Goal: Check status: Check status

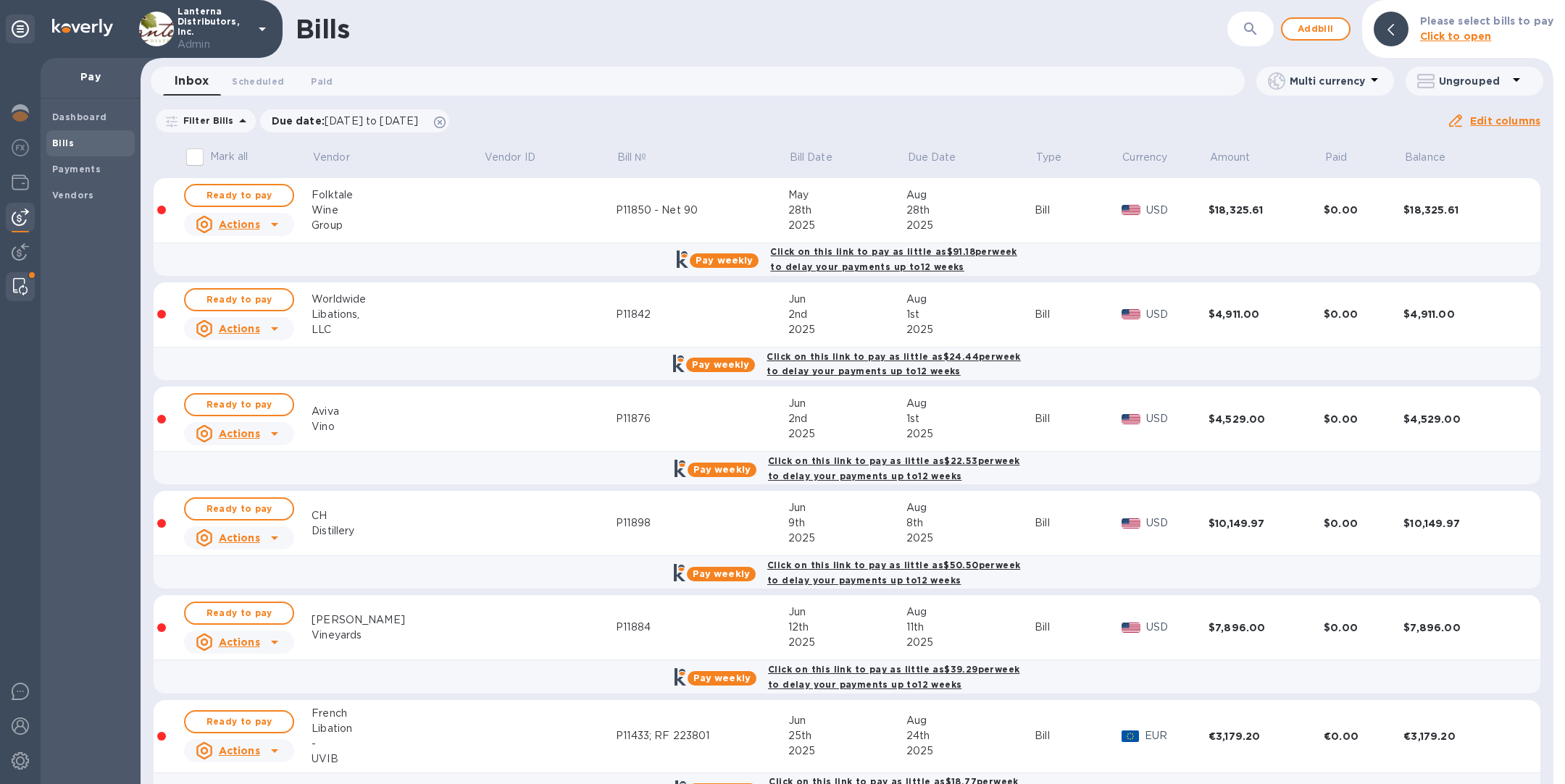
click at [18, 280] on img at bounding box center [20, 287] width 14 height 18
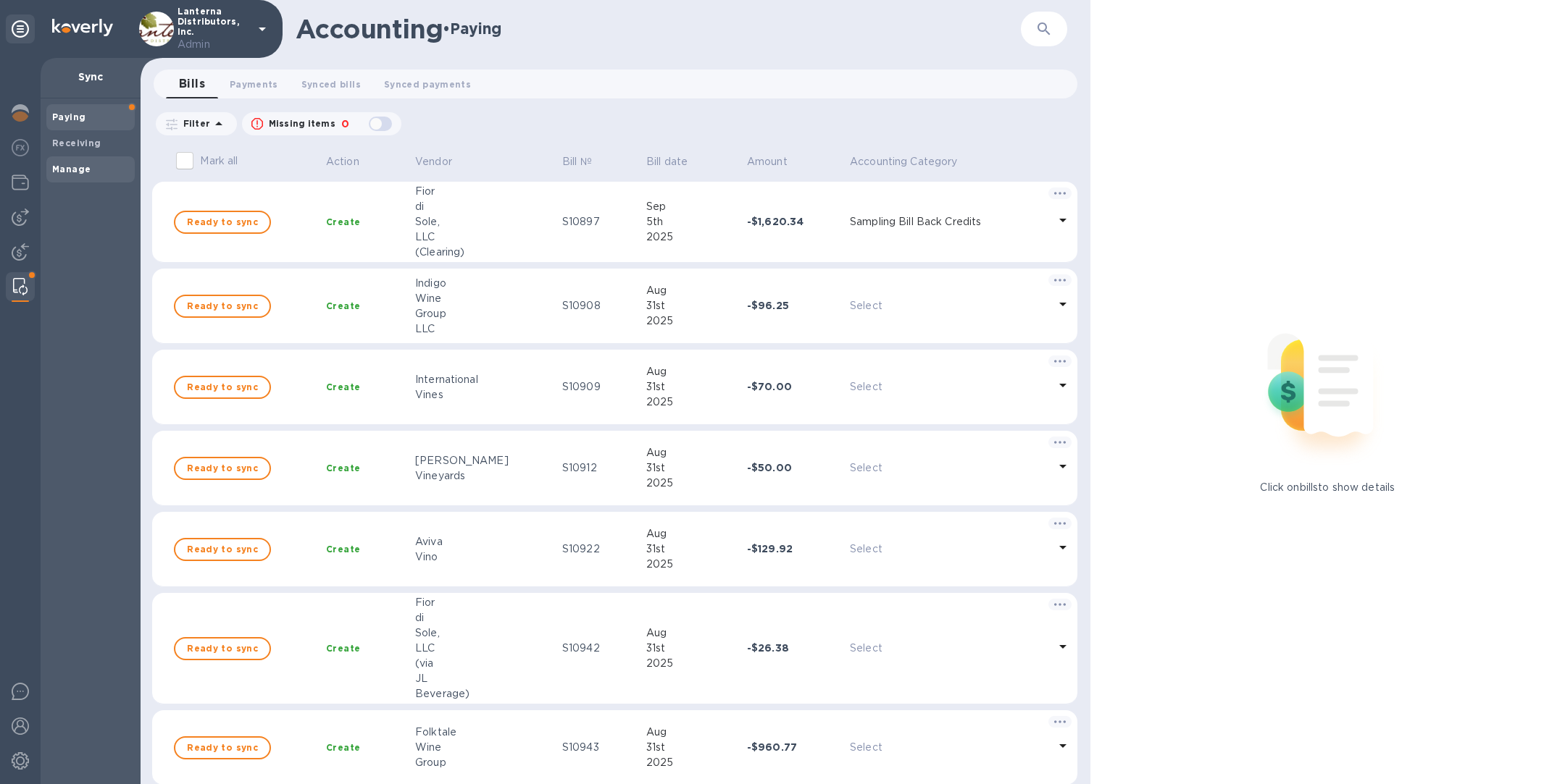
click at [91, 166] on span "Manage" at bounding box center [91, 169] width 77 height 14
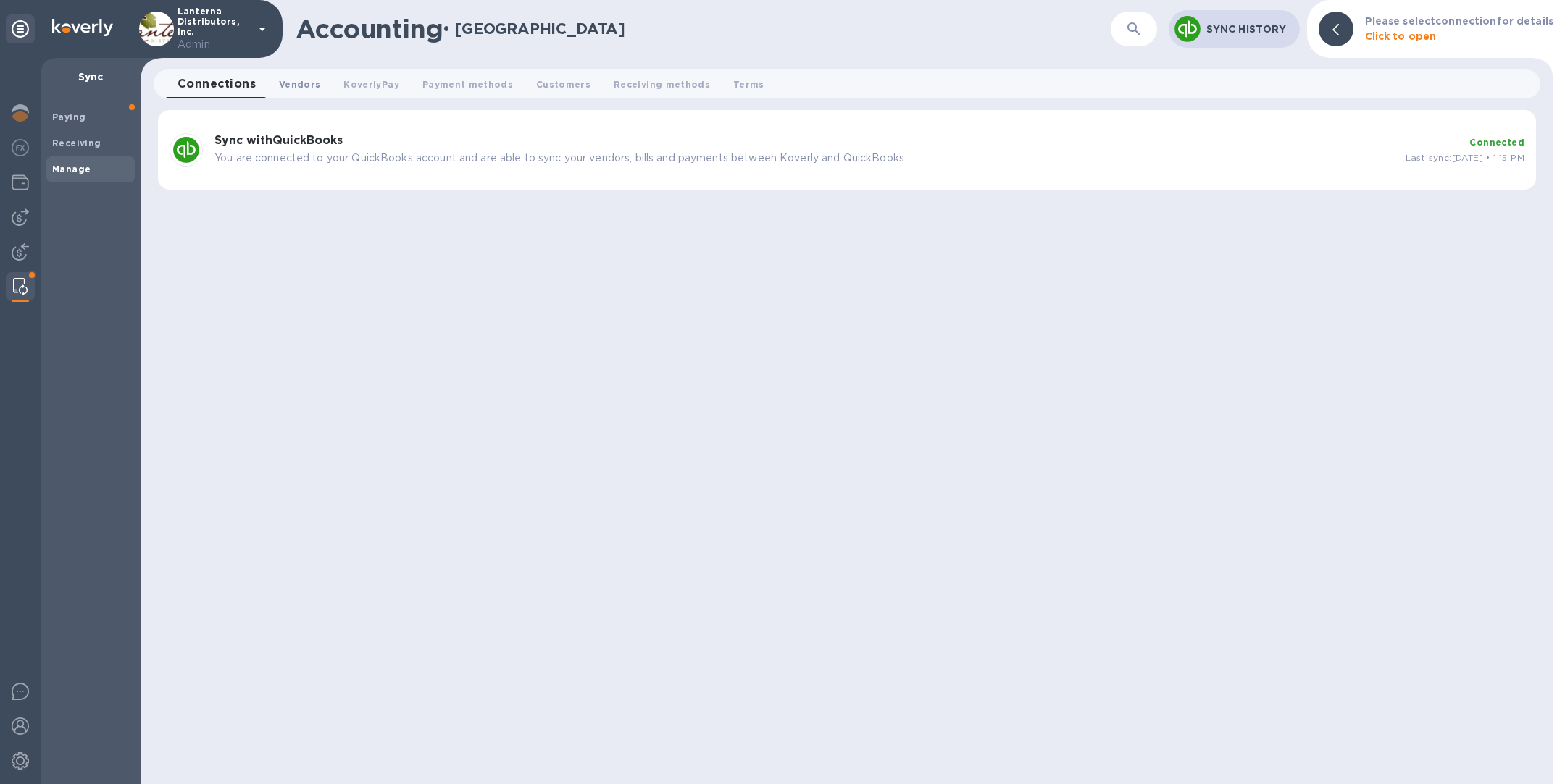
click at [293, 82] on span "Vendors 0" at bounding box center [300, 84] width 41 height 15
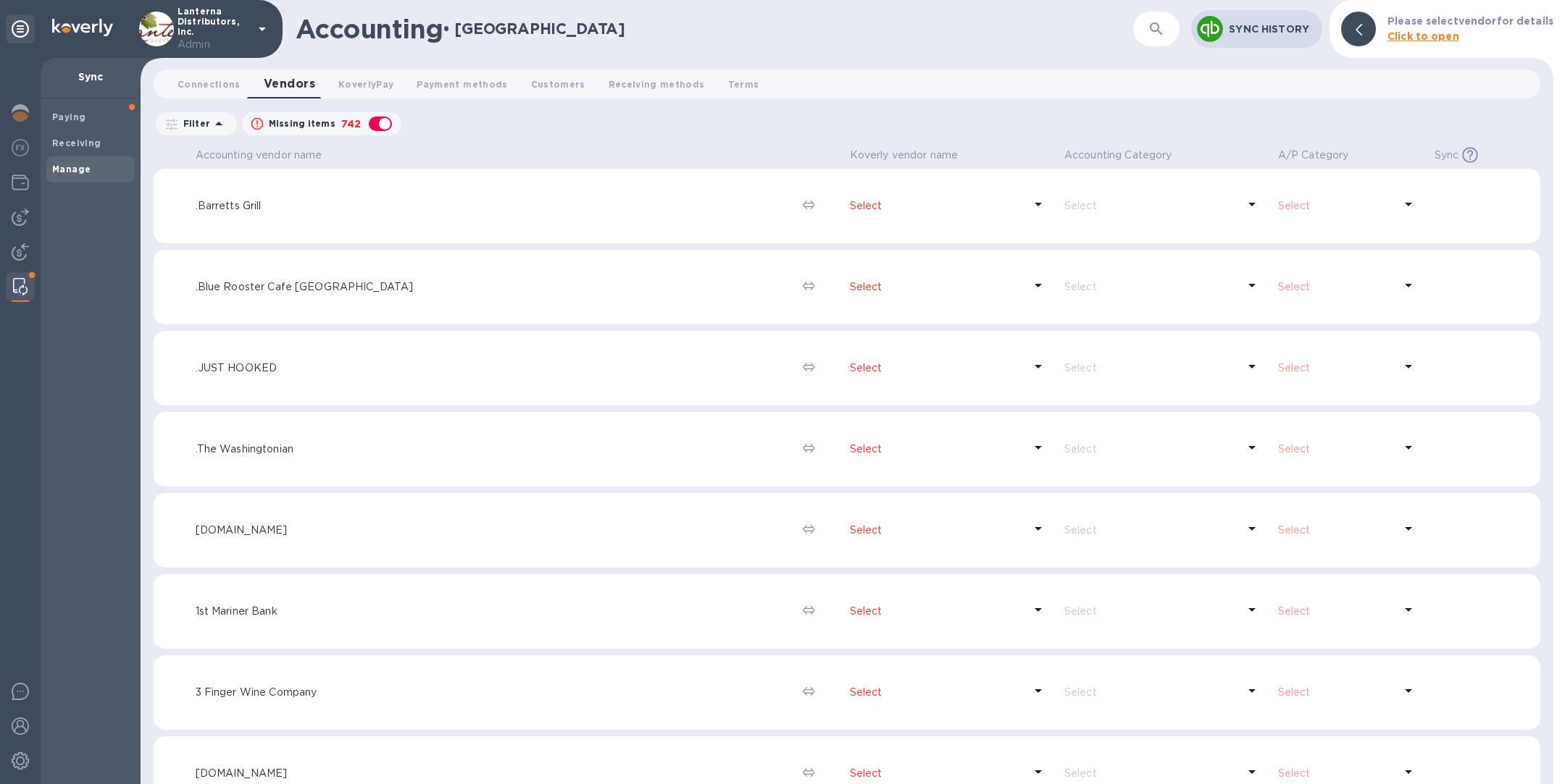
click at [372, 119] on div "button" at bounding box center [380, 124] width 29 height 21
checkbox input "false"
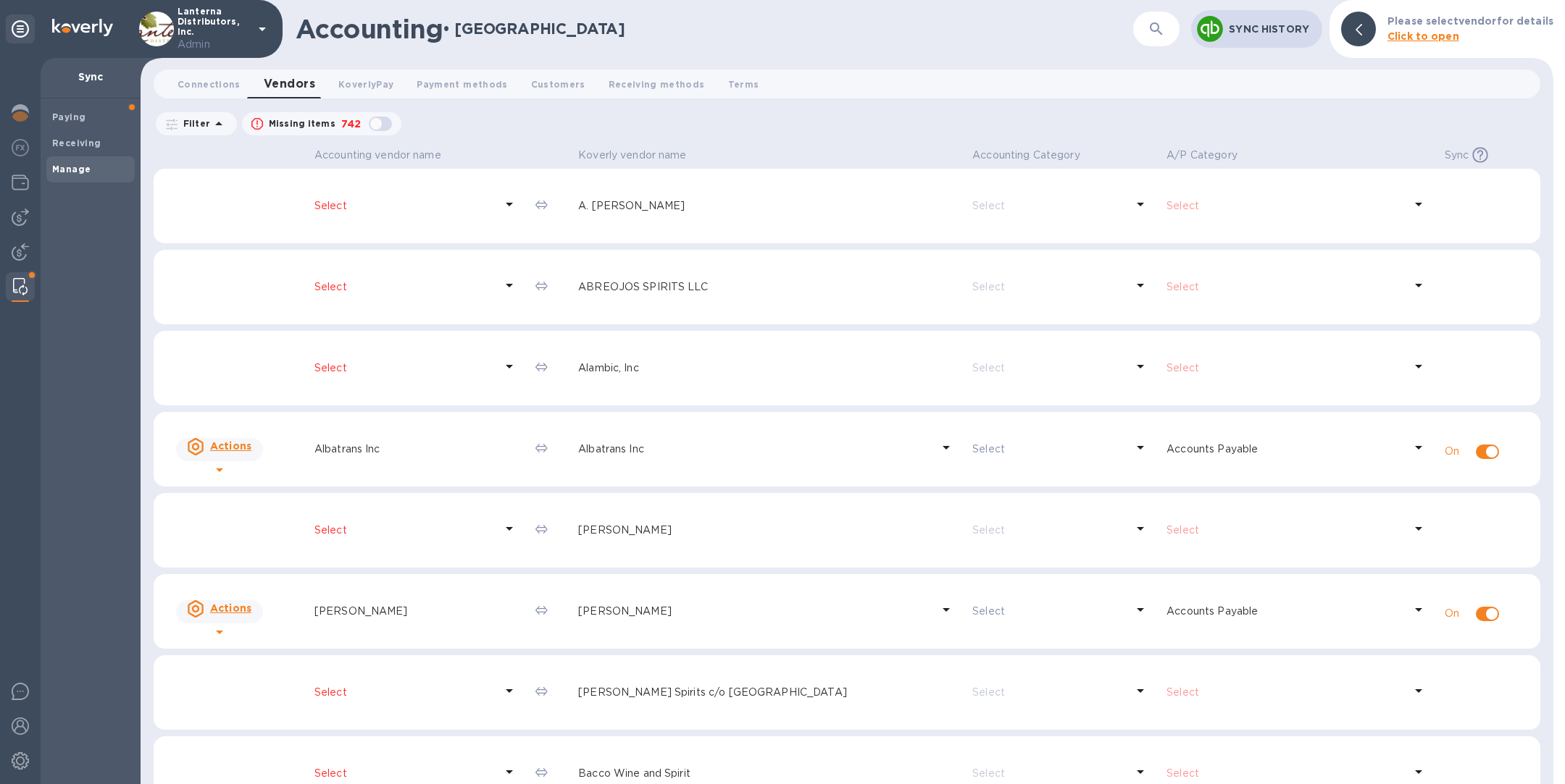
click at [1152, 31] on icon "button" at bounding box center [1156, 29] width 18 height 18
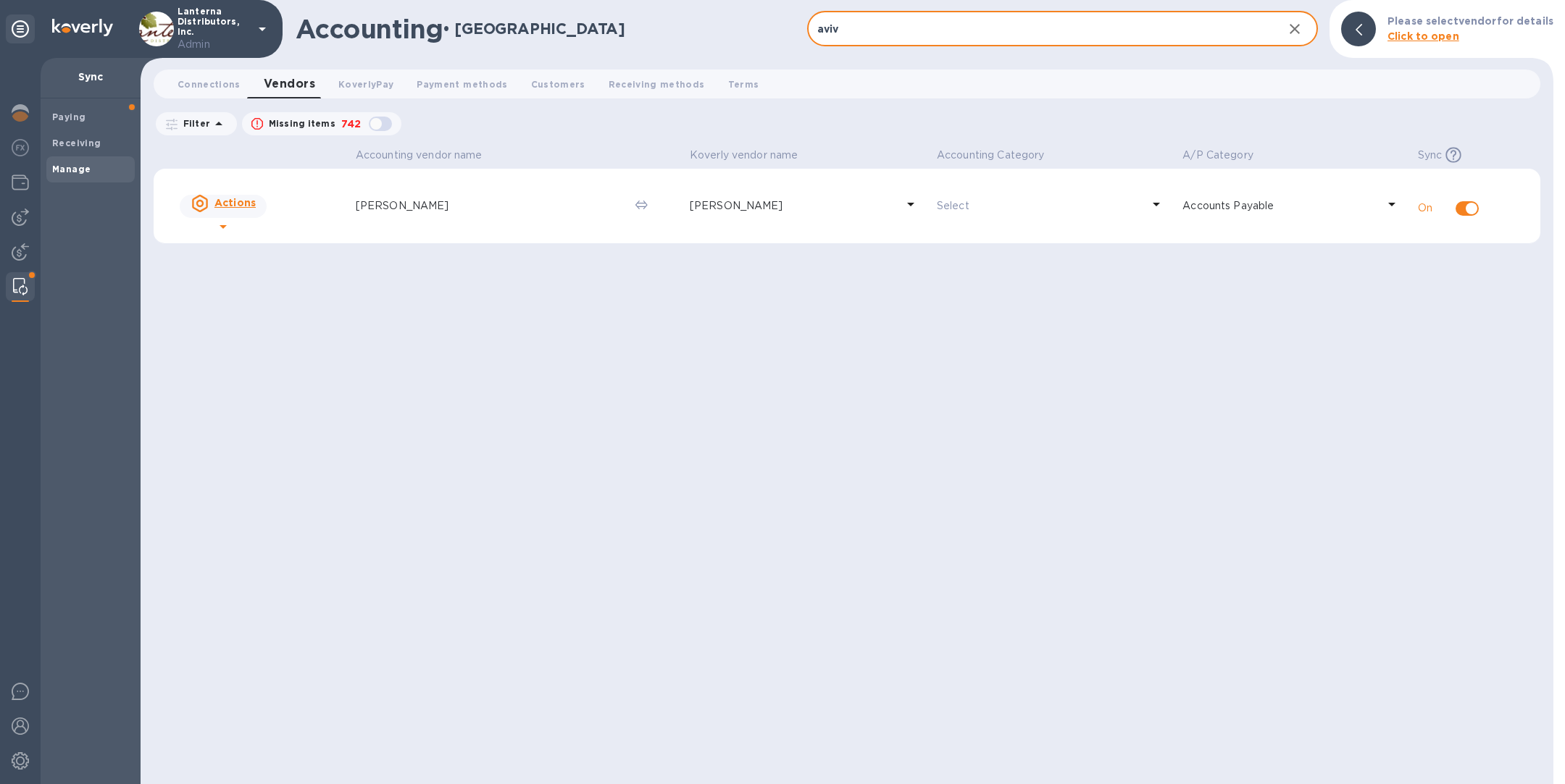
type input "aviv"
click at [762, 222] on td "[PERSON_NAME]" at bounding box center [808, 206] width 247 height 75
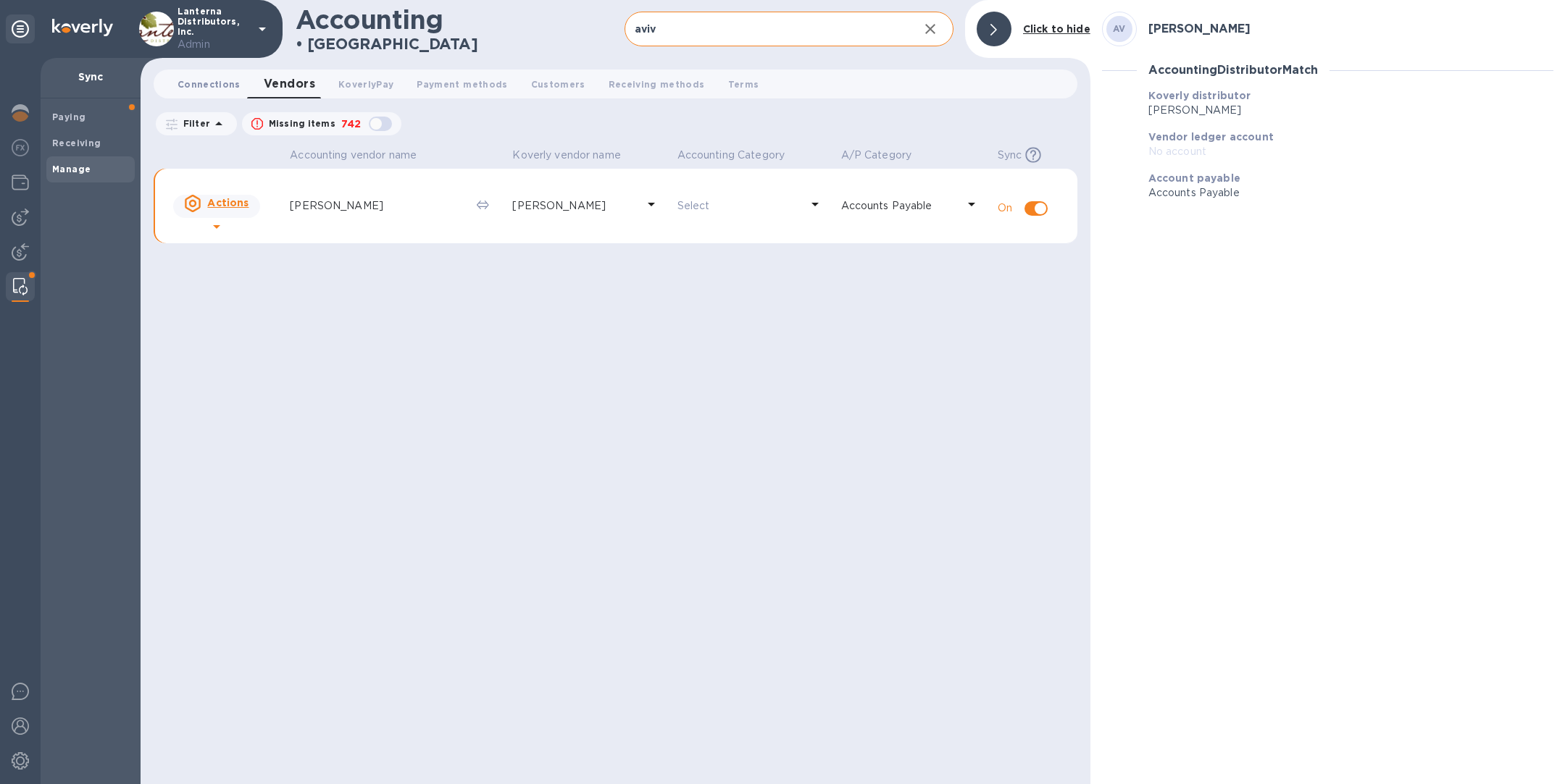
click at [218, 79] on span "Connections 0" at bounding box center [208, 84] width 63 height 15
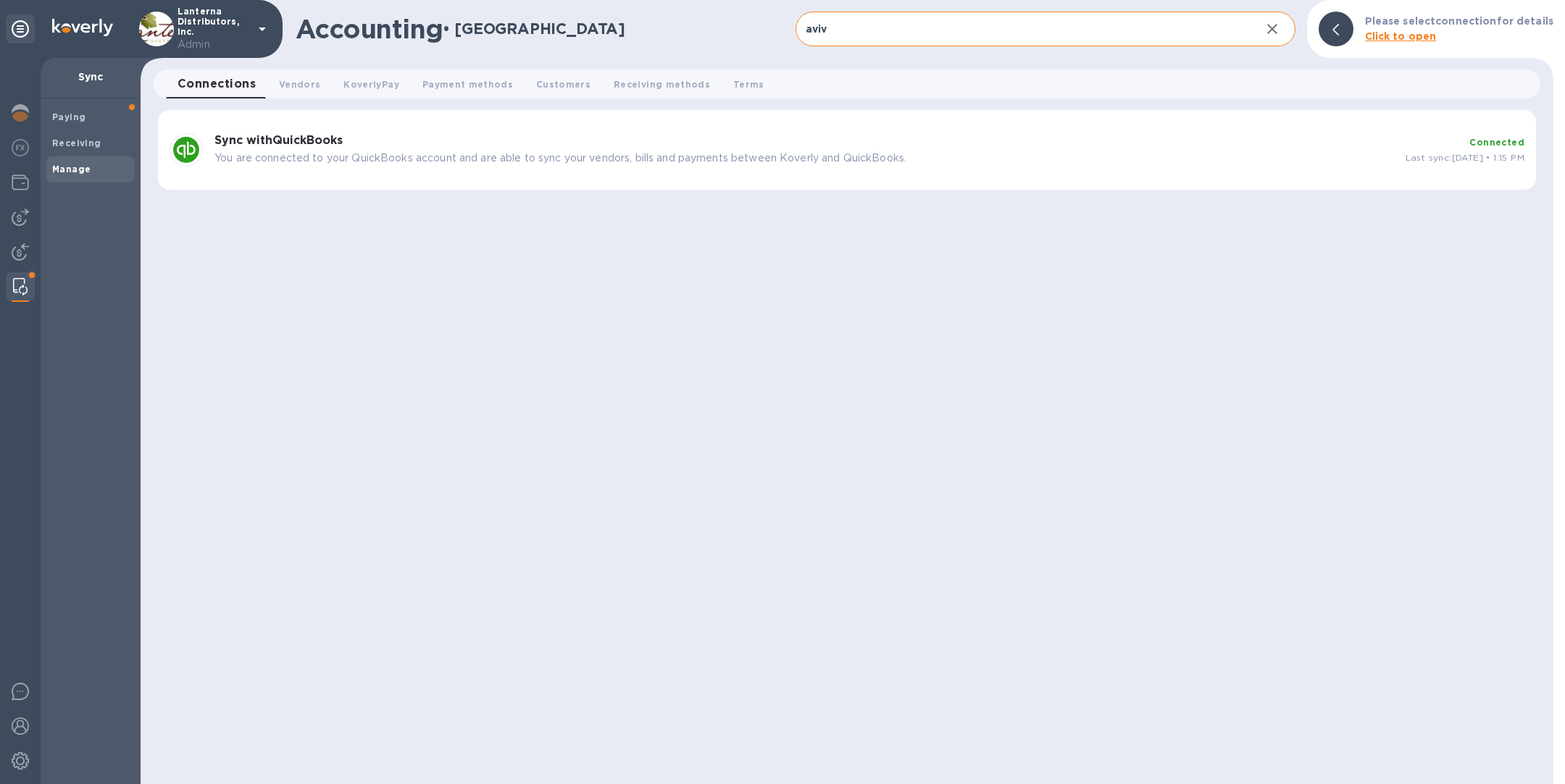
click at [599, 142] on h3 "Sync with QuickBooks" at bounding box center [804, 141] width 1180 height 14
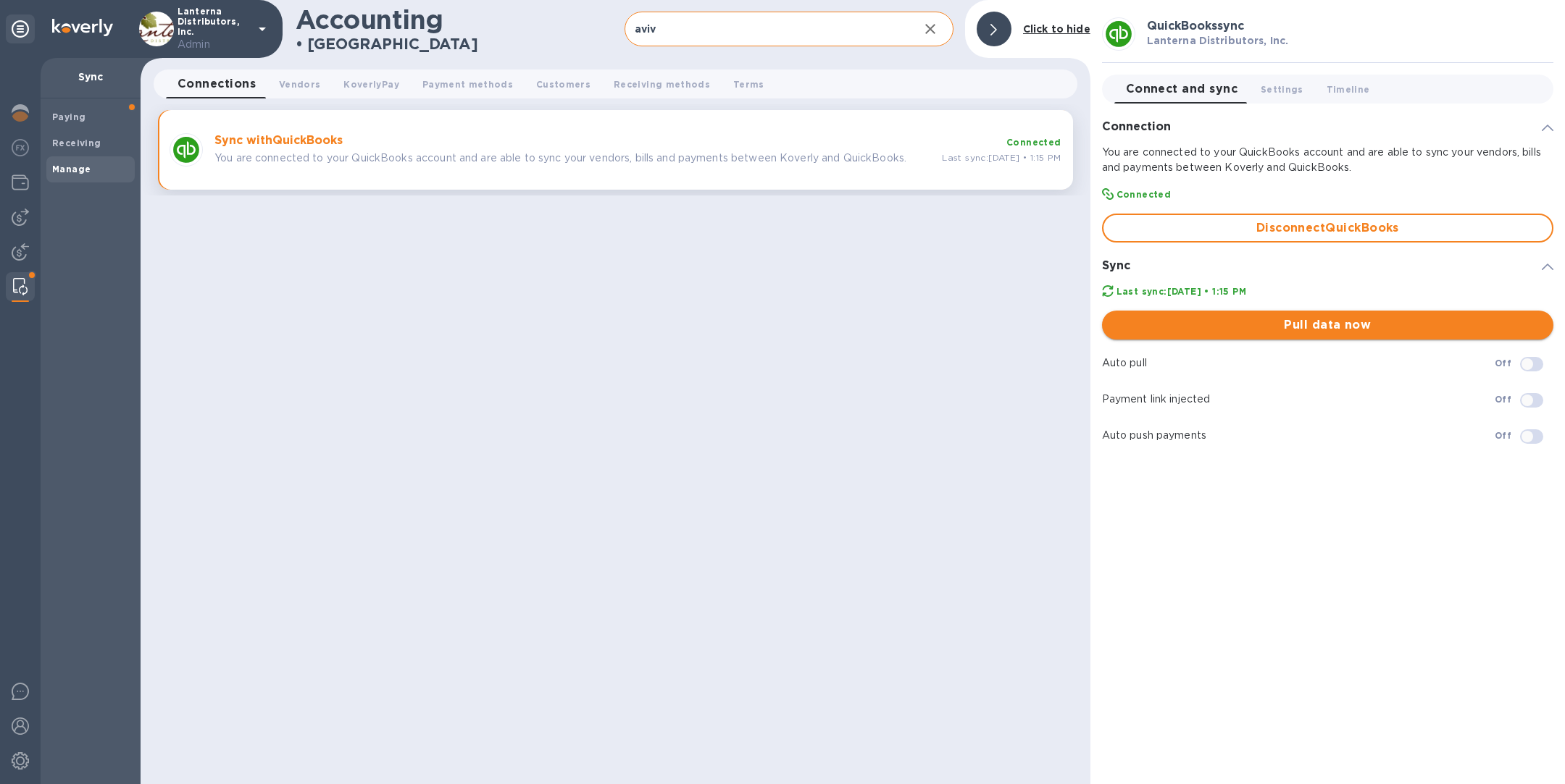
click at [1326, 331] on span "Pull data now" at bounding box center [1327, 325] width 428 height 18
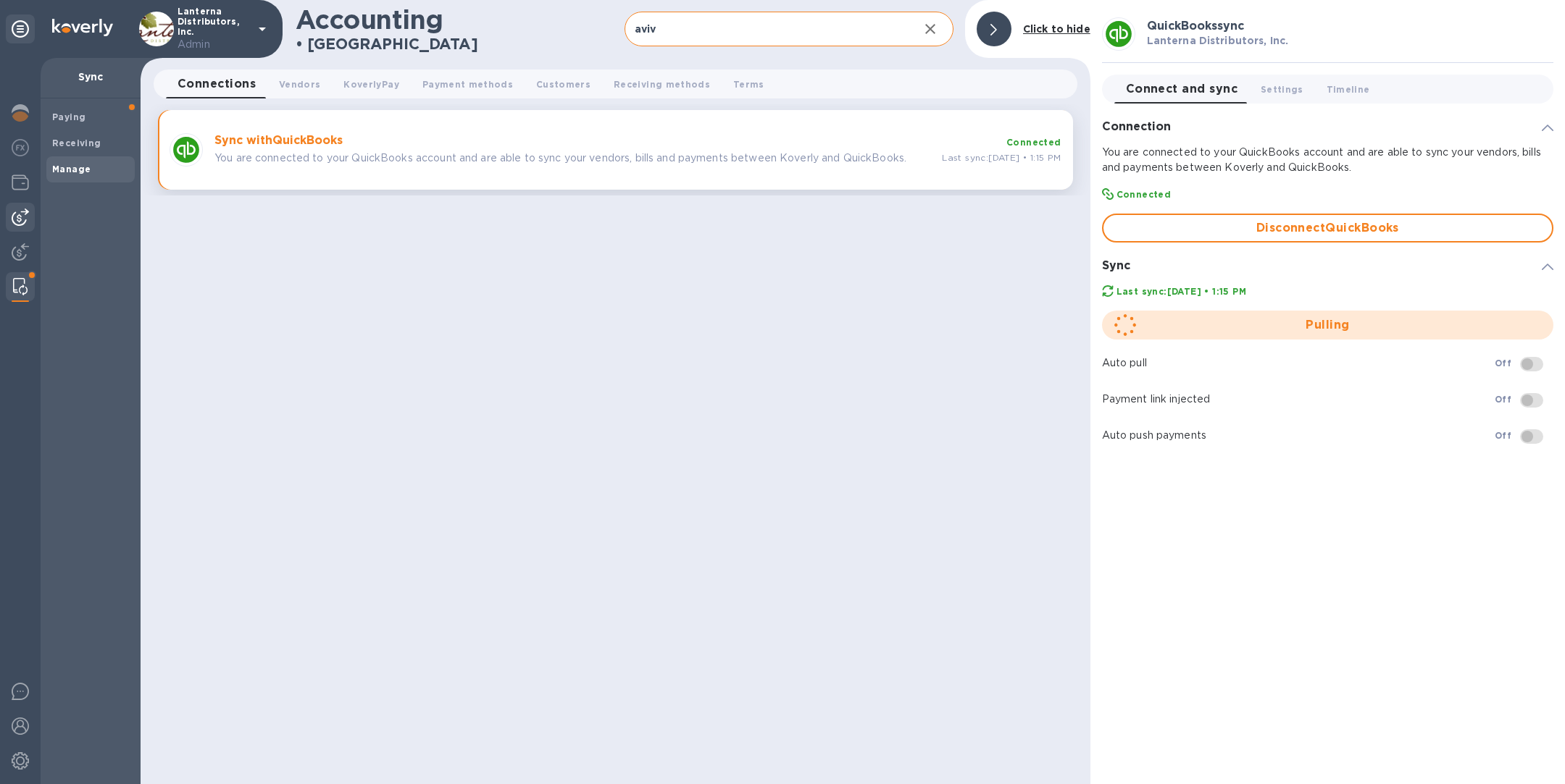
click at [22, 224] on img at bounding box center [20, 217] width 18 height 18
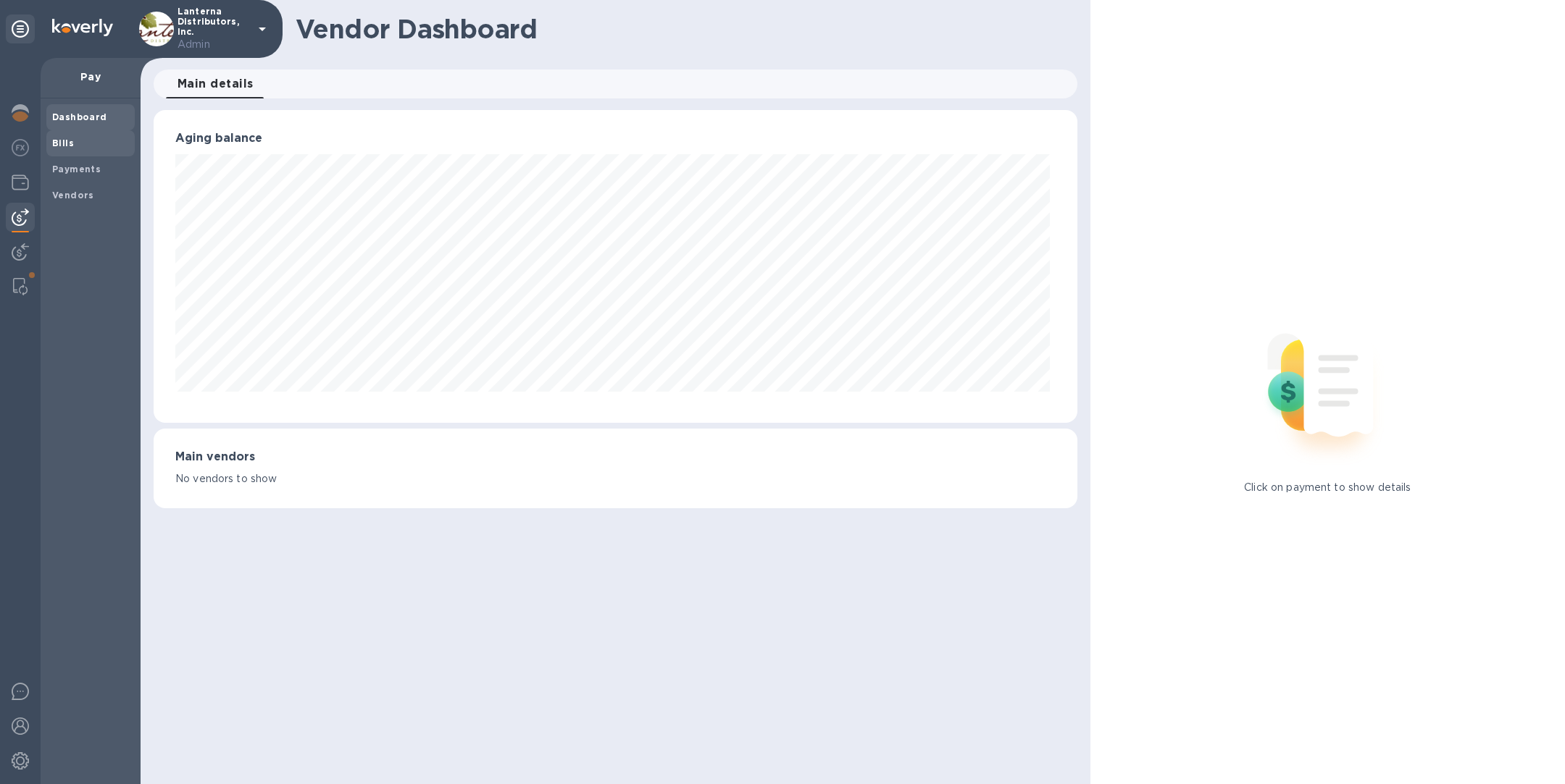
scroll to position [723906, 723646]
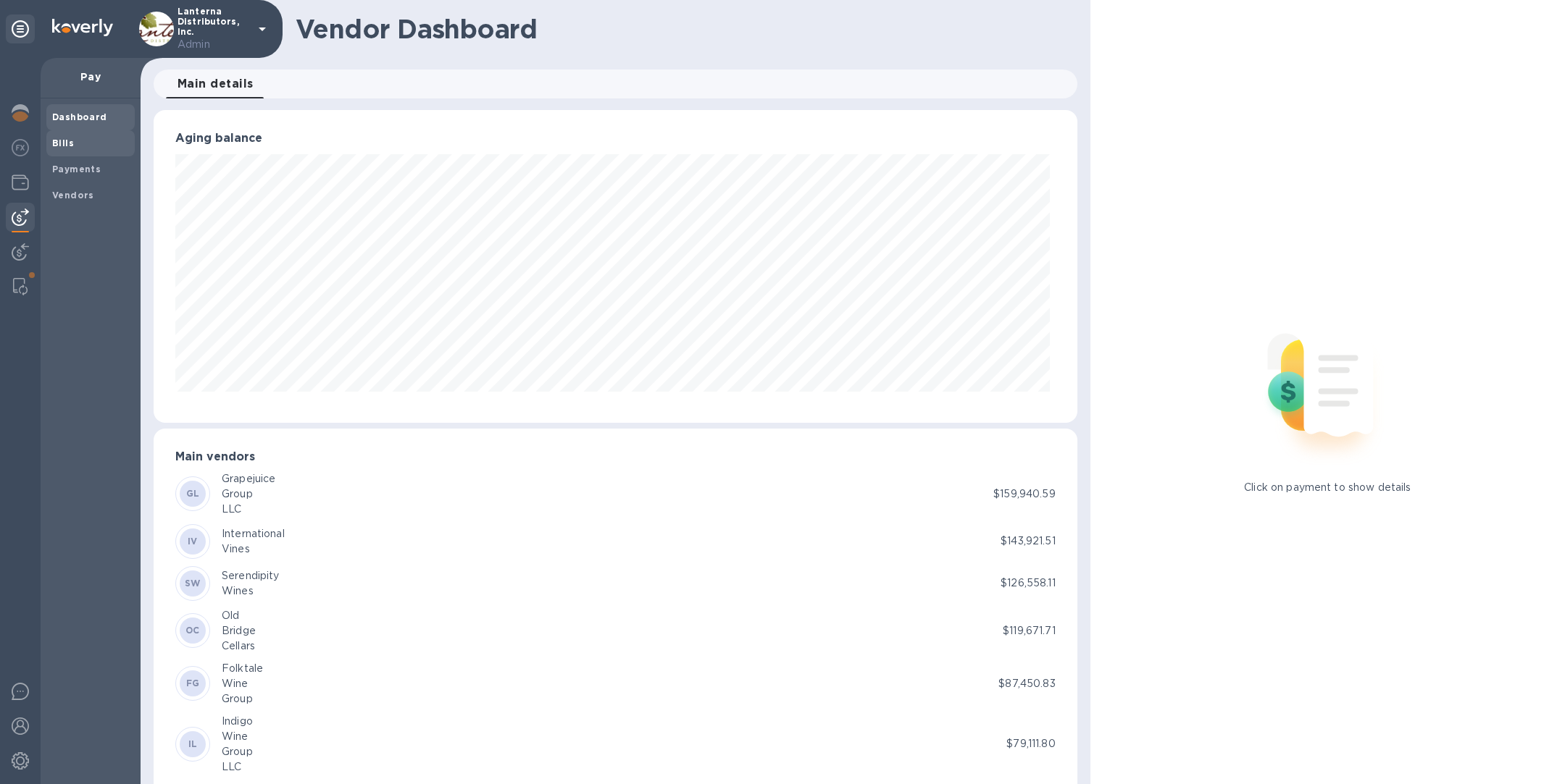
click at [79, 141] on span "Bills" at bounding box center [91, 142] width 77 height 14
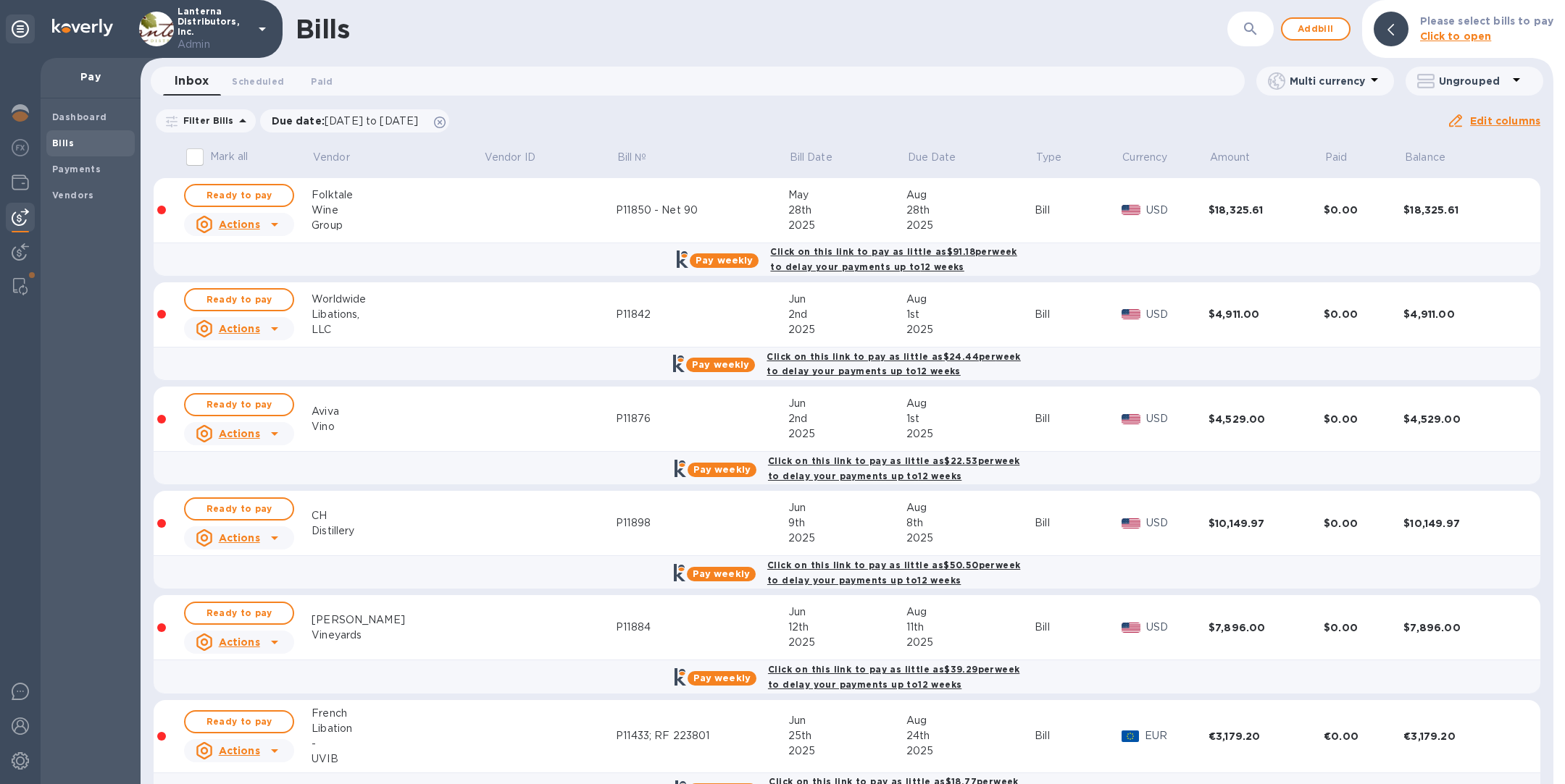
click at [1248, 28] on icon "button" at bounding box center [1250, 28] width 12 height 12
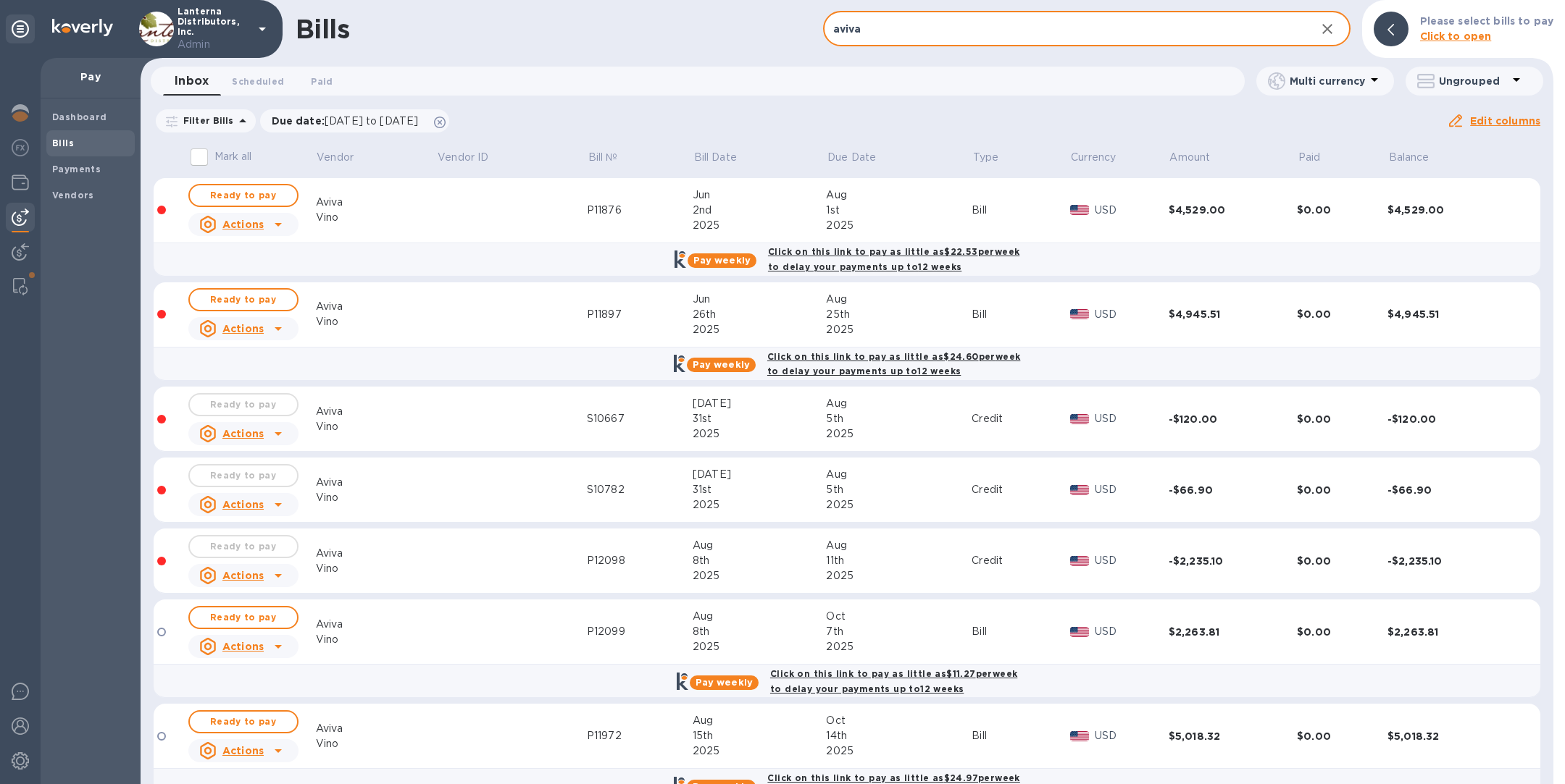
click at [1474, 79] on p "Ungrouped" at bounding box center [1473, 81] width 68 height 14
click at [1459, 119] on li "Group bills by vendors" at bounding box center [1479, 118] width 156 height 46
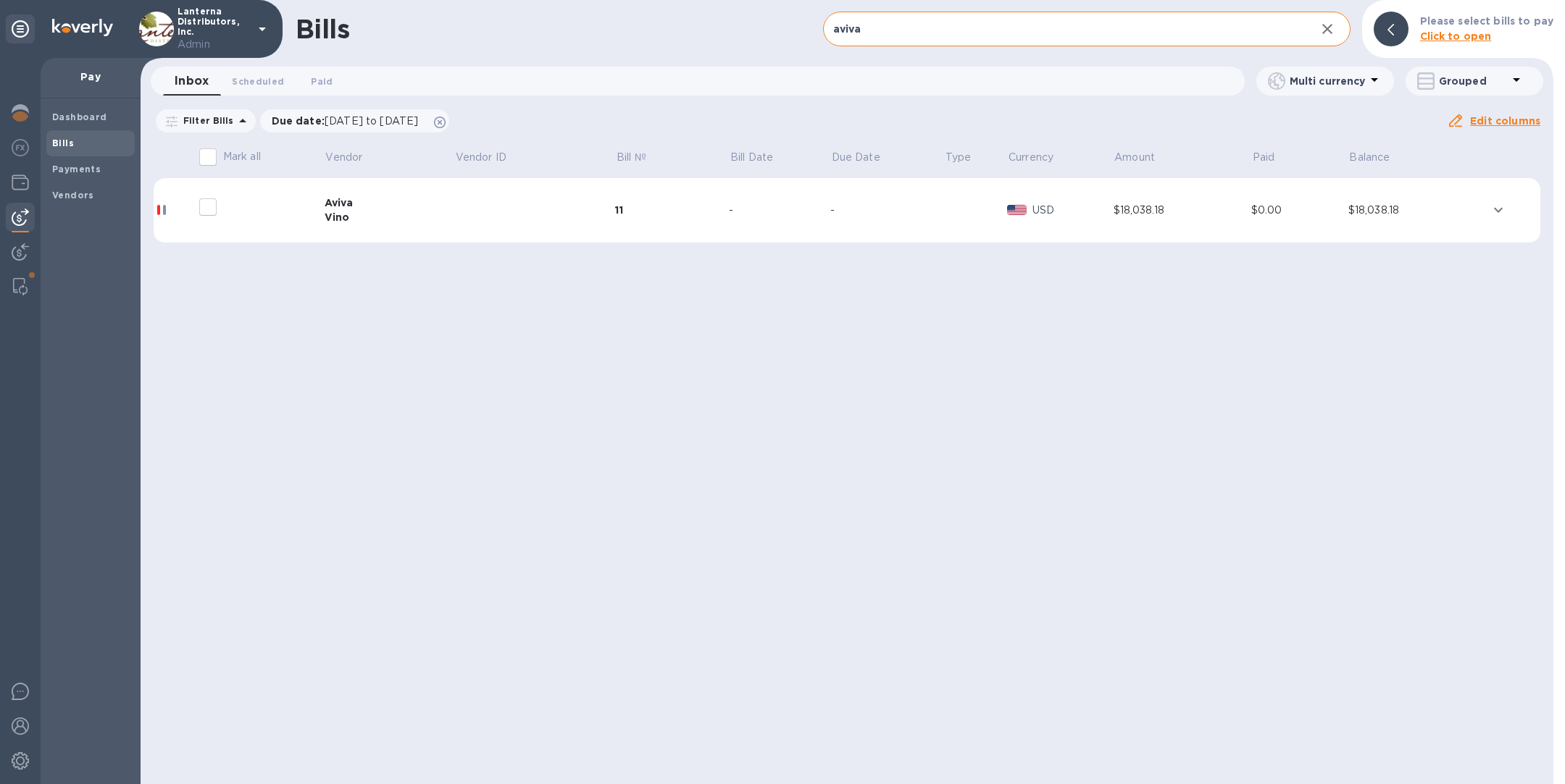
click at [504, 218] on td at bounding box center [535, 211] width 161 height 66
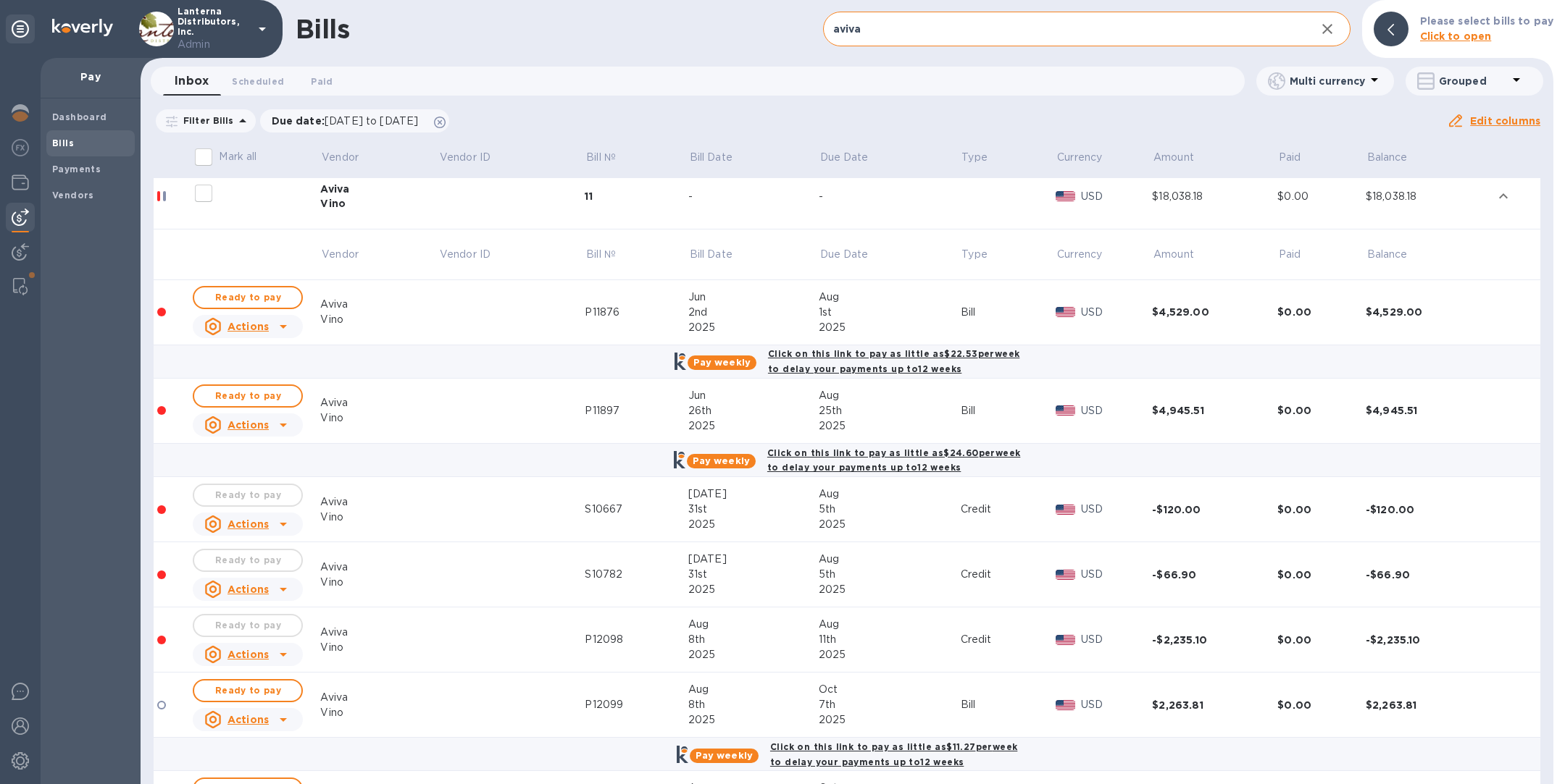
scroll to position [18, 0]
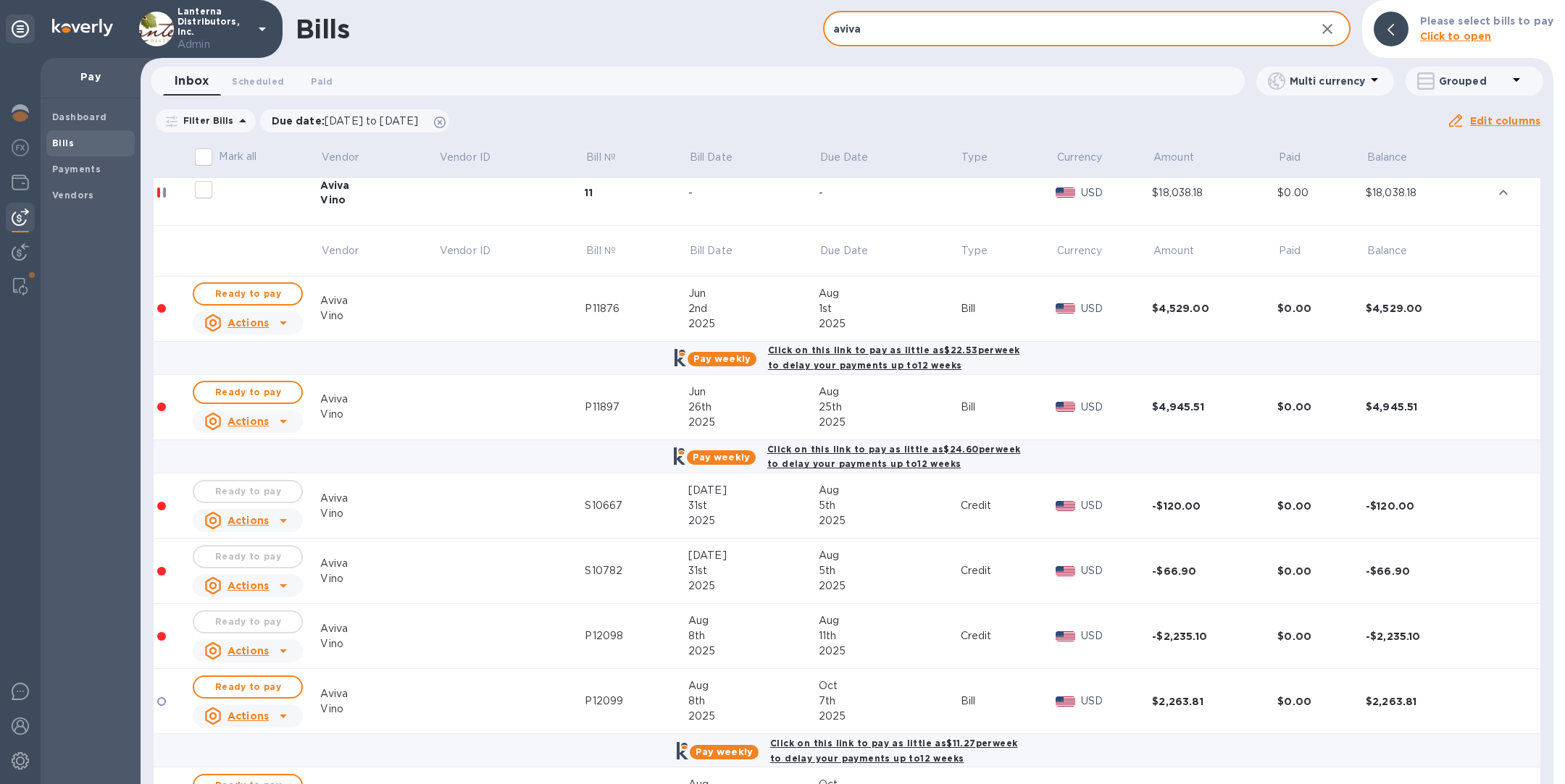
click at [959, 36] on input "aviva" at bounding box center [1063, 29] width 481 height 36
paste input "P11602"
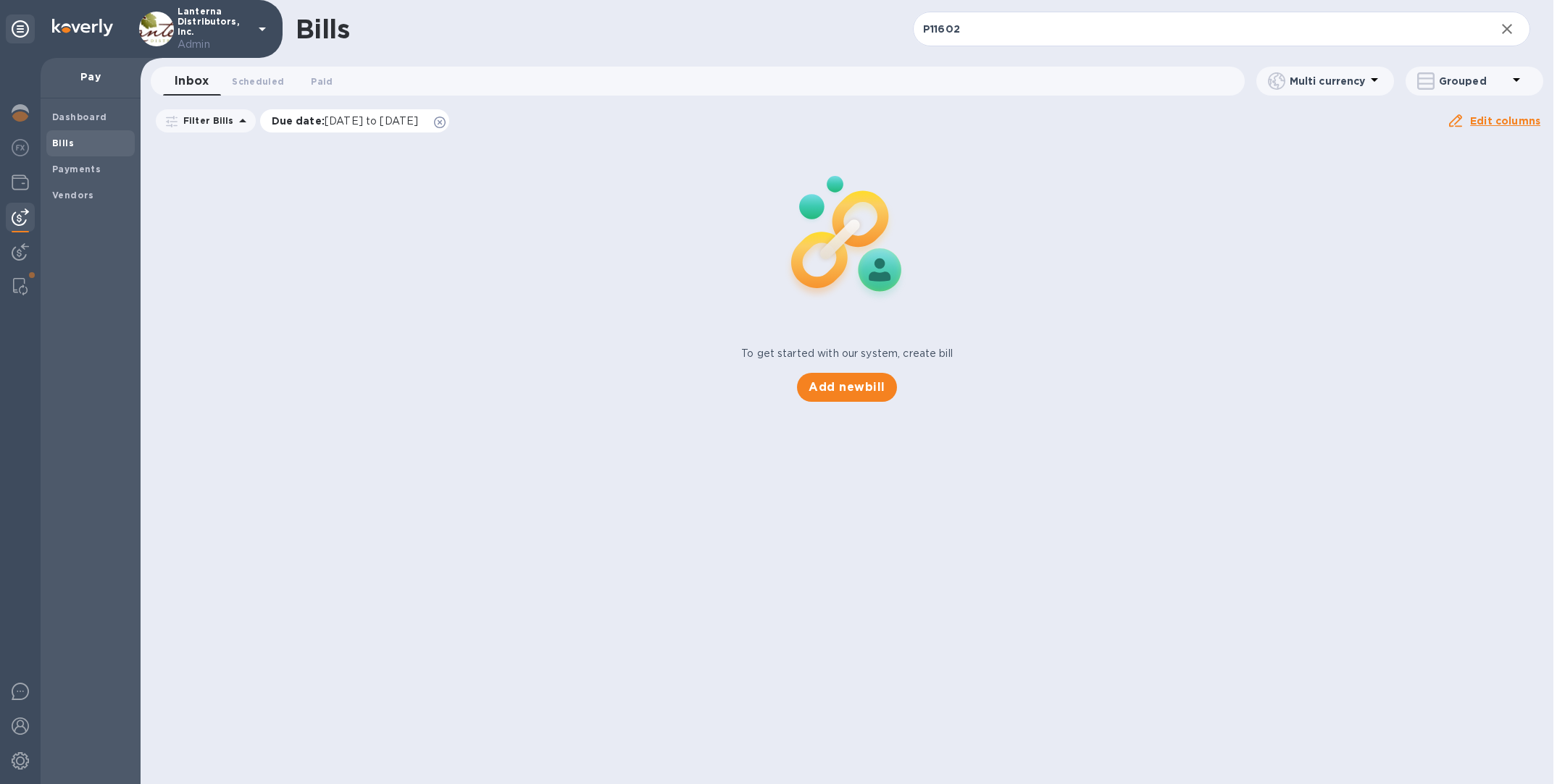
click at [446, 120] on icon at bounding box center [440, 122] width 11 height 11
click at [263, 82] on span "Scheduled 0" at bounding box center [258, 81] width 52 height 15
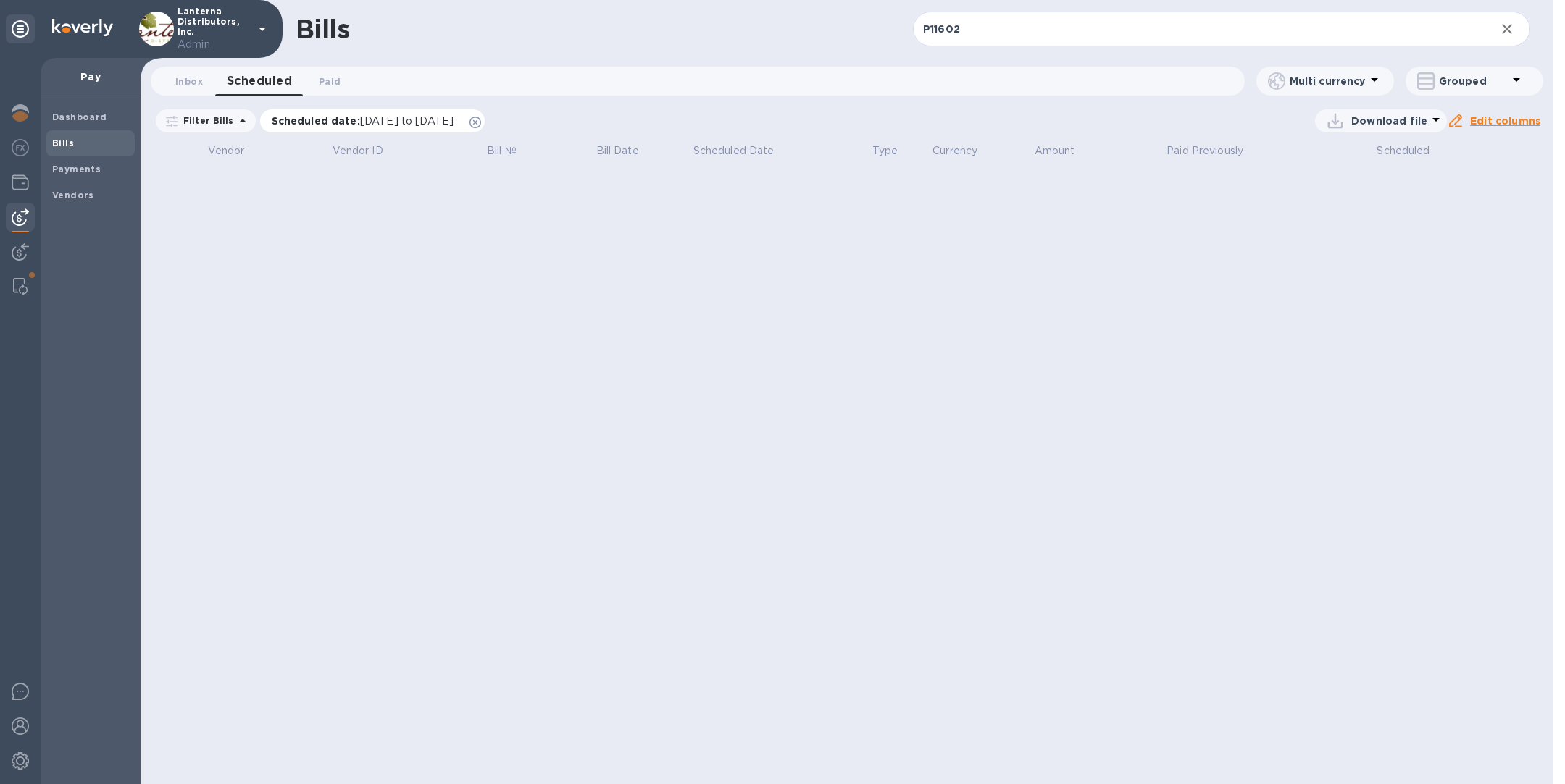
click at [481, 120] on icon at bounding box center [475, 122] width 11 height 11
click at [339, 80] on span "Paid 0" at bounding box center [329, 81] width 29 height 15
click at [449, 120] on icon at bounding box center [442, 122] width 11 height 11
click at [197, 76] on span "Inbox 0" at bounding box center [188, 81] width 27 height 15
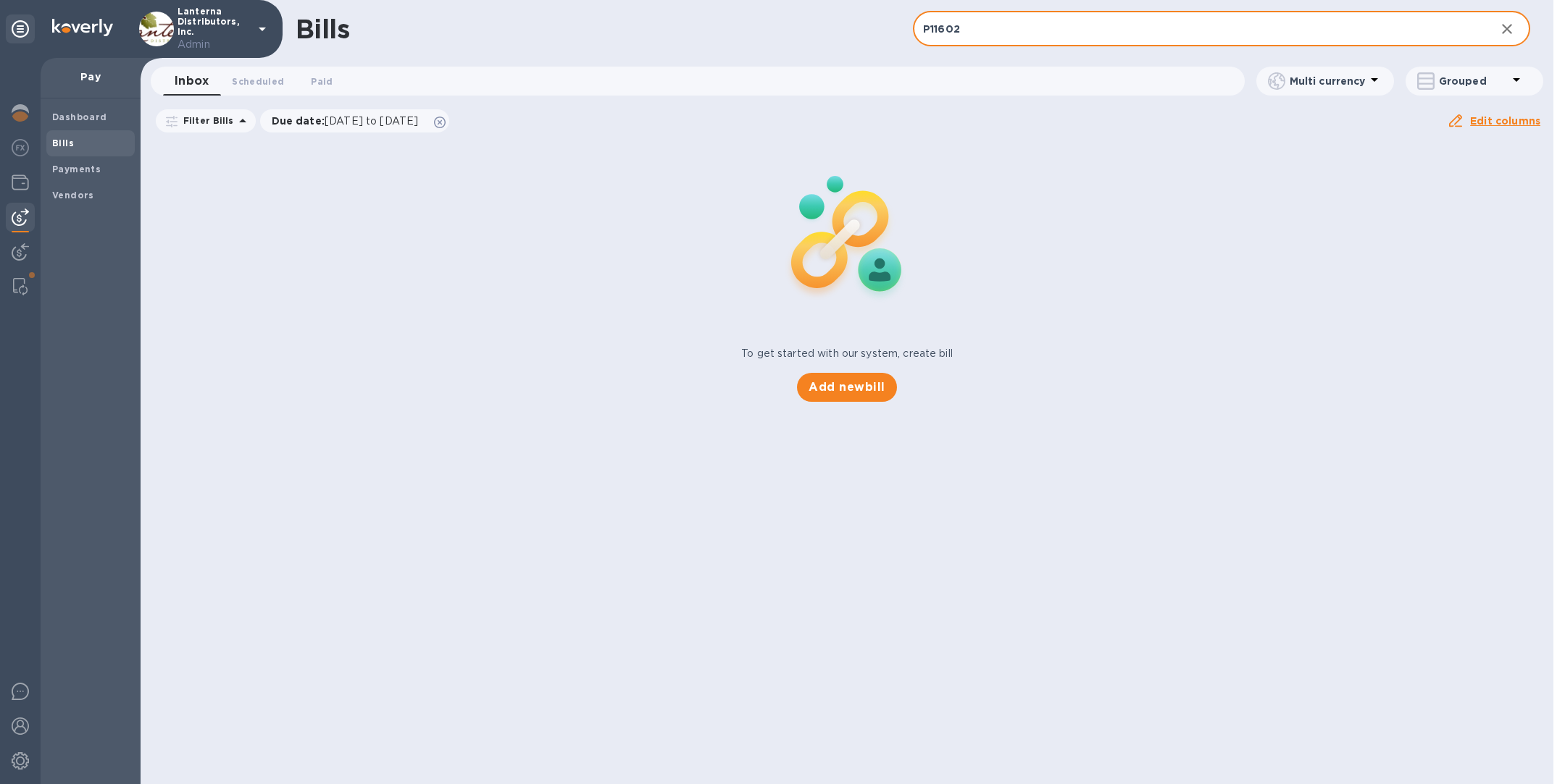
click at [1028, 30] on input "P11602" at bounding box center [1198, 29] width 571 height 36
paste input "899"
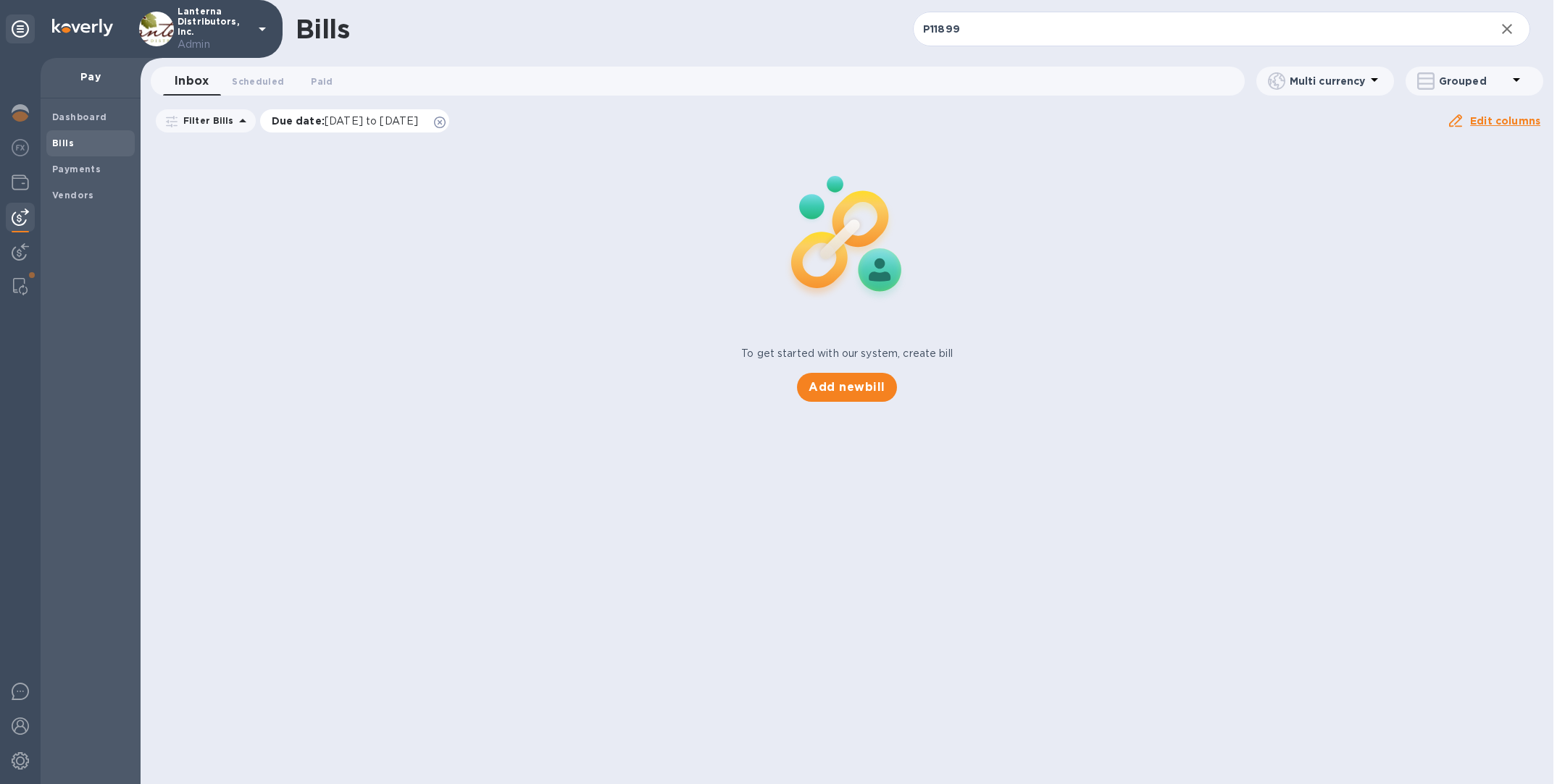
click at [446, 118] on icon at bounding box center [440, 122] width 11 height 11
click at [251, 75] on span "Scheduled 0" at bounding box center [258, 81] width 52 height 15
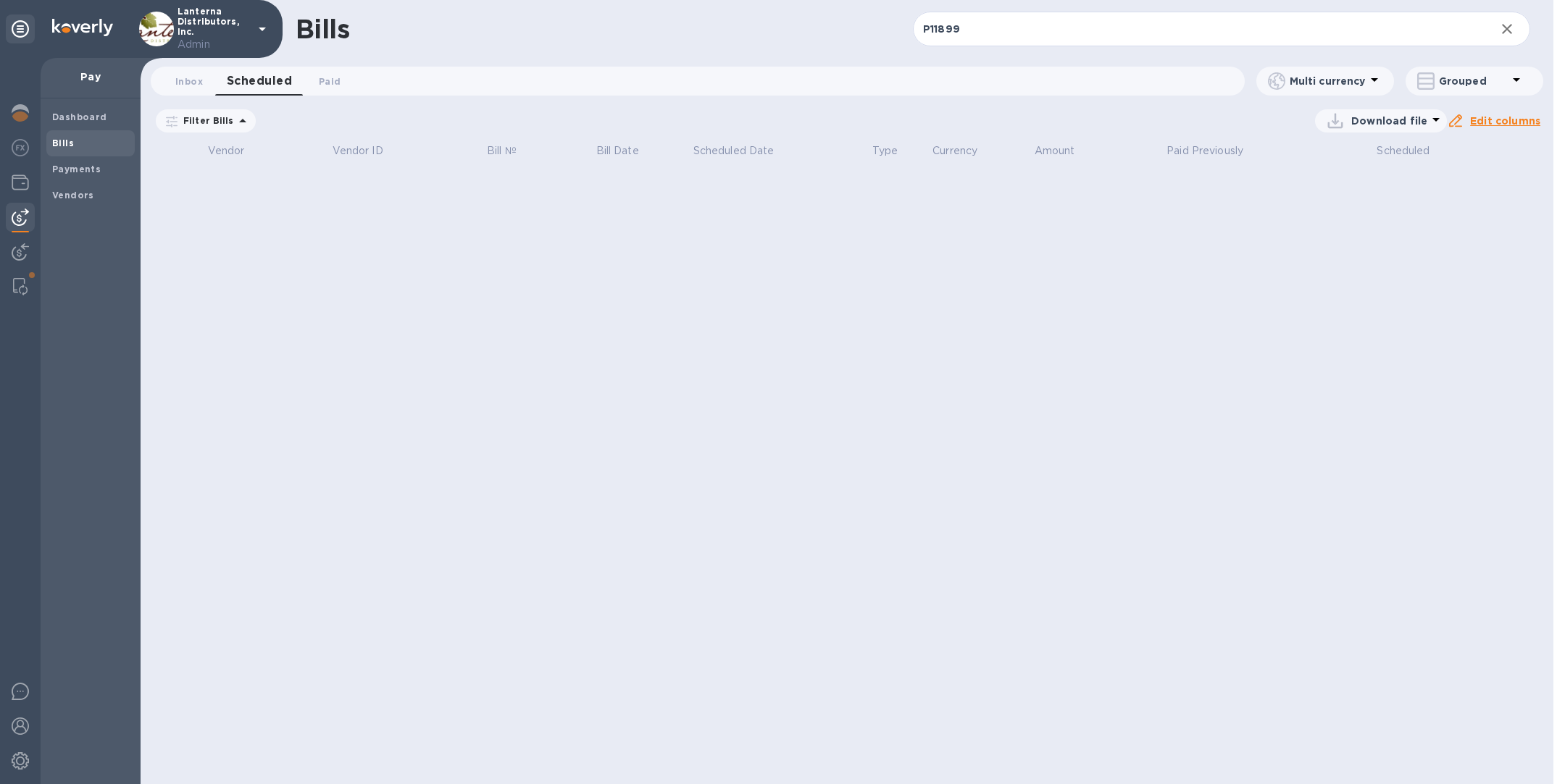
click at [0, 0] on icon at bounding box center [0, 0] width 0 height 0
click at [333, 81] on span "Paid 0" at bounding box center [329, 81] width 22 height 15
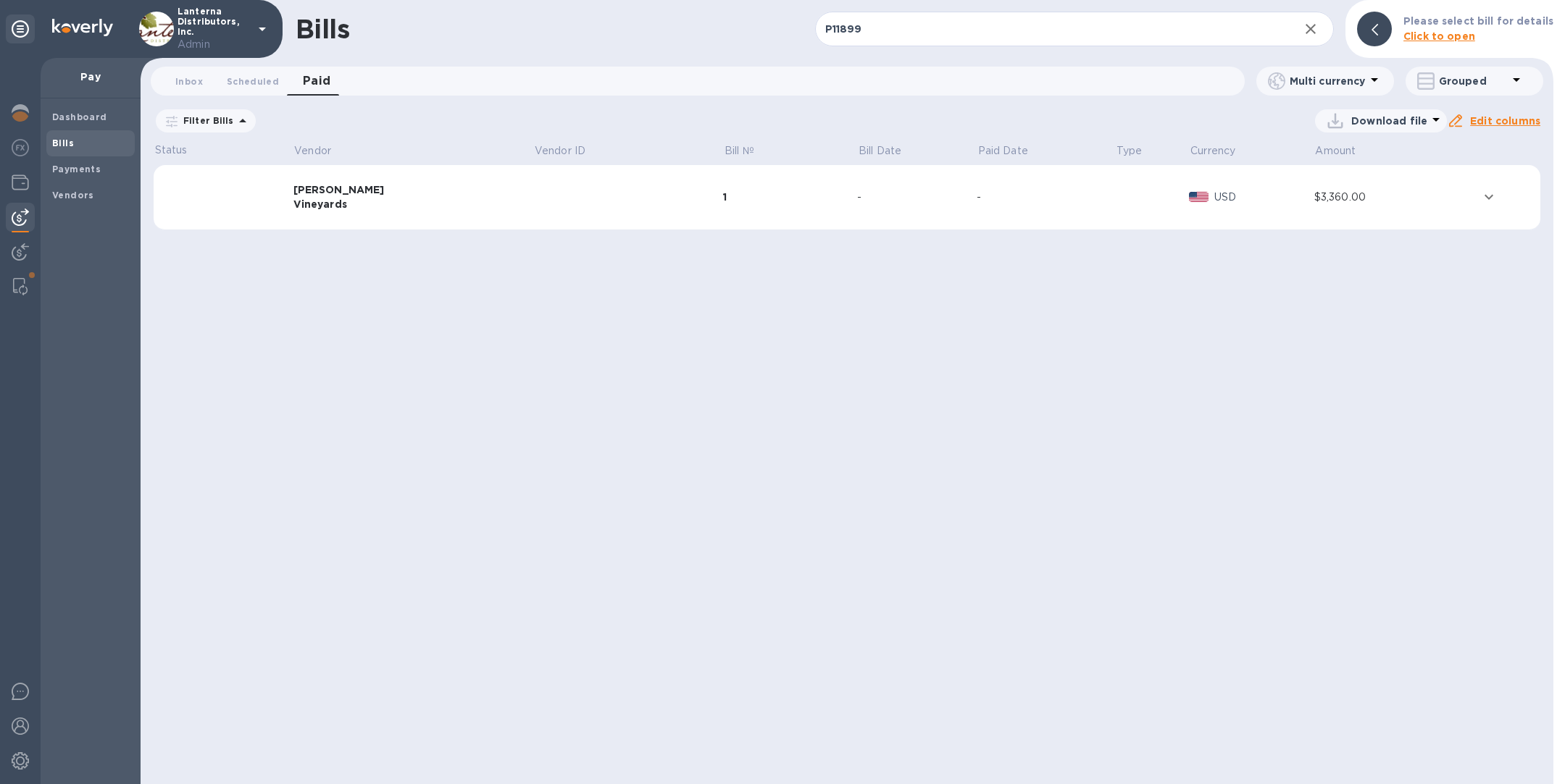
click at [449, 212] on td "[PERSON_NAME] Vineyards" at bounding box center [413, 198] width 241 height 66
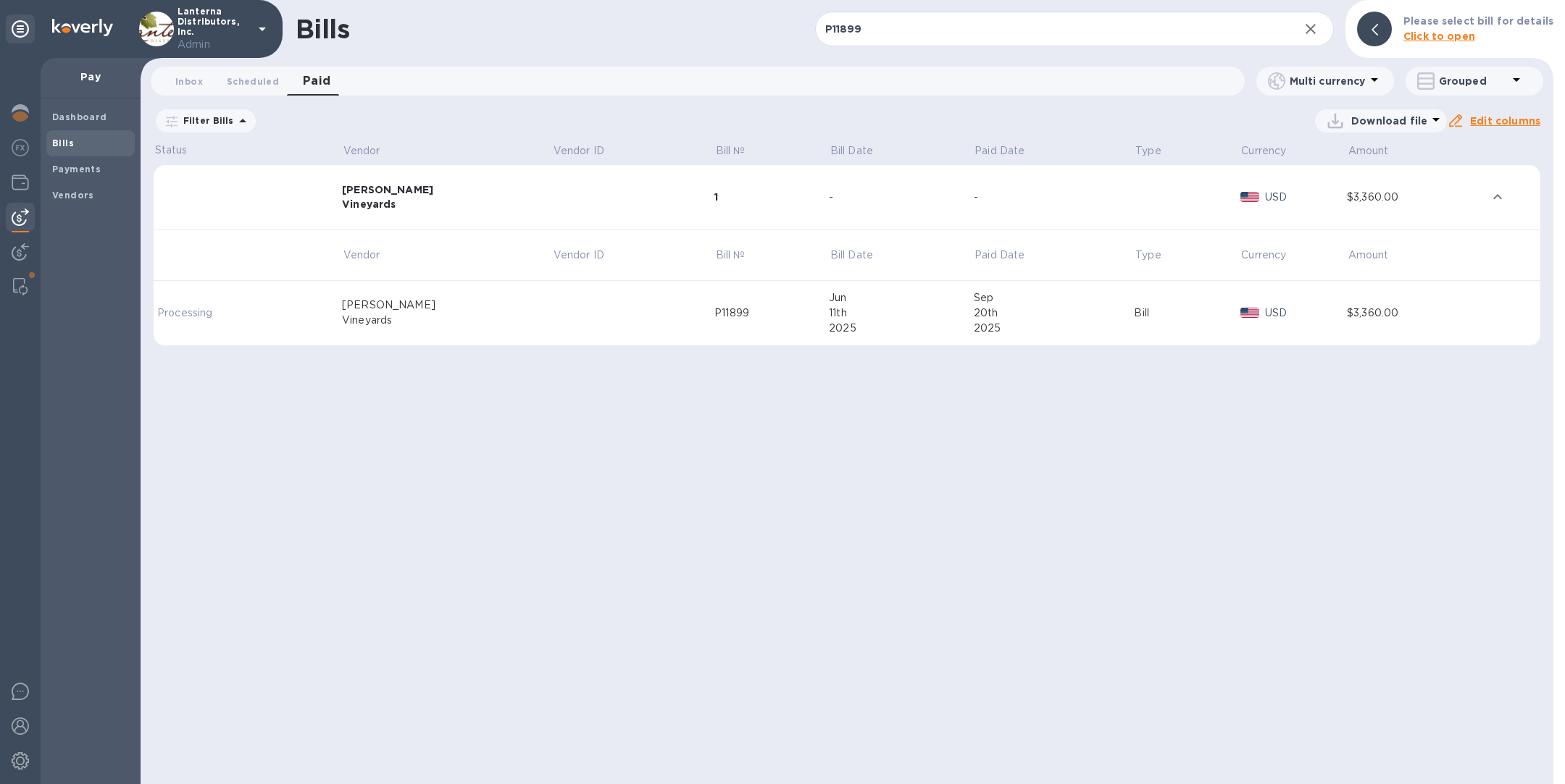
click at [596, 311] on td at bounding box center [633, 314] width 162 height 66
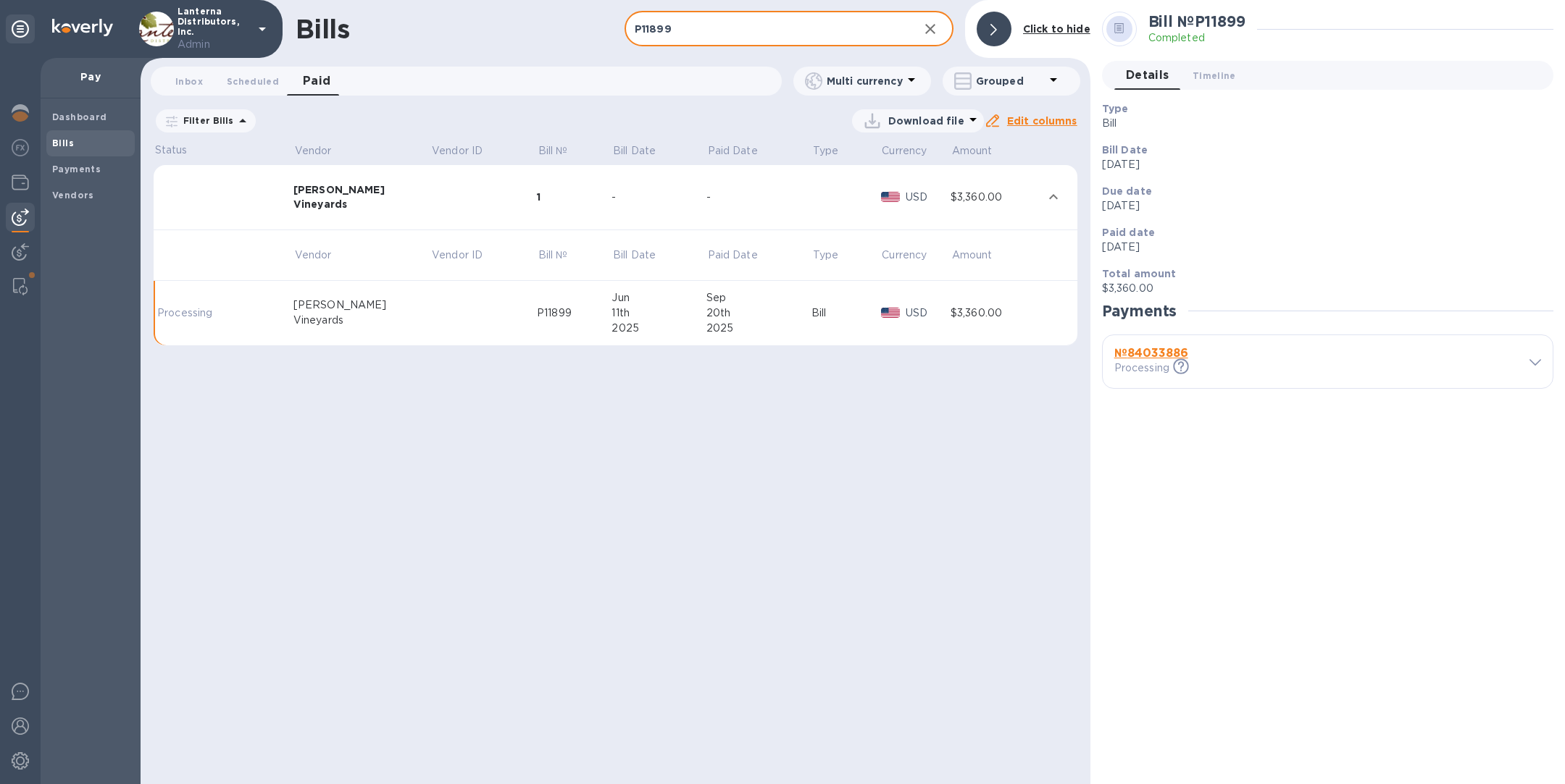
click at [723, 35] on input "P11899" at bounding box center [766, 29] width 283 height 36
paste input "781"
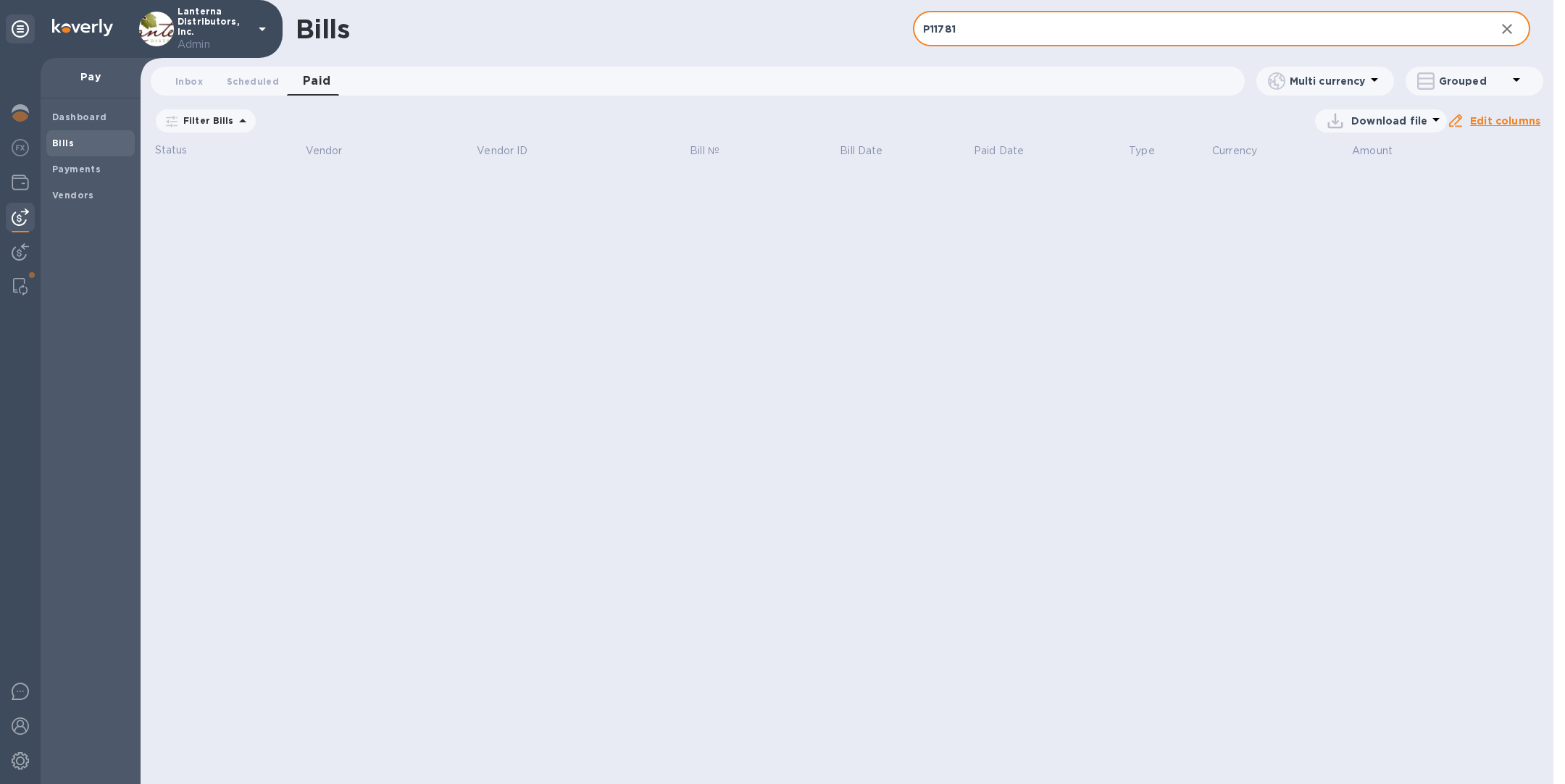
click at [0, 0] on icon at bounding box center [0, 0] width 0 height 0
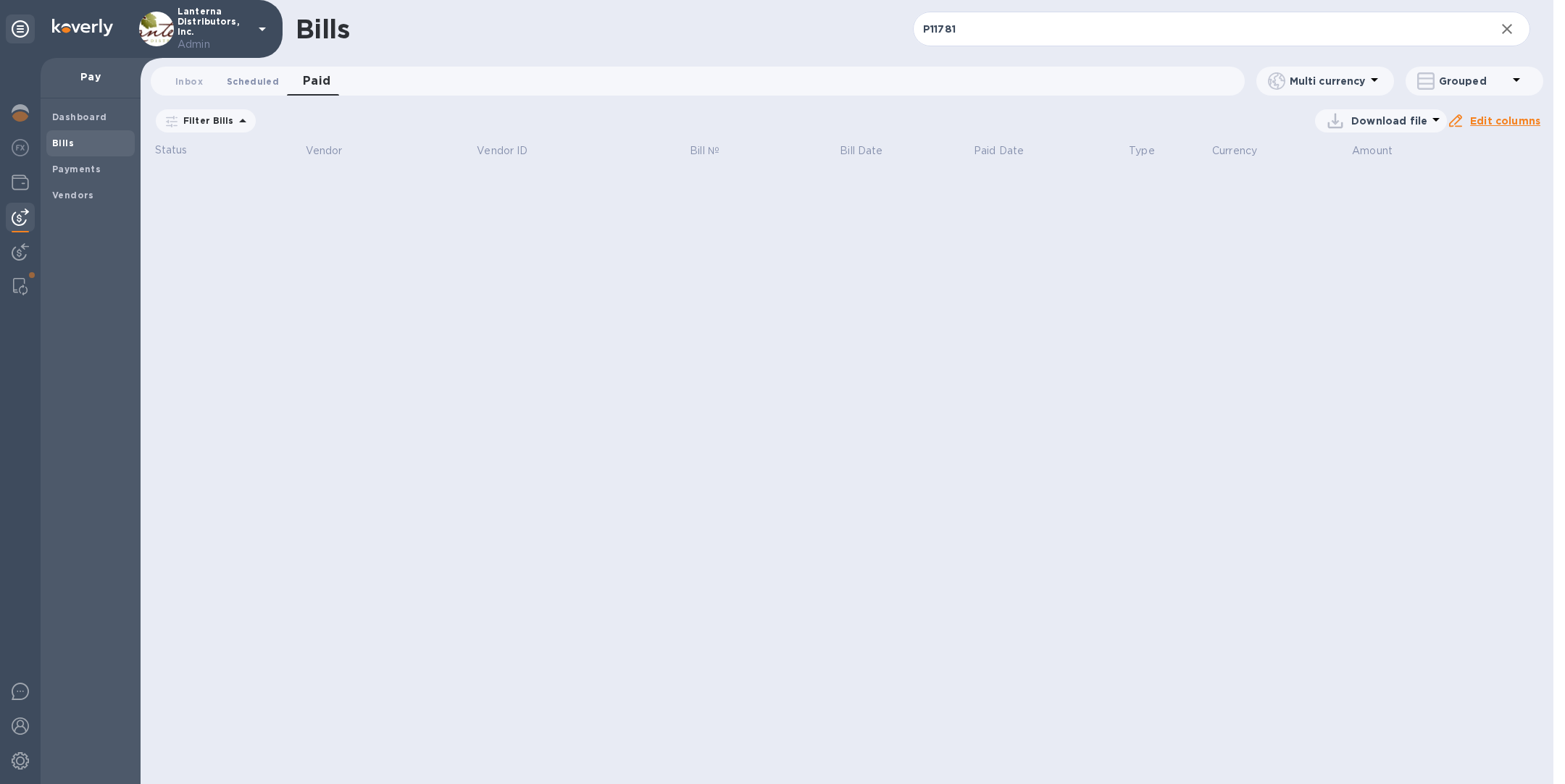
click at [261, 79] on span "Scheduled 0" at bounding box center [253, 81] width 52 height 15
click at [0, 0] on icon at bounding box center [0, 0] width 0 height 0
click at [196, 77] on span "Inbox 0" at bounding box center [188, 81] width 27 height 15
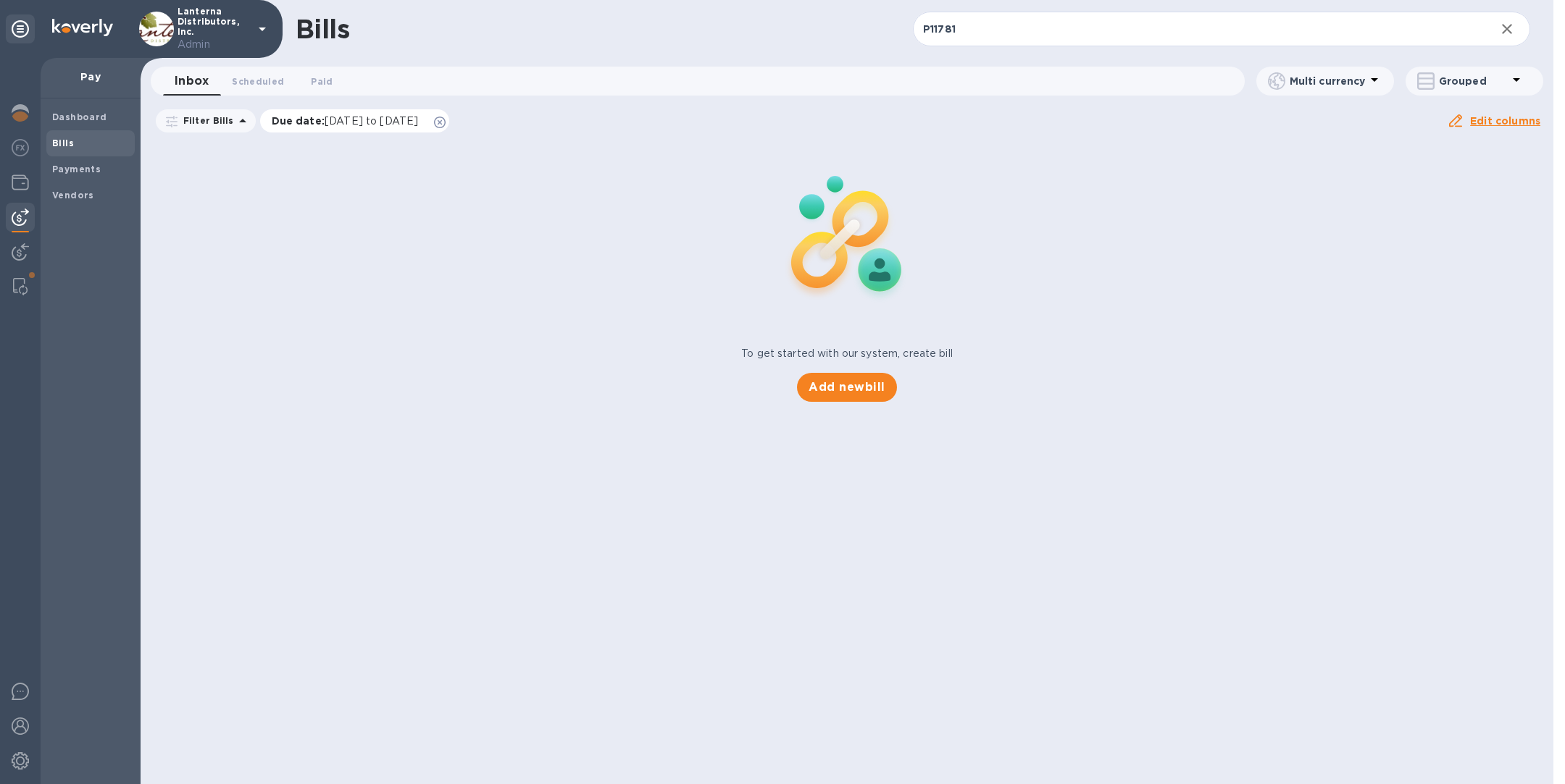
click at [446, 122] on icon at bounding box center [440, 122] width 11 height 11
click at [1006, 31] on input "P11781" at bounding box center [1198, 29] width 571 height 36
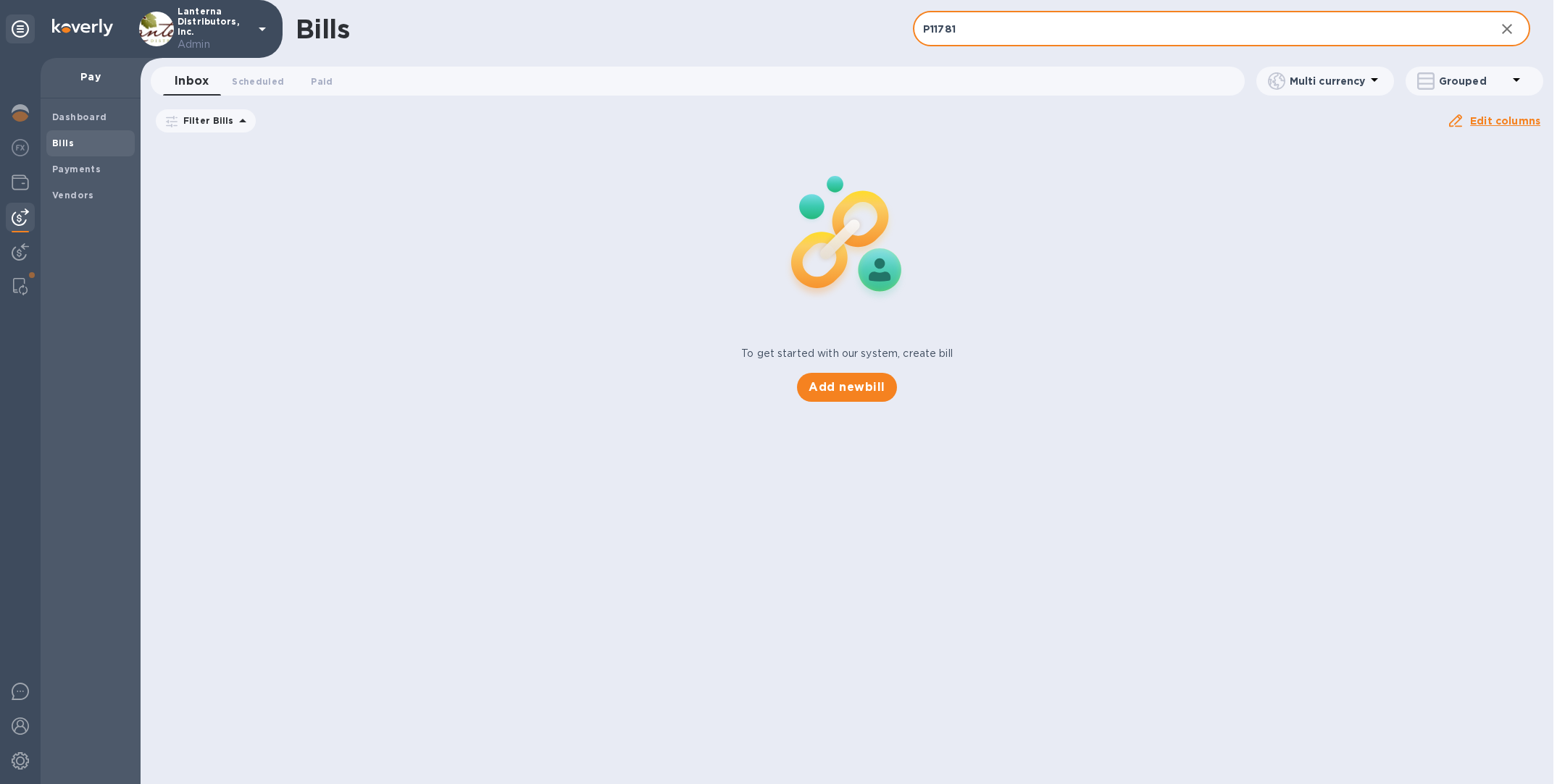
click at [1006, 31] on input "P11781" at bounding box center [1198, 29] width 571 height 36
paste input "555"
click at [245, 82] on span "Scheduled 0" at bounding box center [258, 81] width 52 height 15
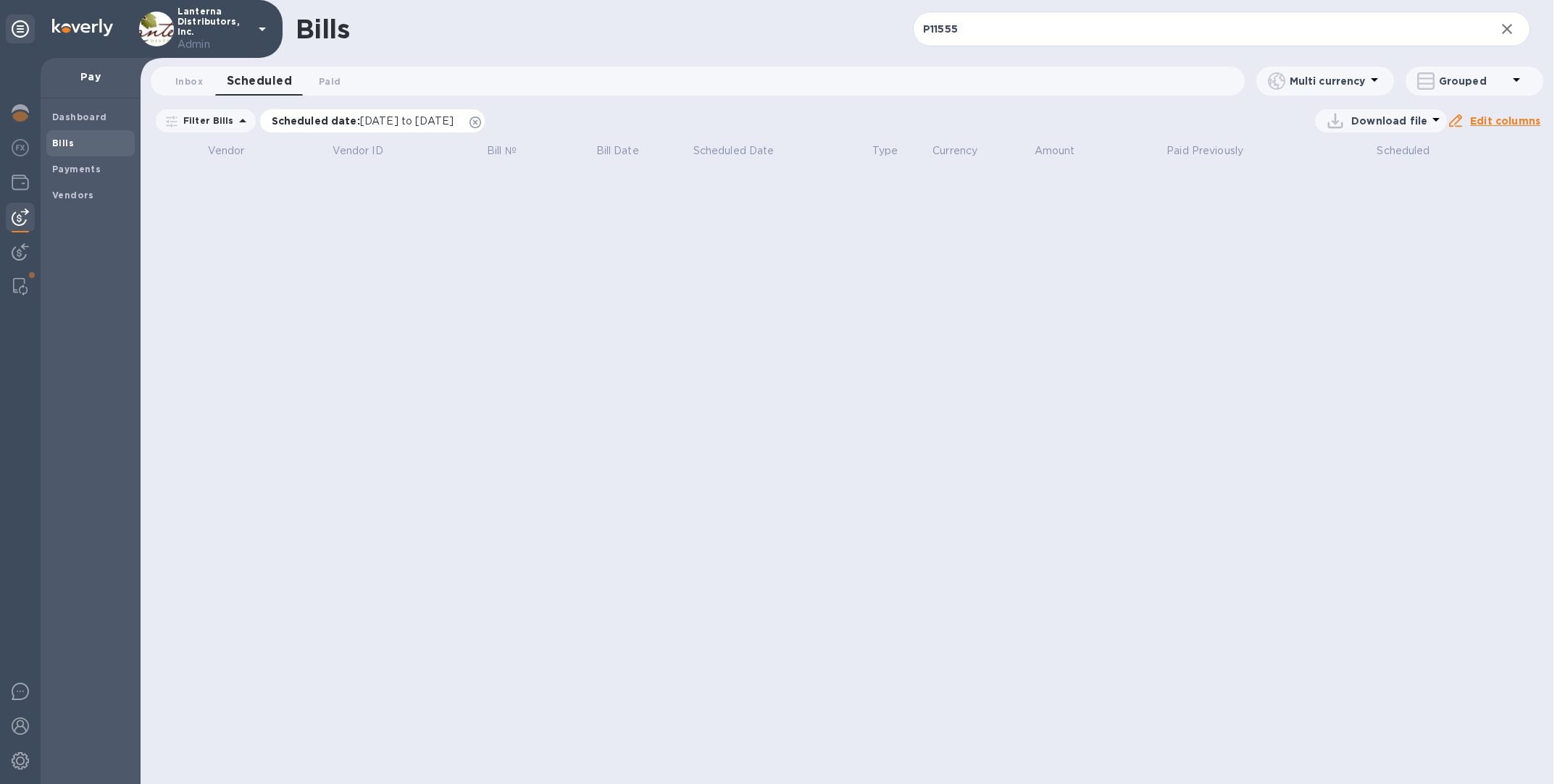
click at [481, 119] on icon at bounding box center [475, 122] width 11 height 11
click at [339, 83] on span "Paid 0" at bounding box center [329, 81] width 22 height 15
click at [449, 120] on icon at bounding box center [442, 122] width 11 height 11
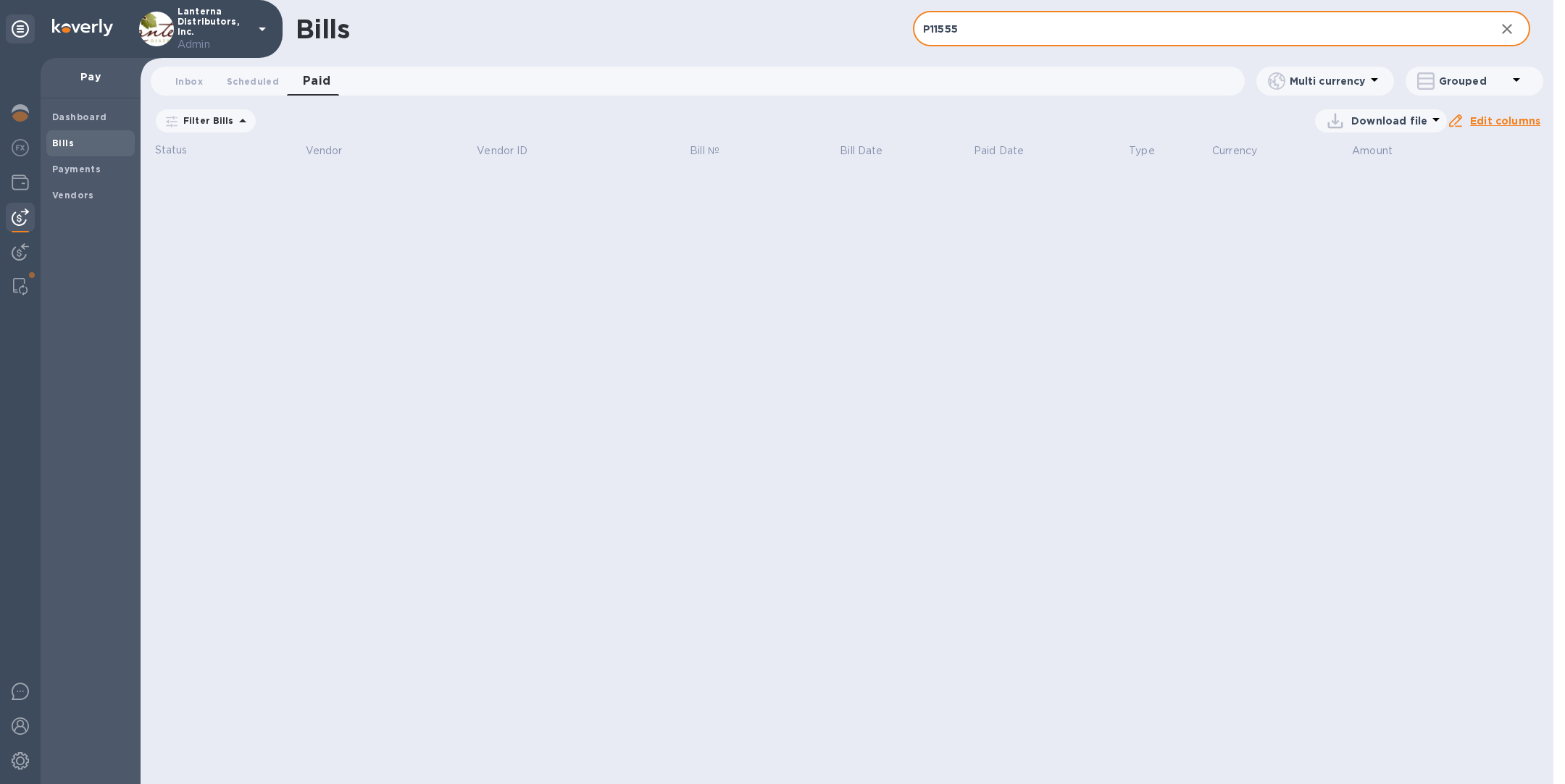
click at [1016, 35] on input "P11555" at bounding box center [1198, 29] width 571 height 36
paste input "899 [PERSON_NAME] Vineyards"
drag, startPoint x: 1077, startPoint y: 30, endPoint x: 960, endPoint y: 30, distance: 117.0
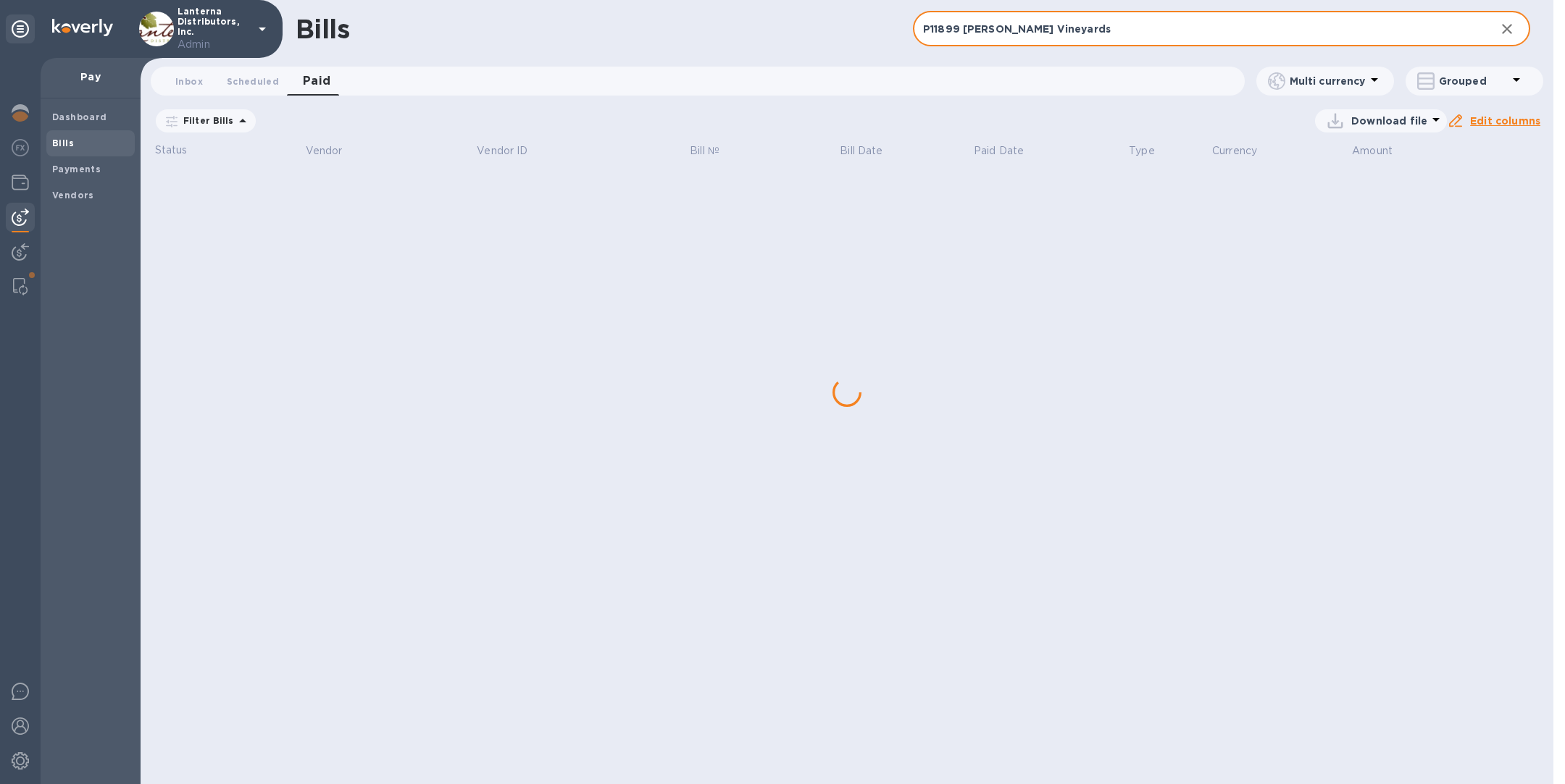
click at [960, 30] on input "P11899 [PERSON_NAME] Vineyards" at bounding box center [1198, 29] width 571 height 36
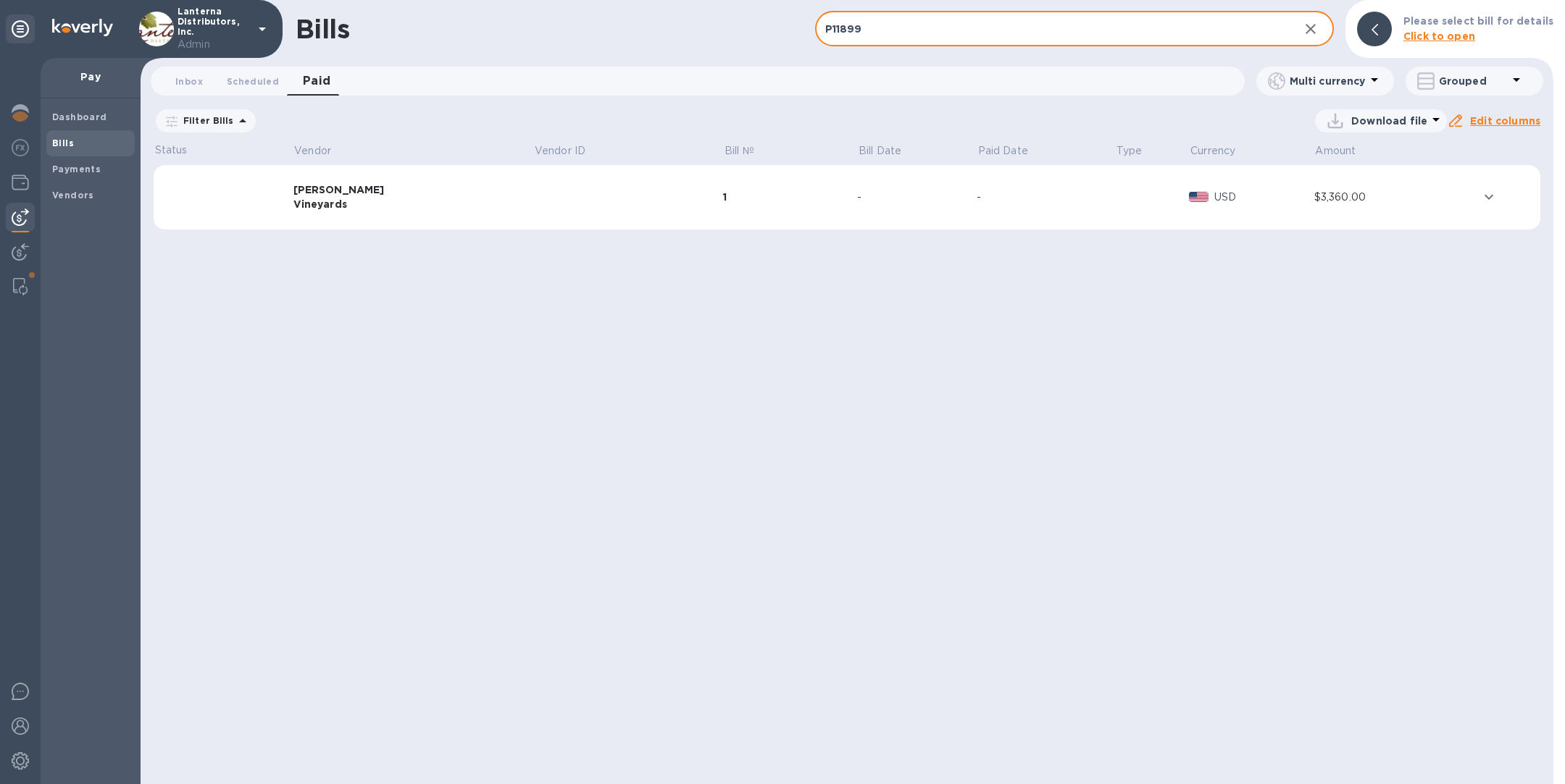
type input "P11899"
click at [415, 218] on td "[PERSON_NAME] Vineyards" at bounding box center [413, 198] width 241 height 66
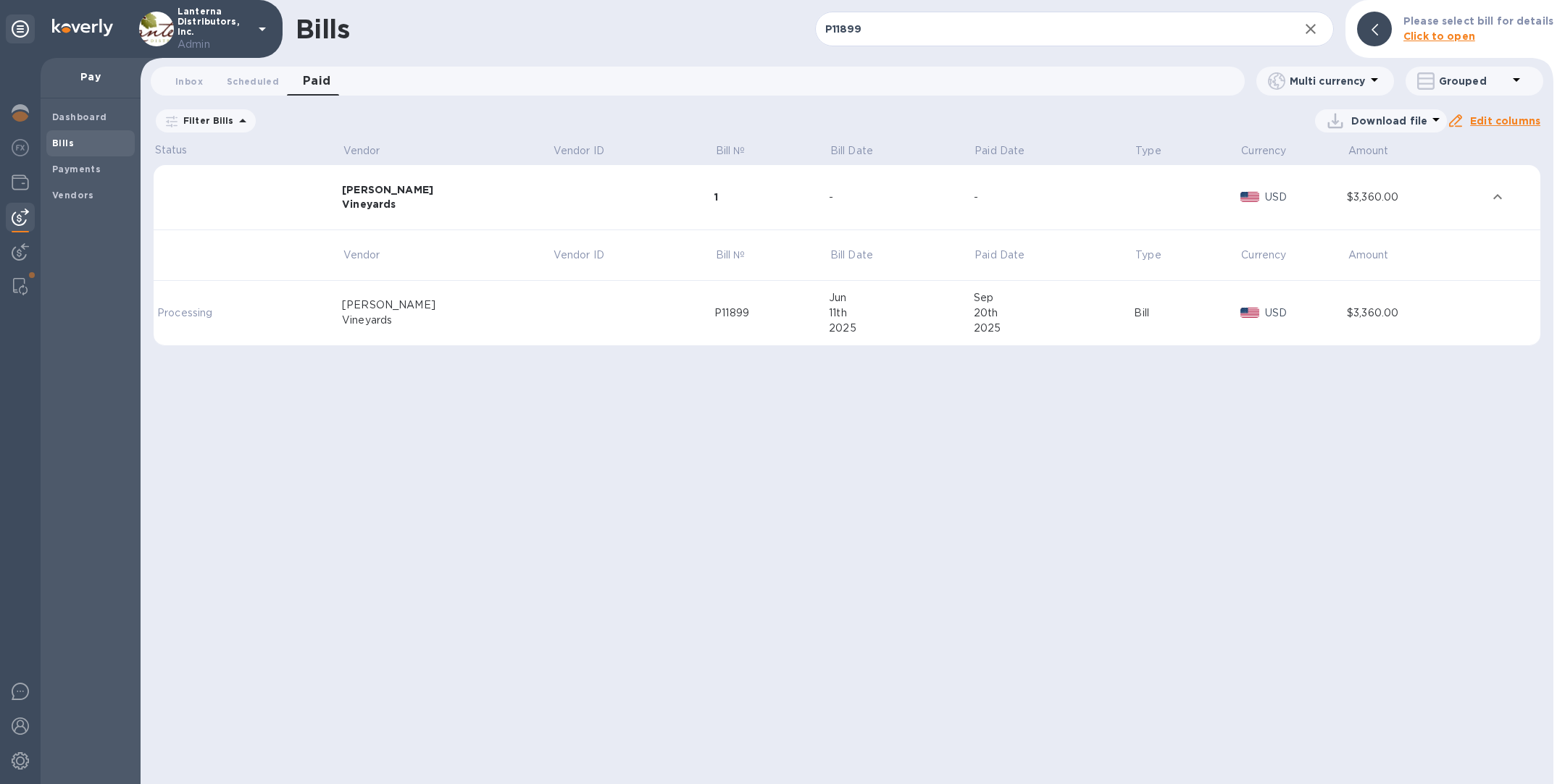
click at [1060, 318] on div "20th" at bounding box center [1054, 313] width 161 height 15
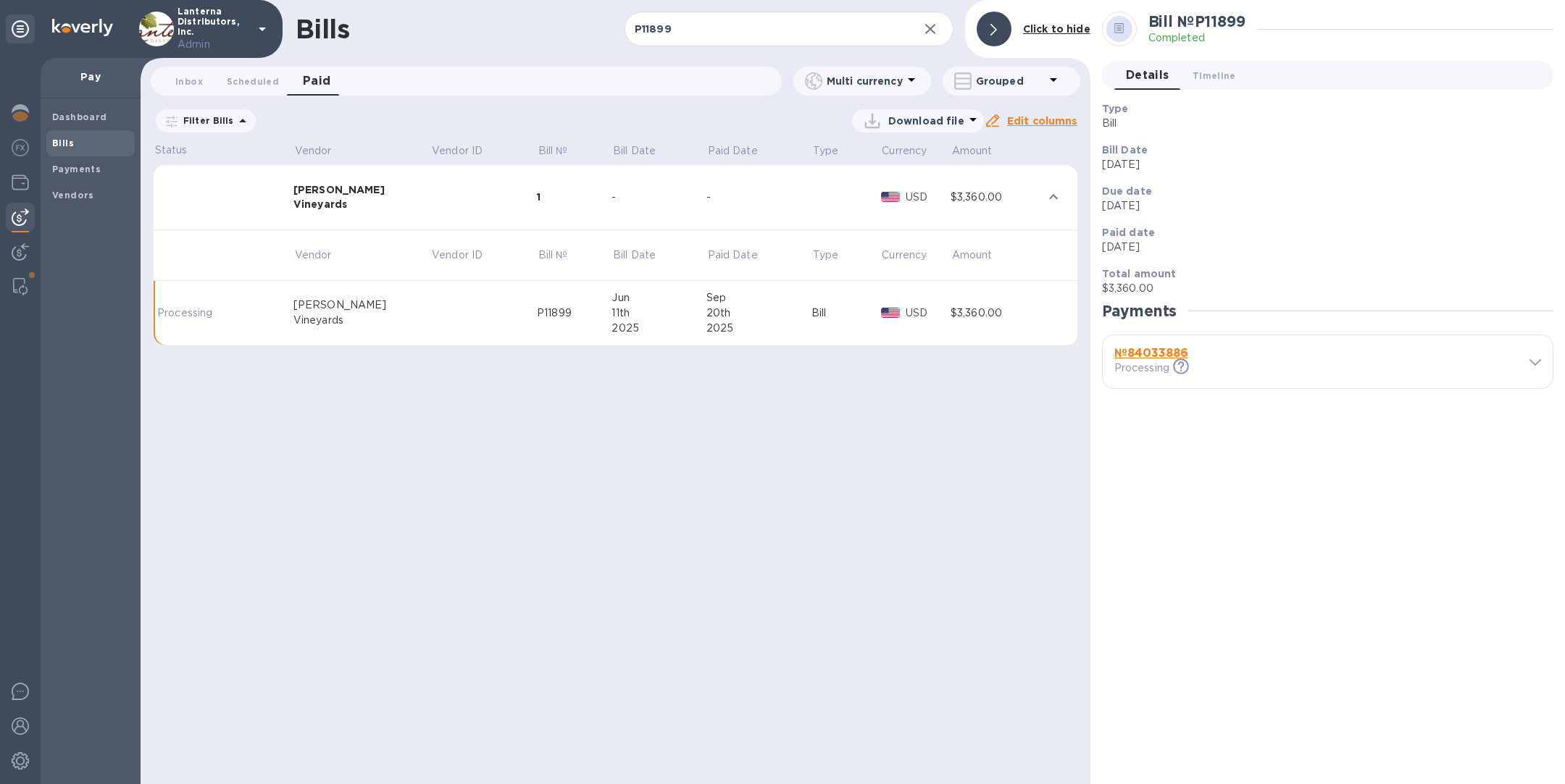
click at [1161, 348] on b "№ 84033886" at bounding box center [1151, 353] width 74 height 14
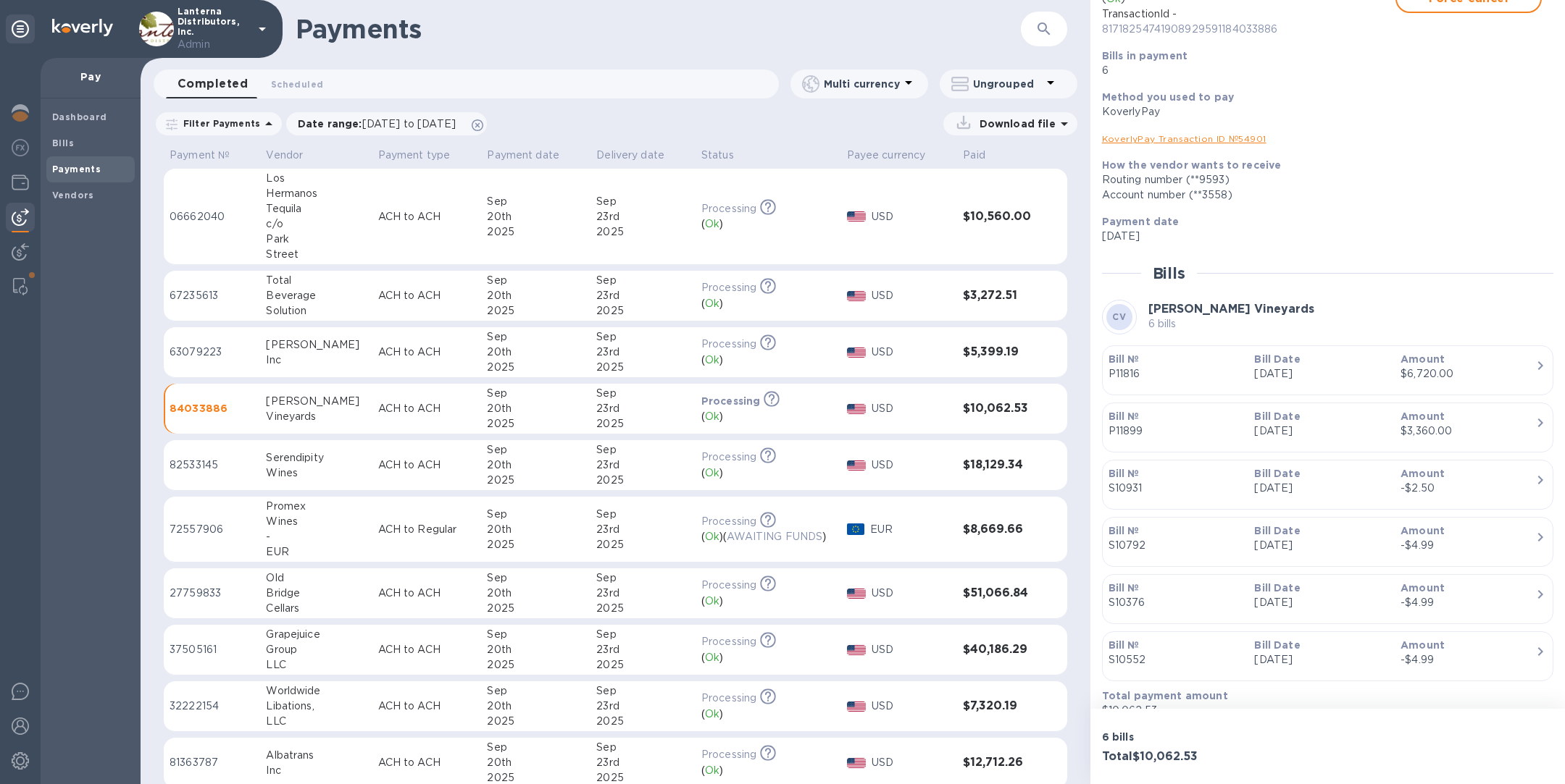
scroll to position [163, 0]
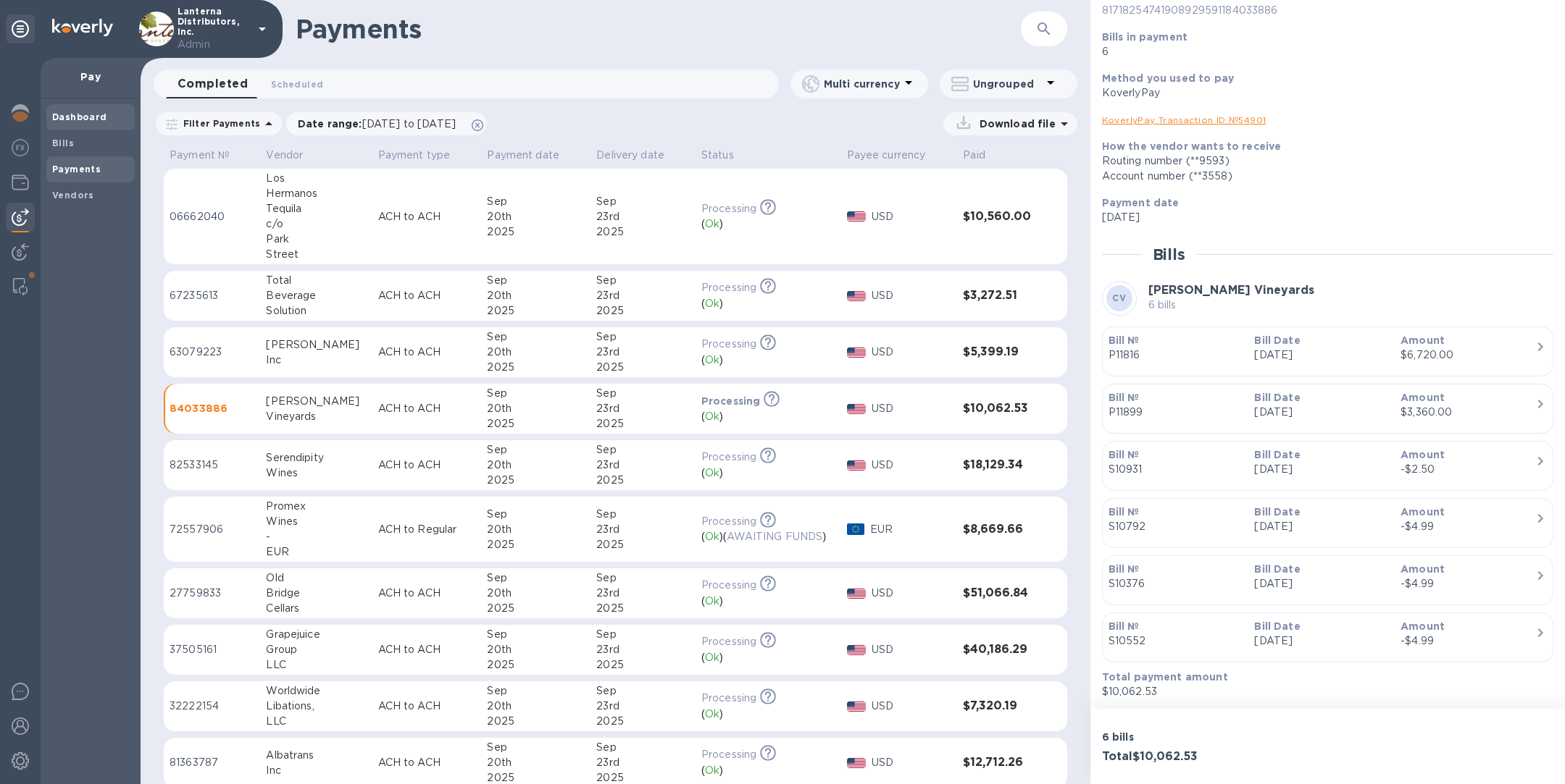
click at [74, 127] on div "Dashboard" at bounding box center [90, 117] width 88 height 26
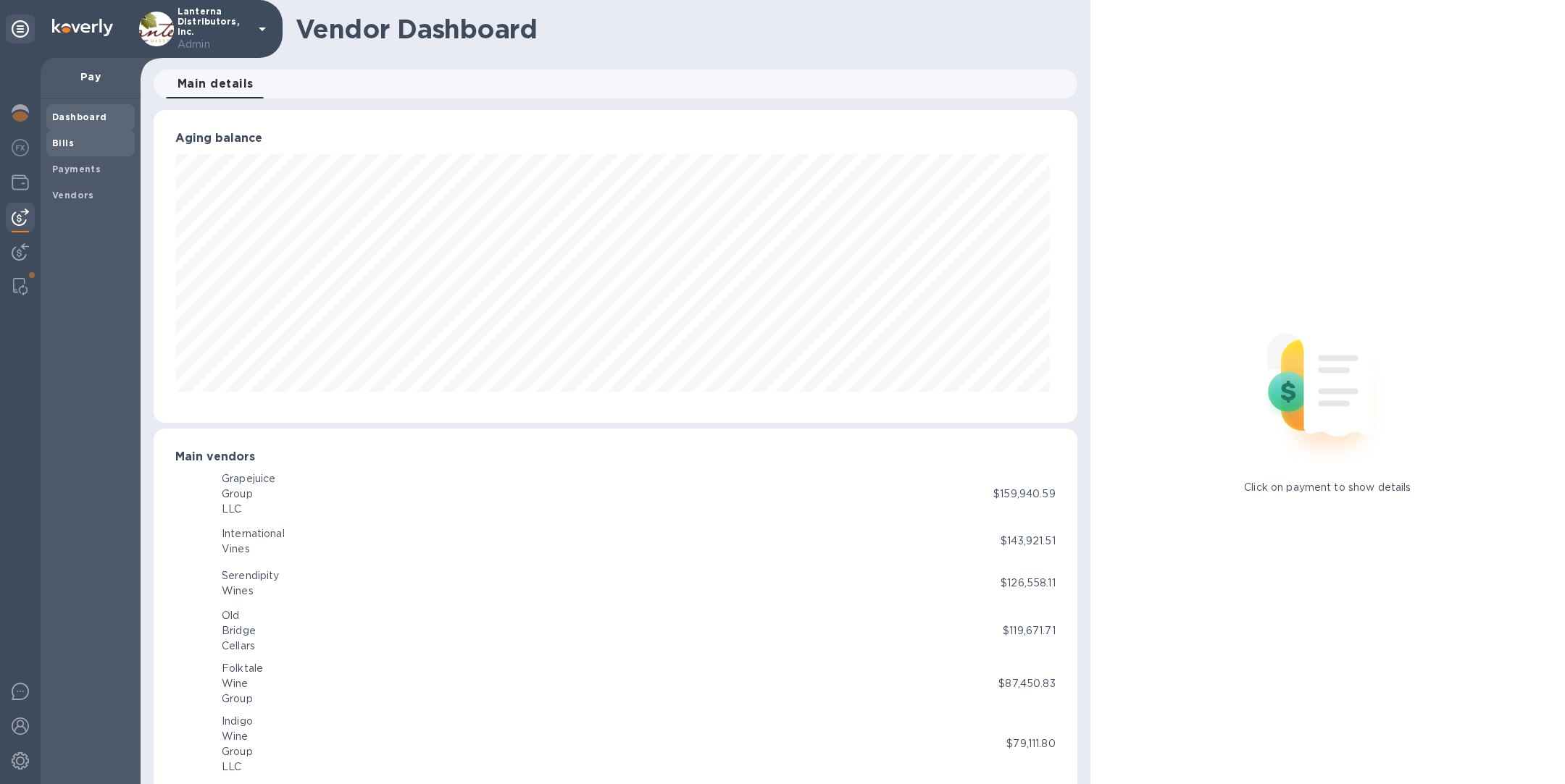
scroll to position [313, 917]
click at [74, 140] on span "Bills" at bounding box center [91, 142] width 77 height 14
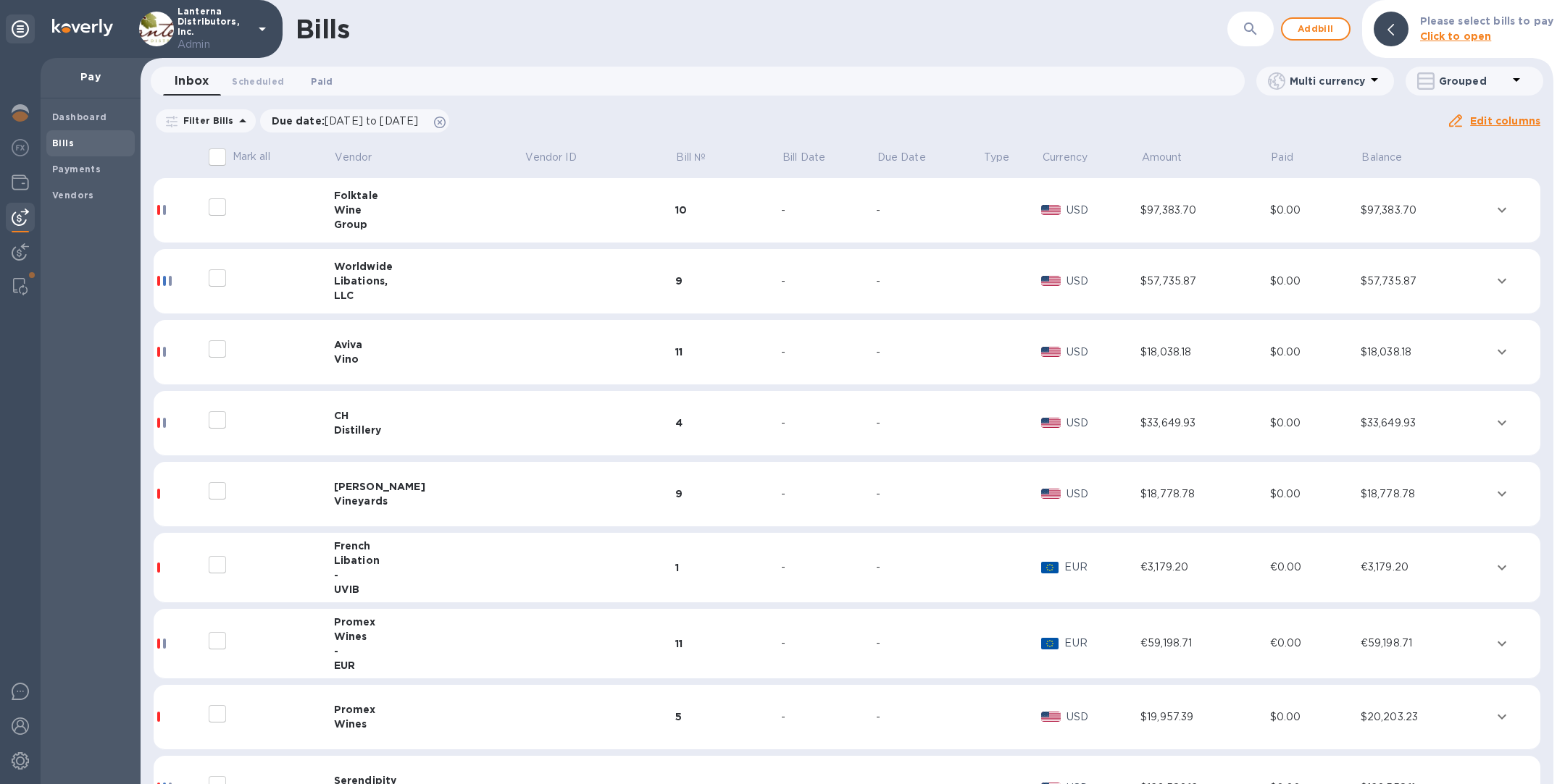
click at [319, 81] on span "Paid 0" at bounding box center [321, 81] width 22 height 15
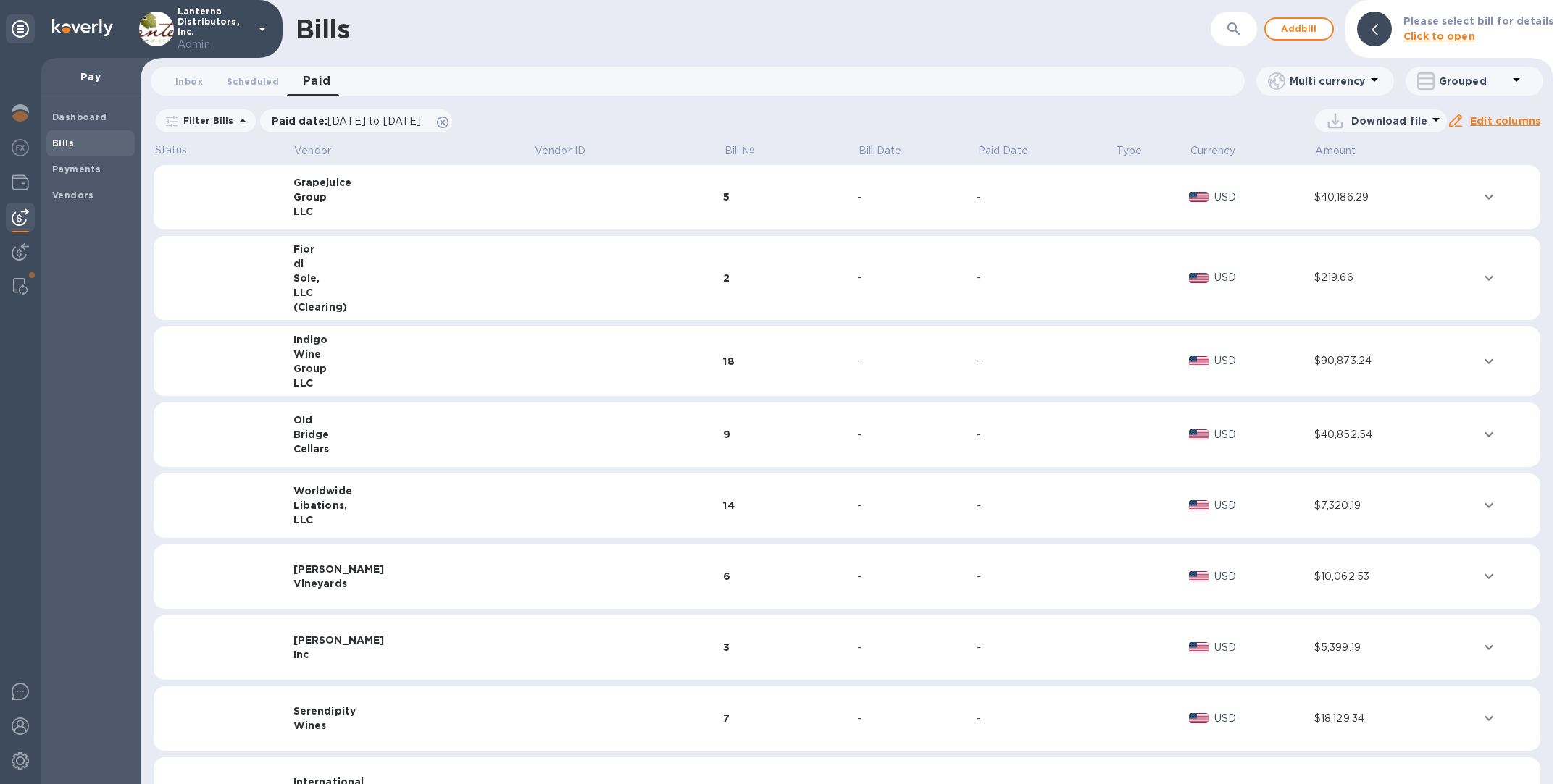
click at [1234, 25] on icon "button" at bounding box center [1233, 29] width 18 height 18
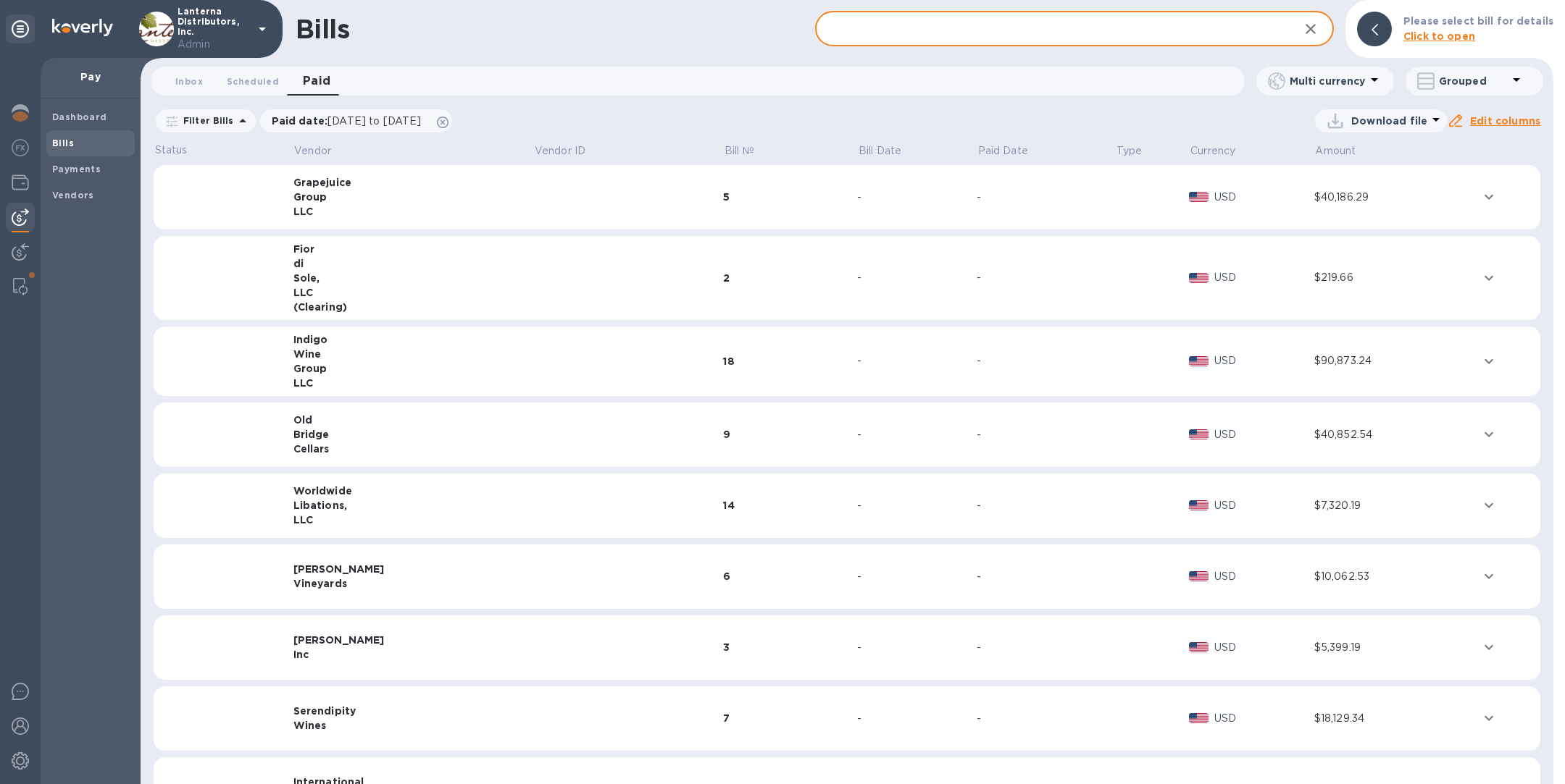
paste input "P11899 [PERSON_NAME] Vineyards"
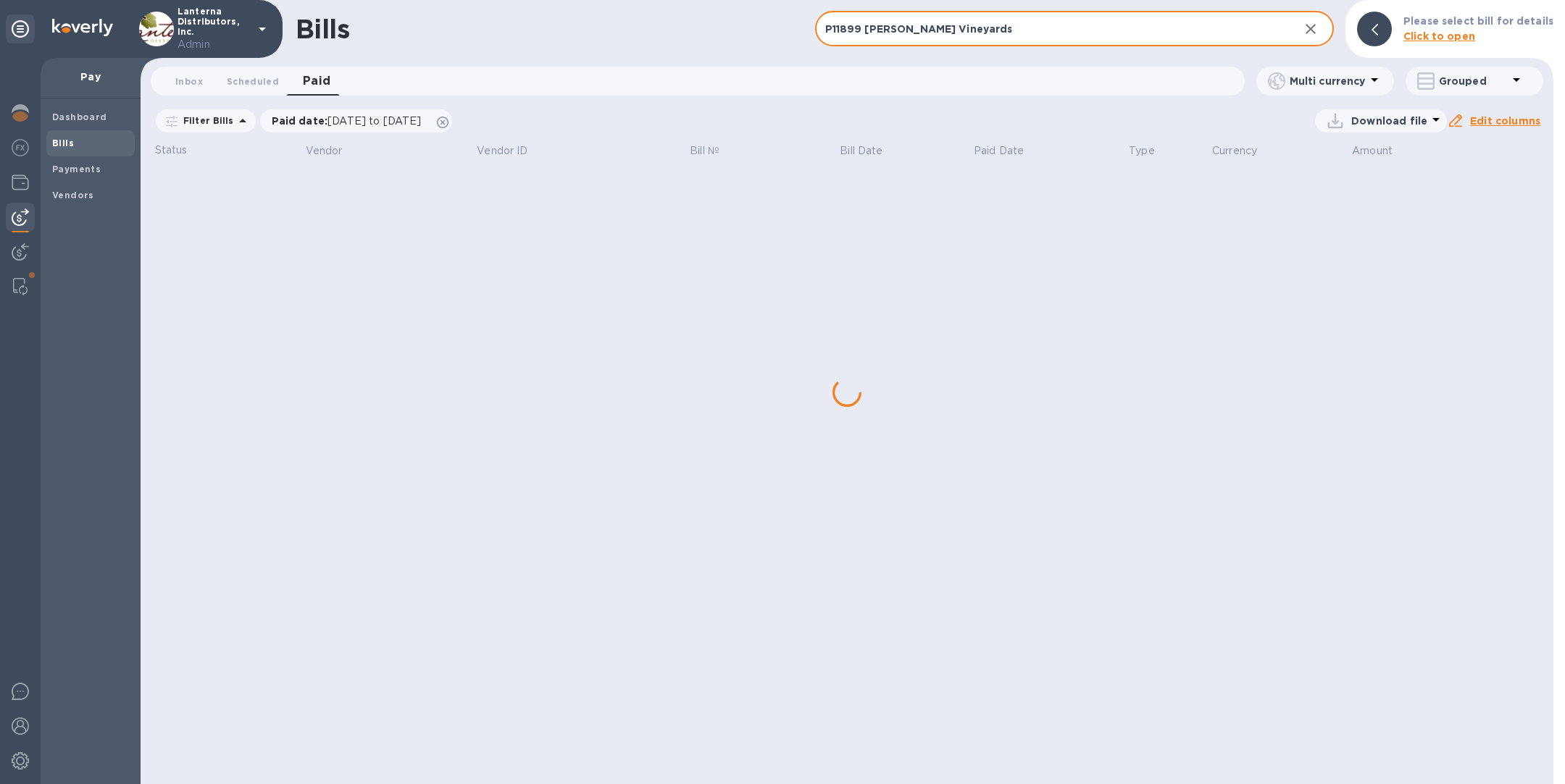
drag, startPoint x: 957, startPoint y: 19, endPoint x: 876, endPoint y: 17, distance: 81.0
click at [876, 17] on input "P11899 [PERSON_NAME] Vineyards" at bounding box center [1051, 29] width 473 height 36
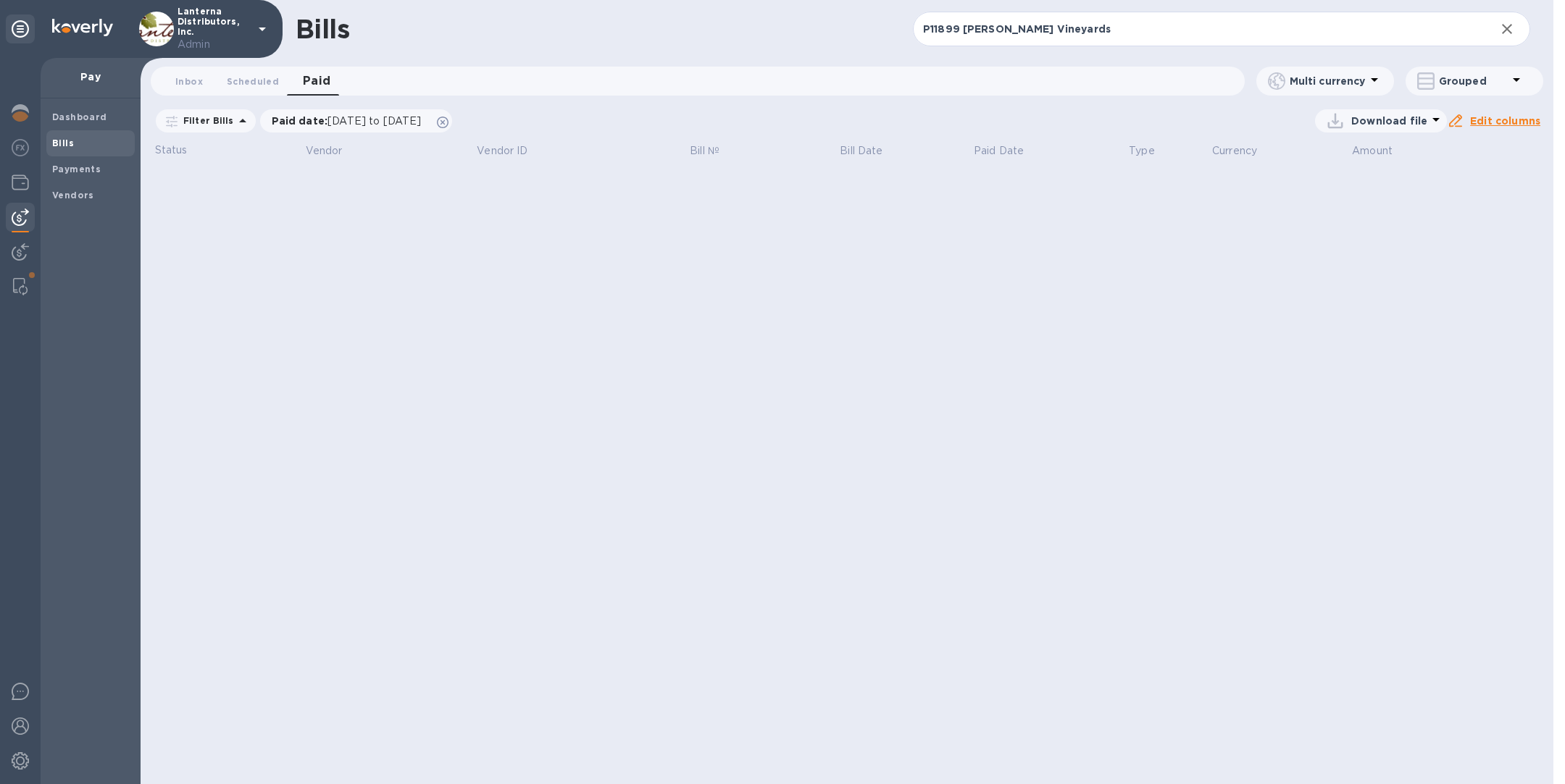
click at [868, 30] on div "Bills" at bounding box center [604, 29] width 618 height 30
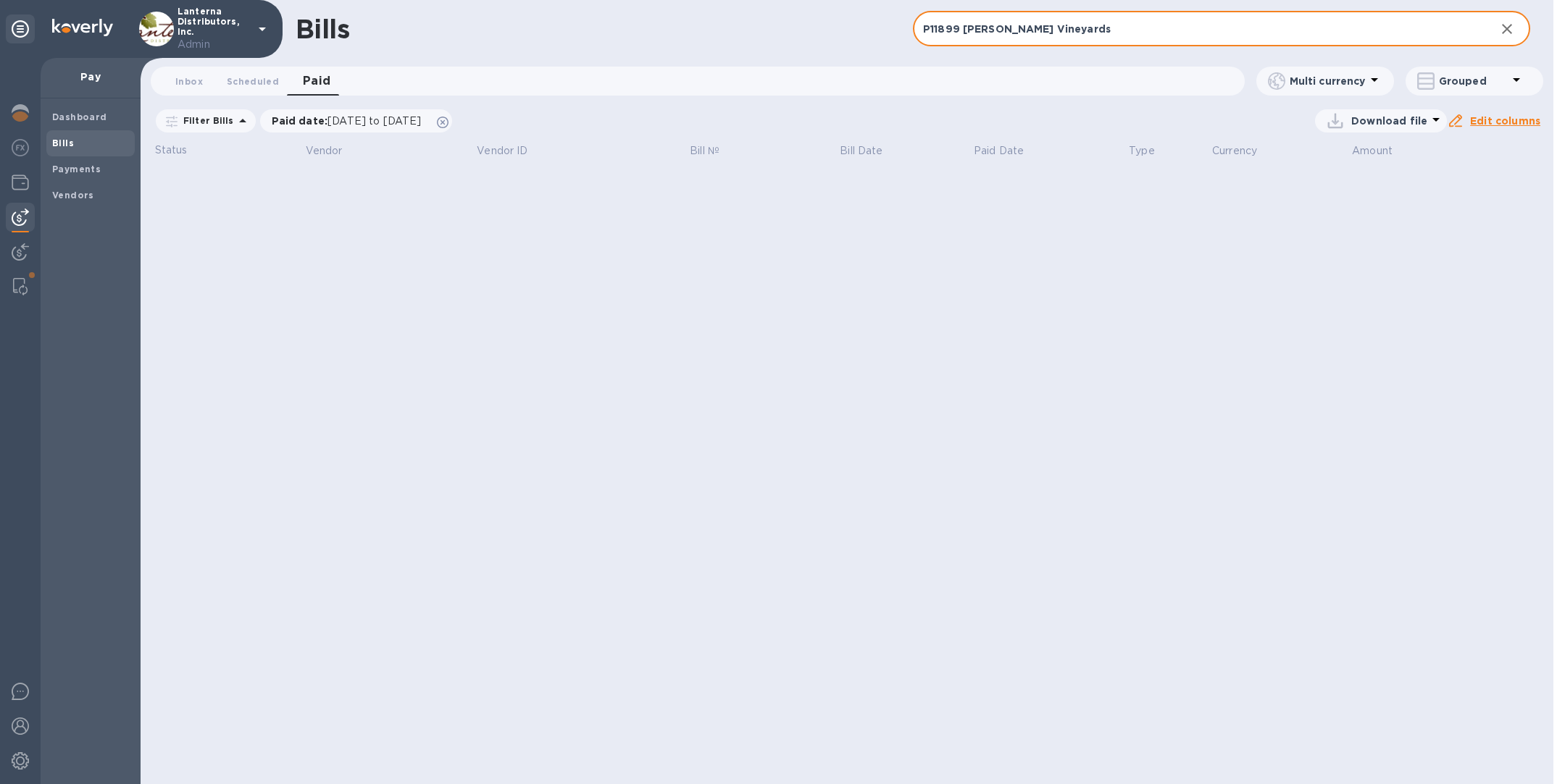
drag, startPoint x: 962, startPoint y: 27, endPoint x: 1148, endPoint y: 32, distance: 186.1
click at [1148, 32] on input "P11899 [PERSON_NAME] Vineyards" at bounding box center [1198, 29] width 571 height 36
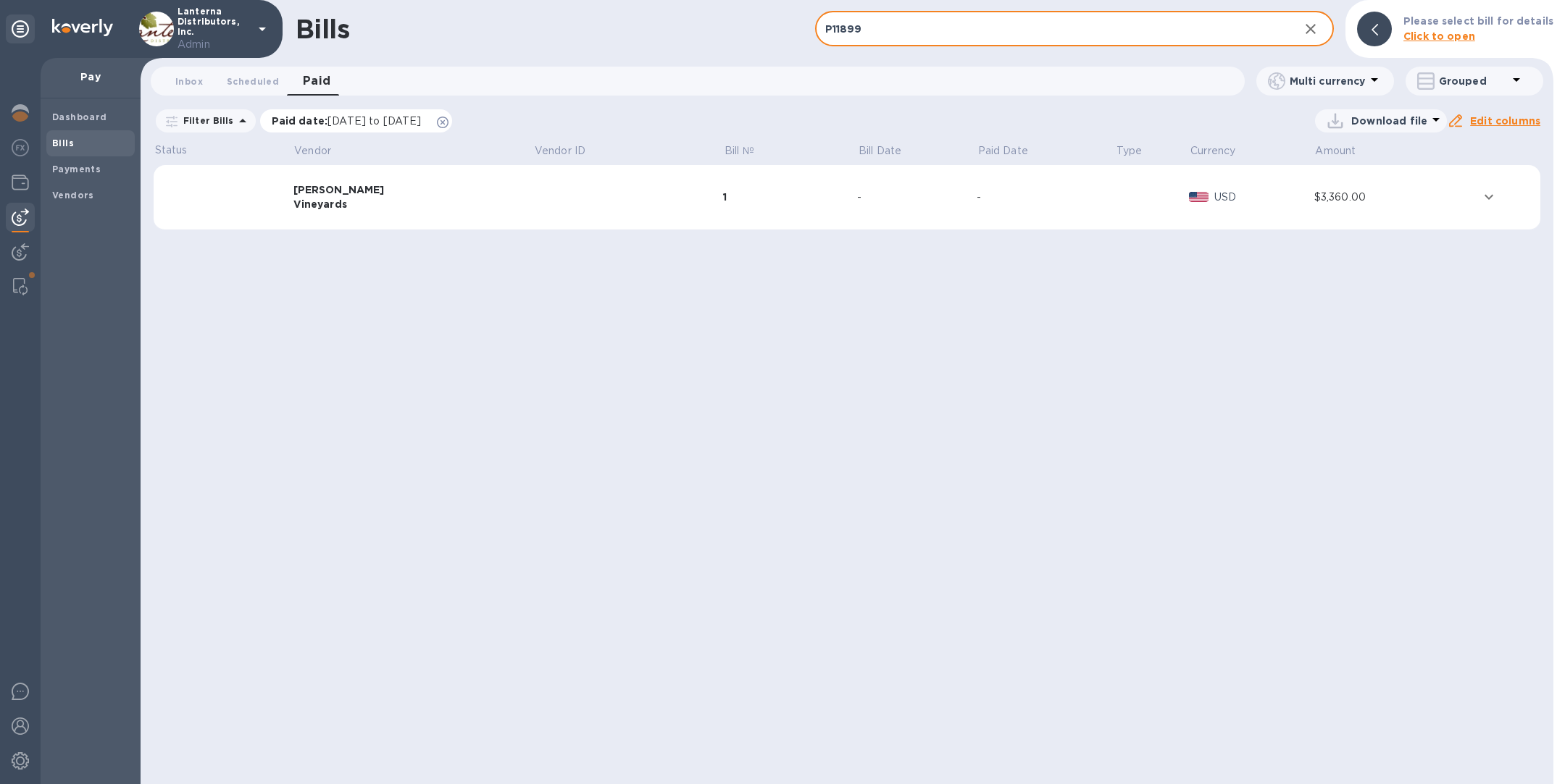
type input "P11899"
click at [449, 125] on icon at bounding box center [442, 122] width 11 height 11
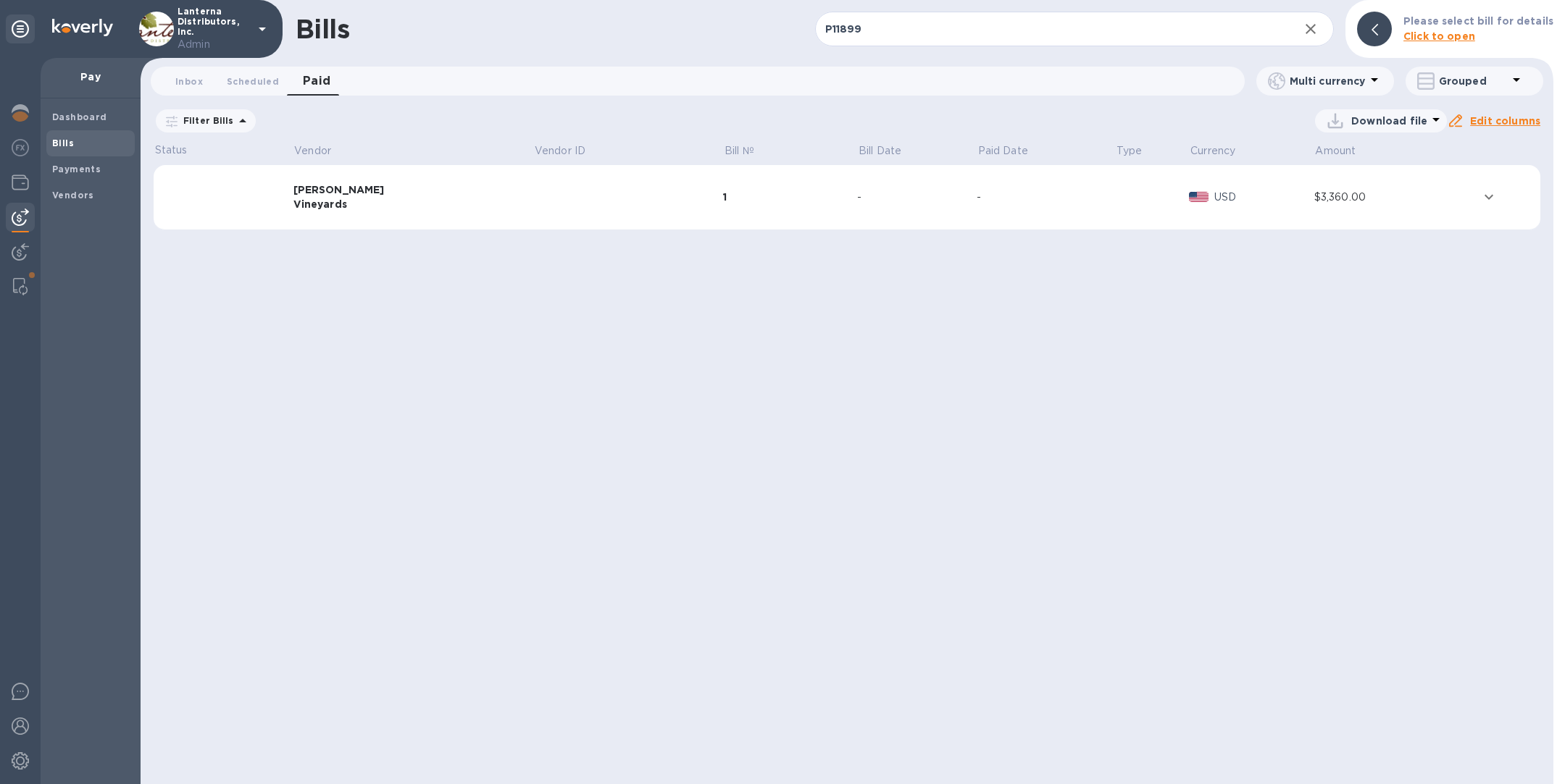
click at [446, 190] on div "[PERSON_NAME]" at bounding box center [413, 189] width 241 height 14
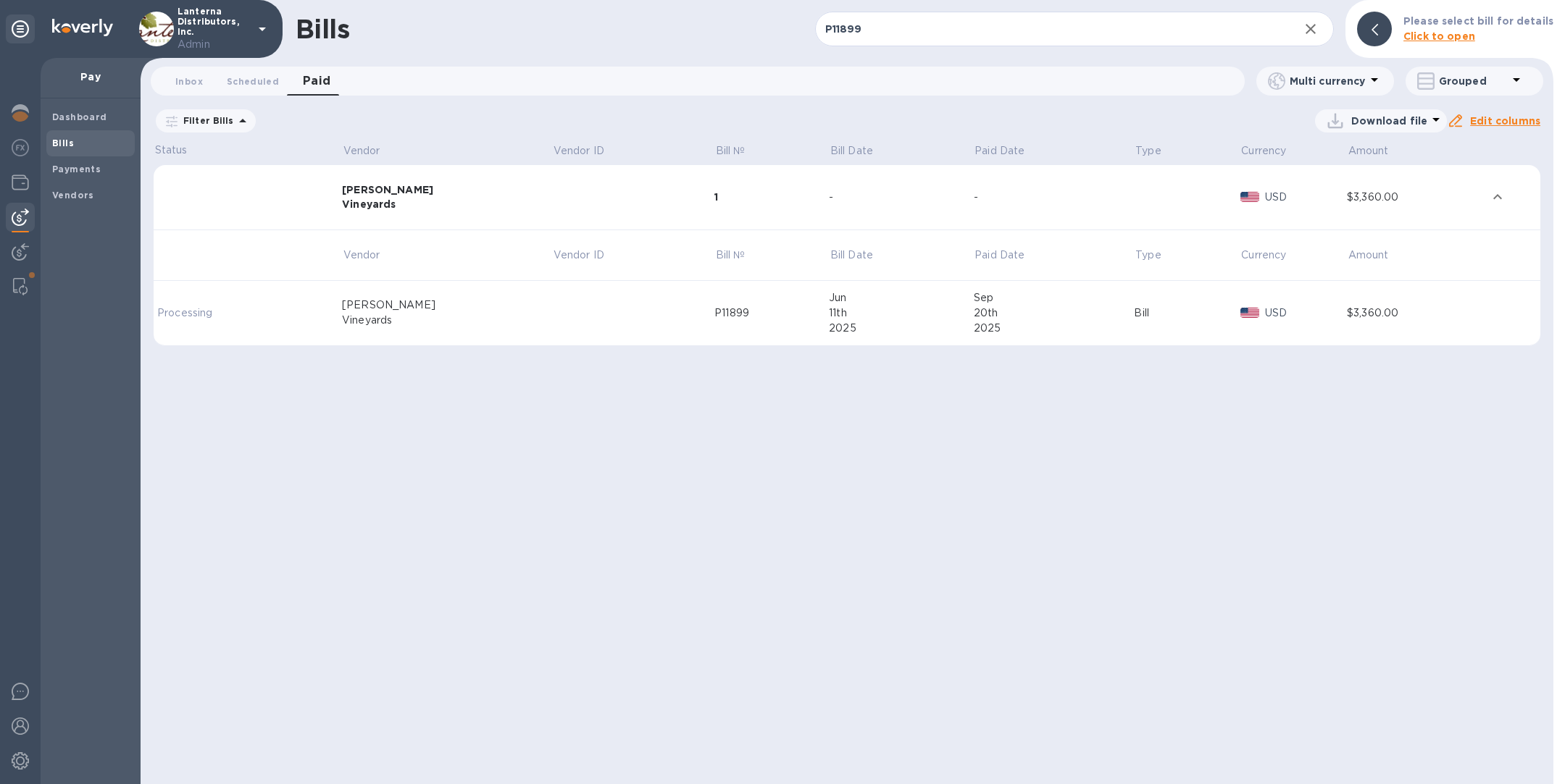
click at [592, 318] on td at bounding box center [633, 314] width 162 height 66
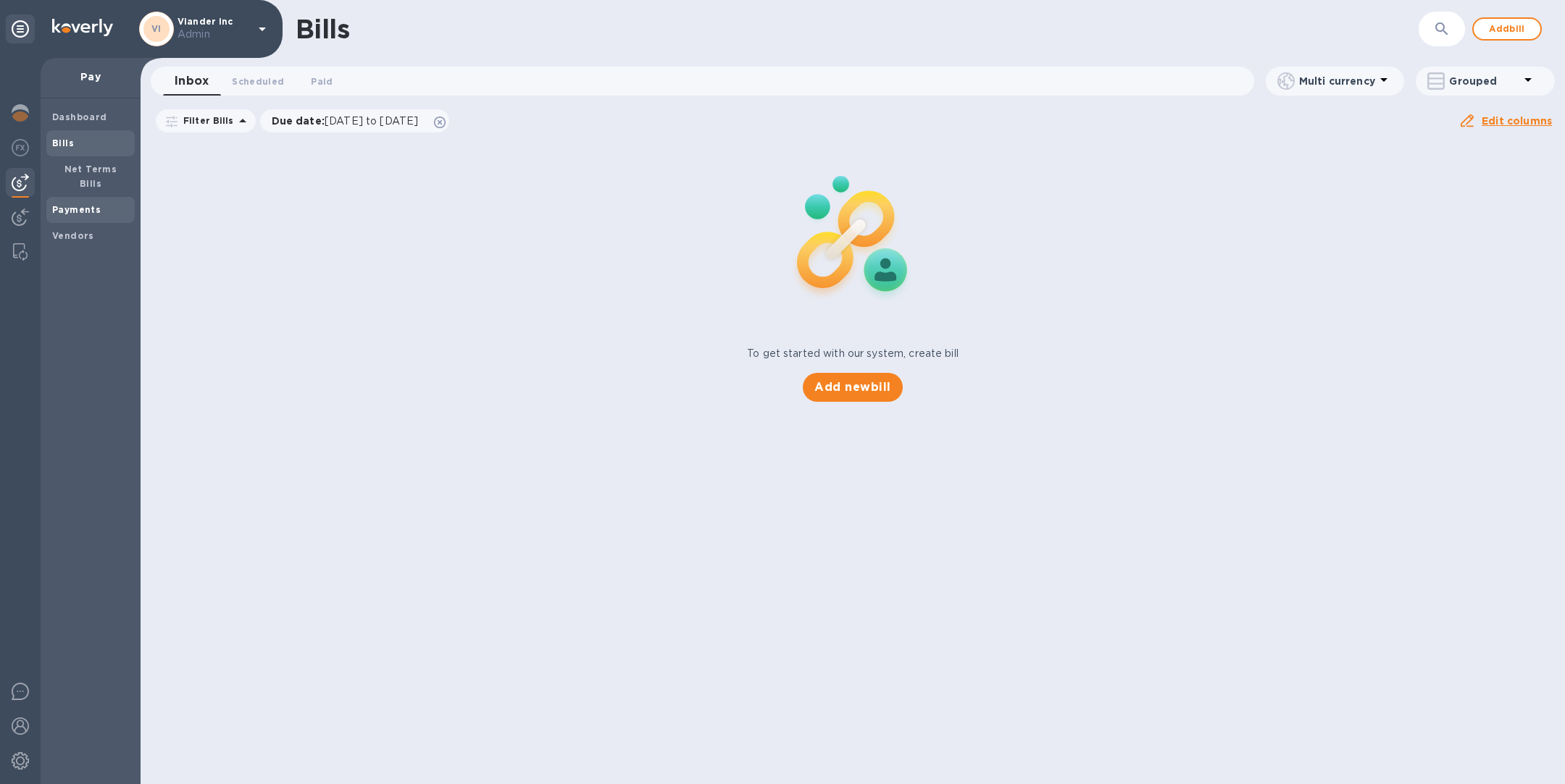
click at [75, 204] on b "Payments" at bounding box center [77, 210] width 49 height 11
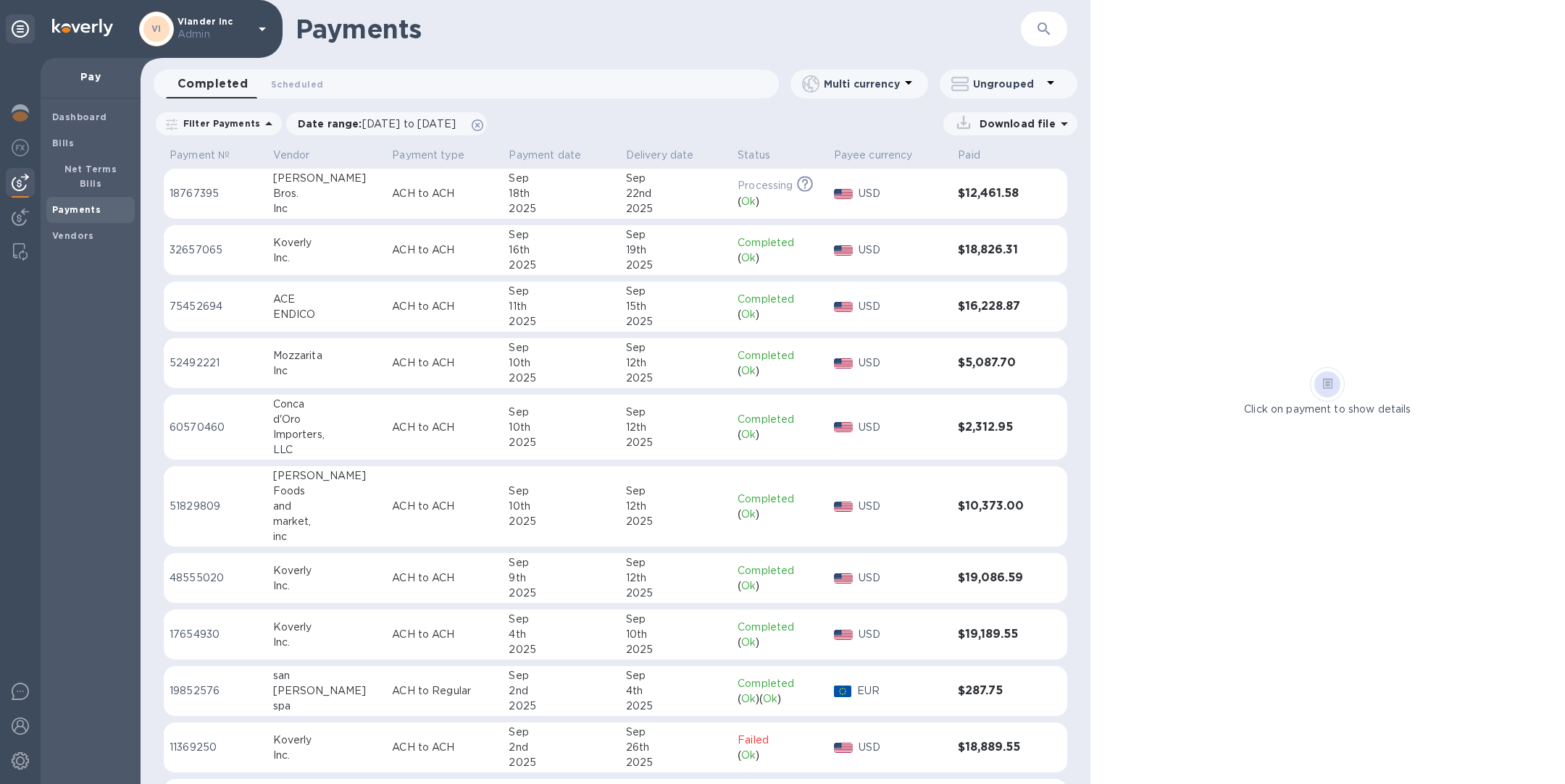
click at [1029, 29] on button "button" at bounding box center [1044, 28] width 35 height 35
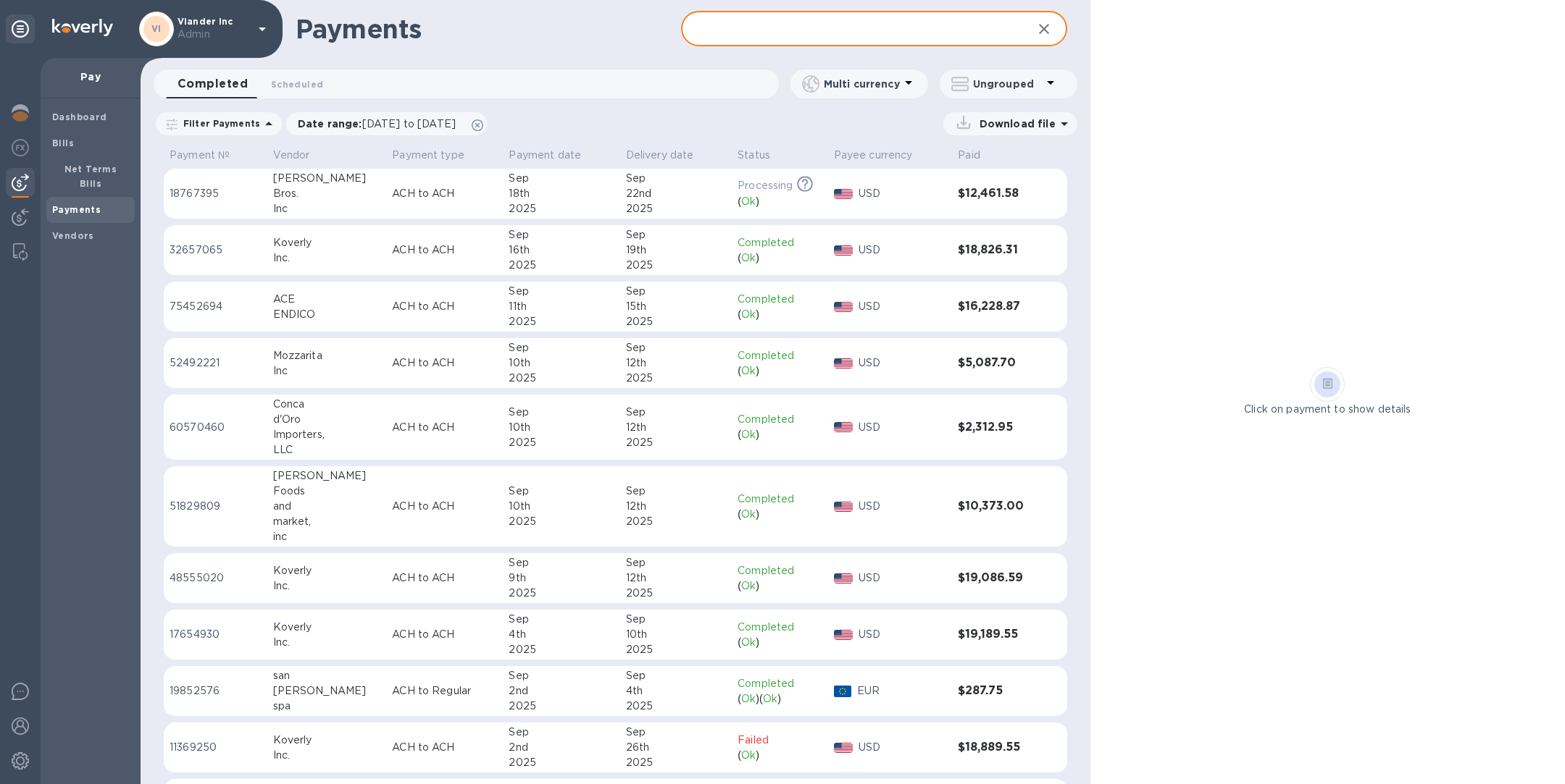
type input "e"
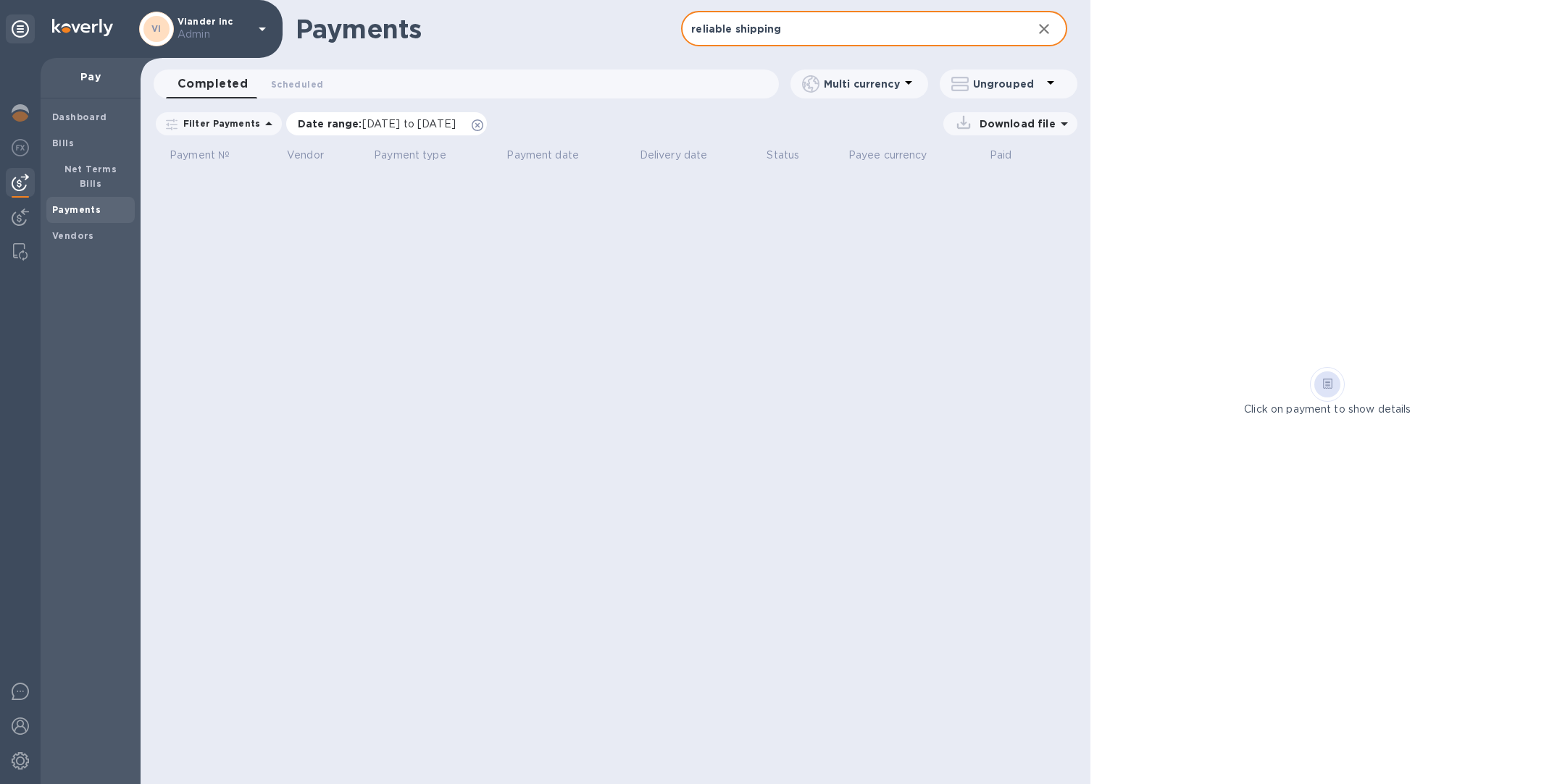
click at [484, 122] on icon at bounding box center [477, 126] width 11 height 11
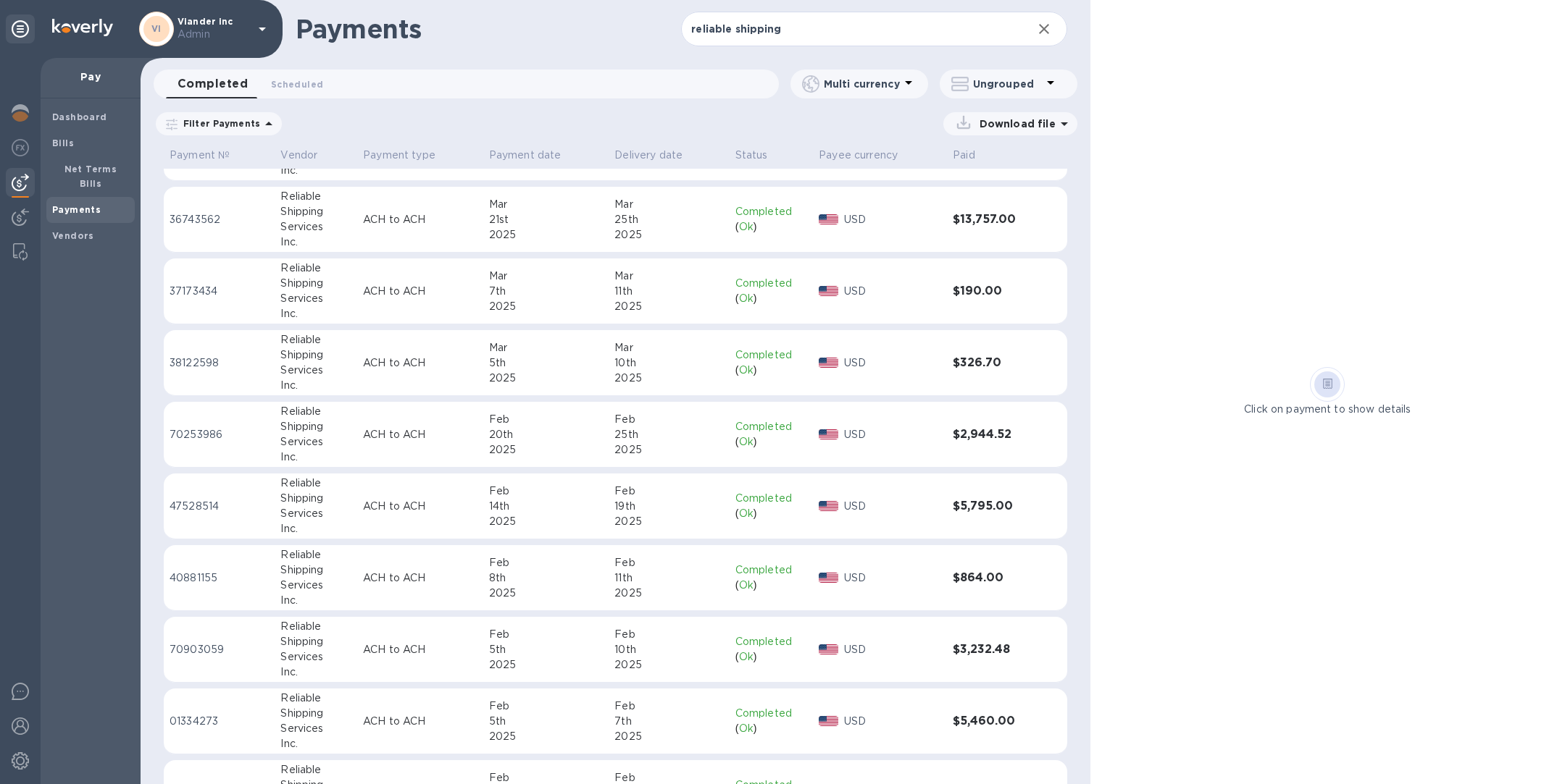
scroll to position [1133, 0]
click at [365, 560] on td "ACH to ACH" at bounding box center [420, 574] width 127 height 66
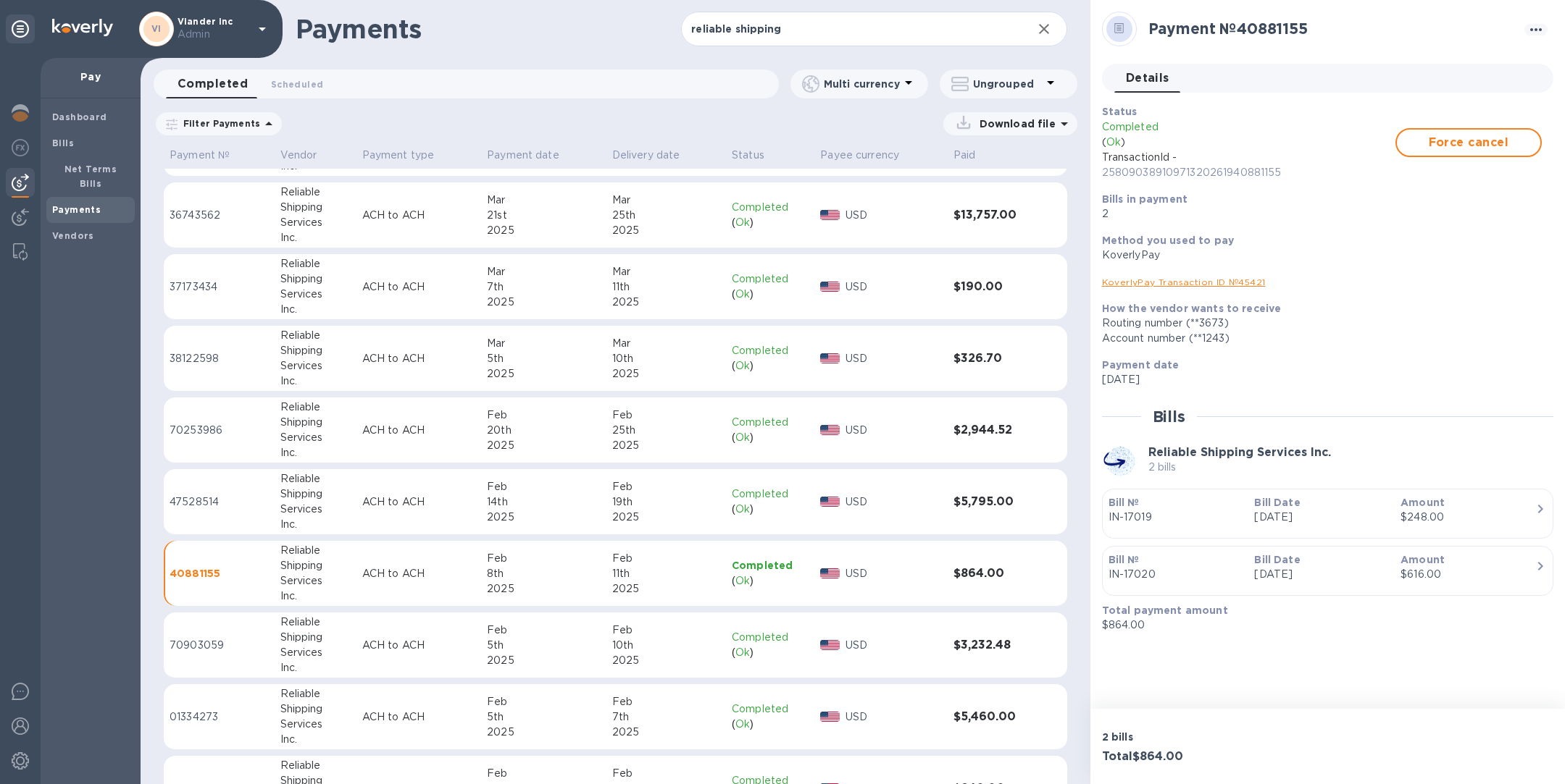
click at [350, 499] on td "Reliable Shipping Services Inc." at bounding box center [315, 502] width 82 height 66
click at [343, 415] on div "Shipping" at bounding box center [315, 422] width 70 height 15
click at [340, 359] on div "Services" at bounding box center [315, 366] width 70 height 15
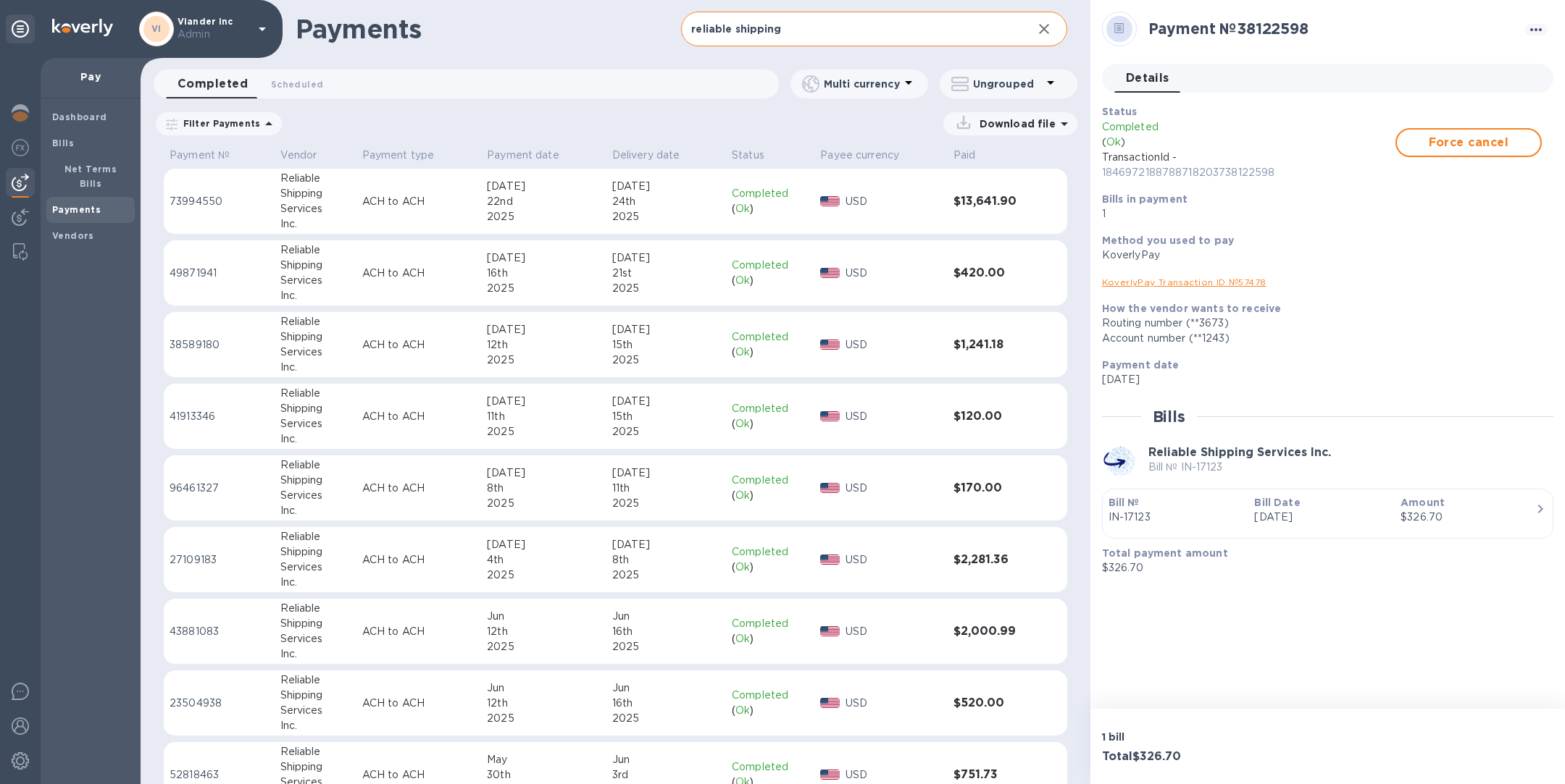
click at [797, 27] on input "reliable shipping" at bounding box center [851, 29] width 339 height 36
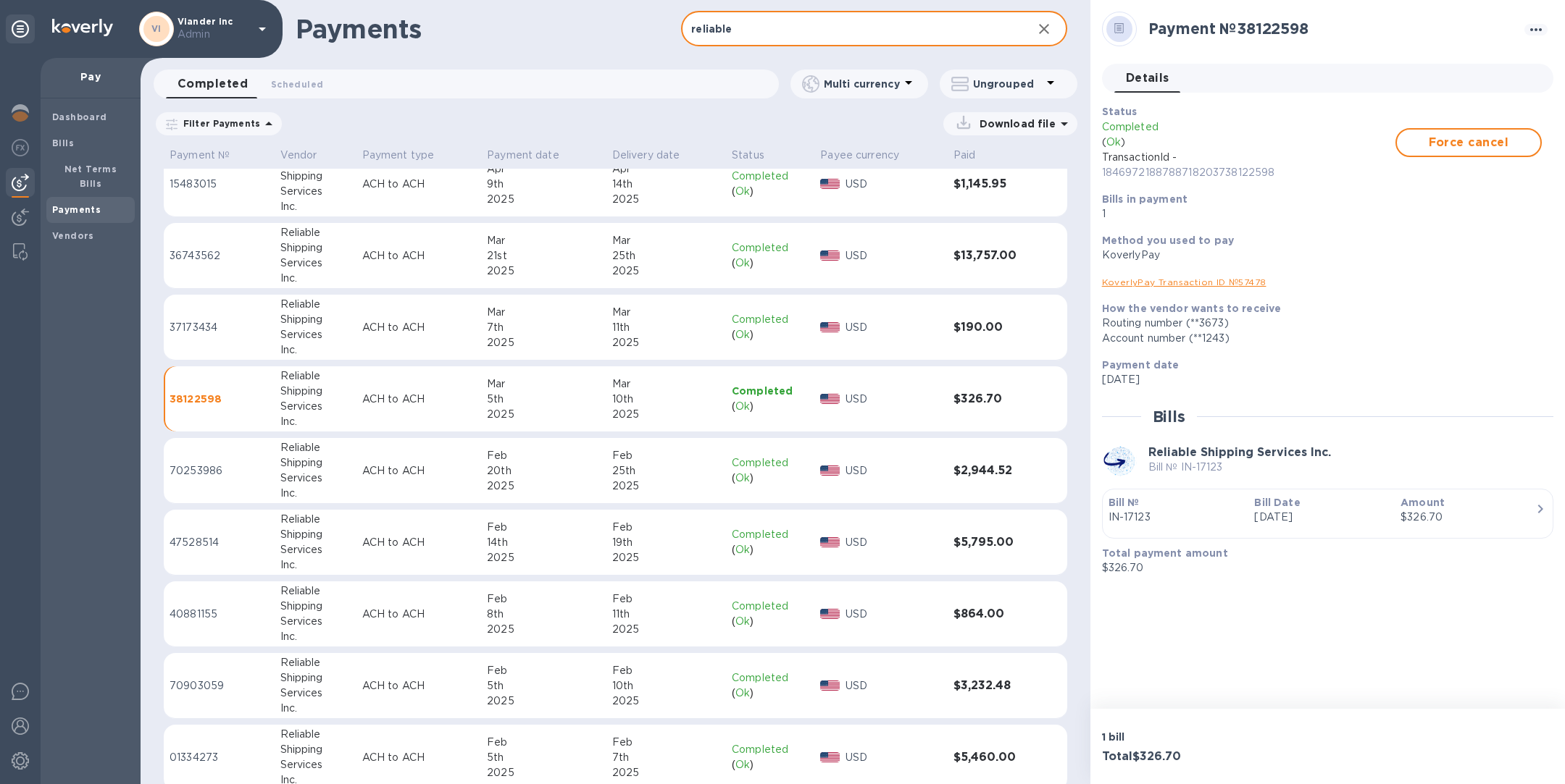
scroll to position [1114, 0]
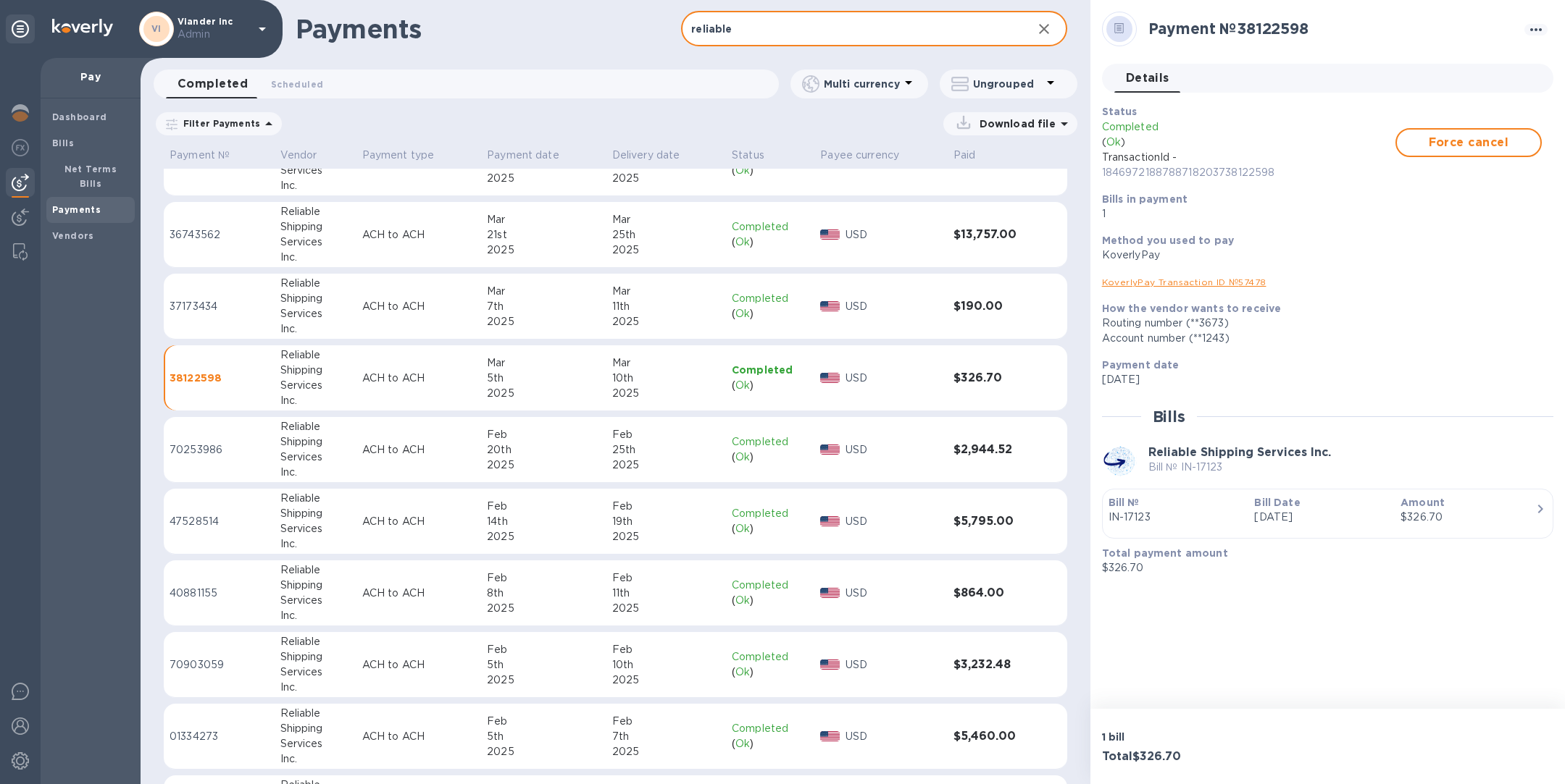
click at [825, 36] on input "reliable" at bounding box center [851, 29] width 339 height 36
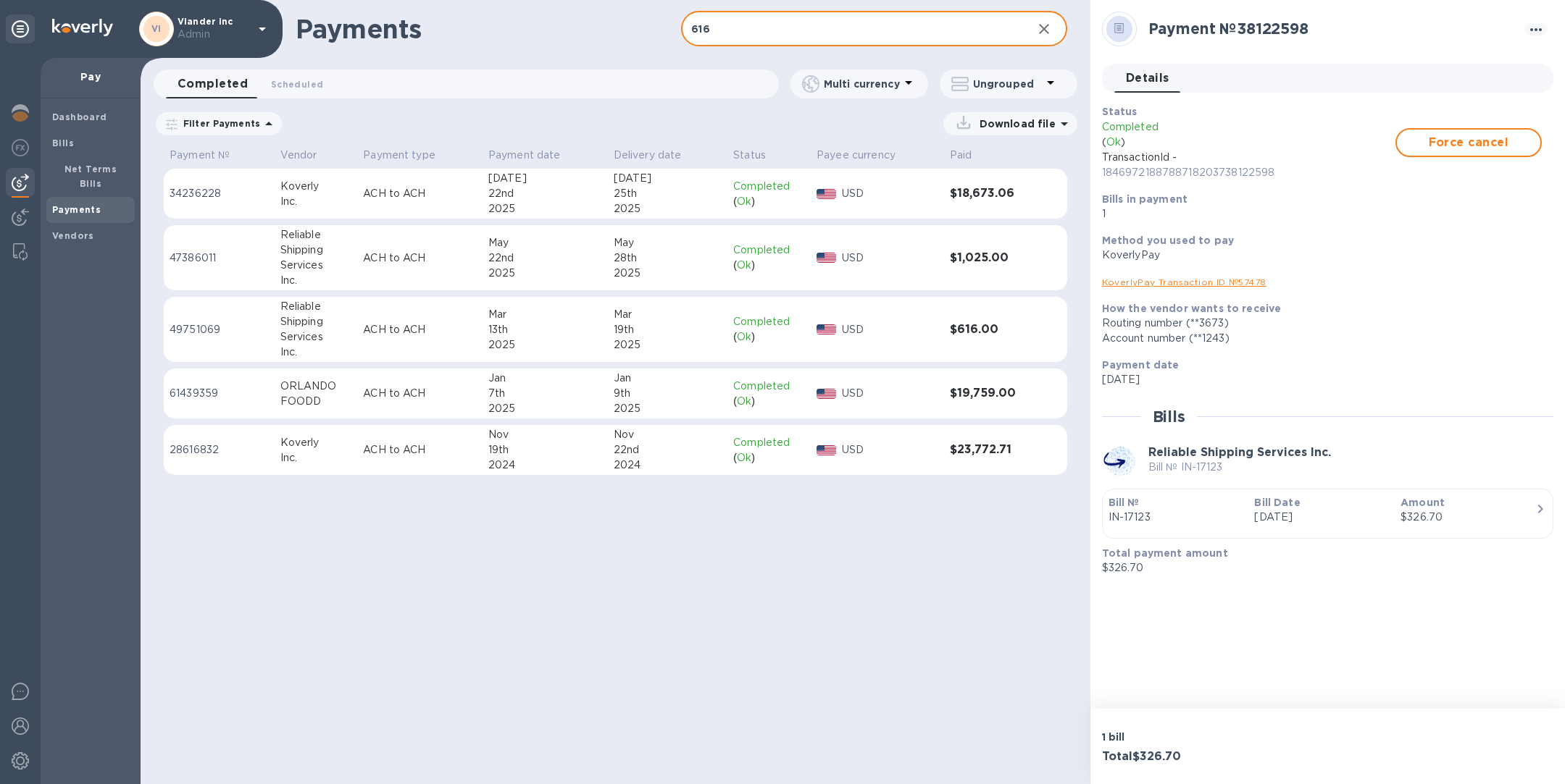
type input "616"
click at [574, 336] on div "13th" at bounding box center [544, 330] width 113 height 15
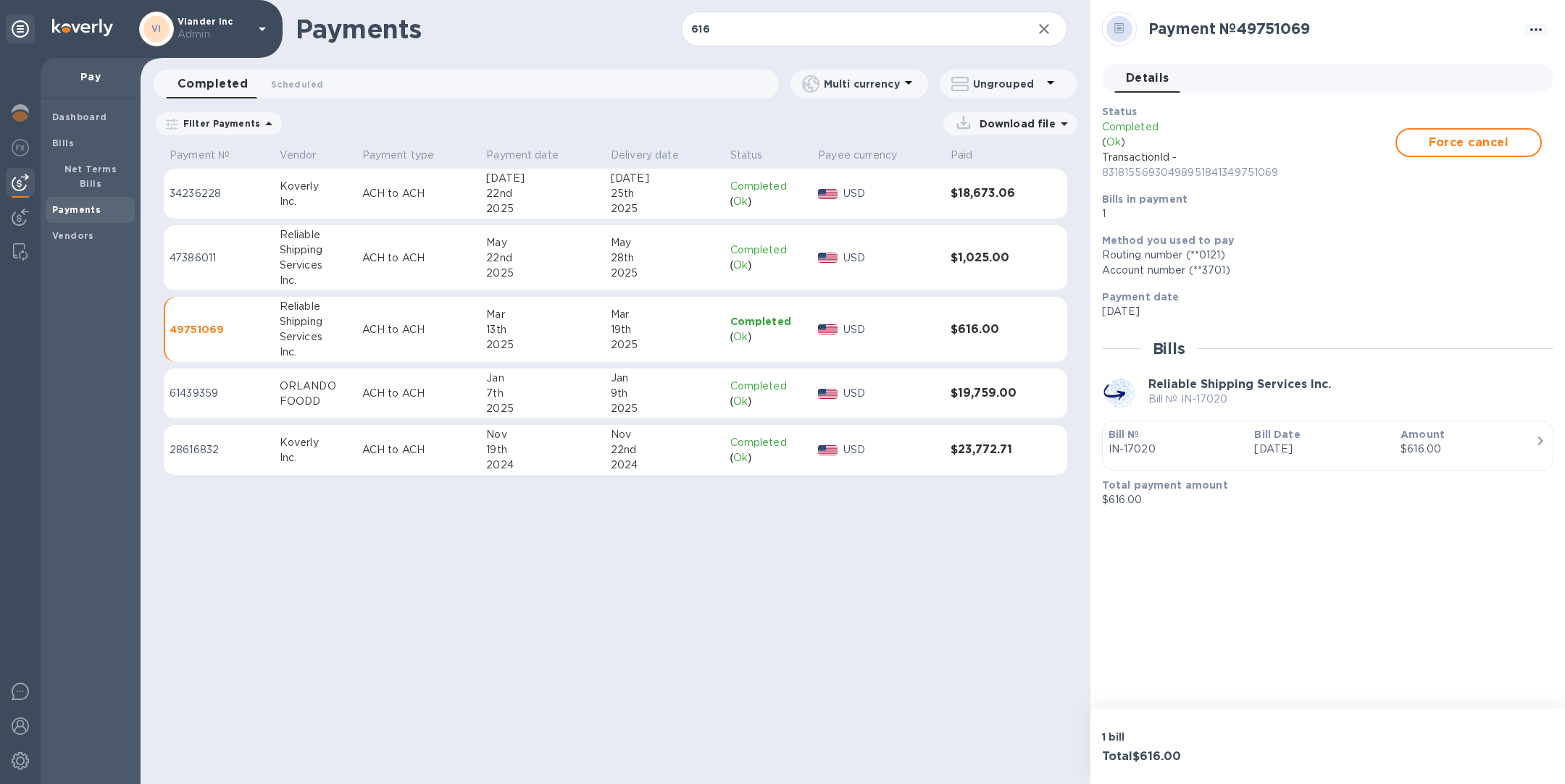
click at [438, 267] on td "ACH to ACH" at bounding box center [418, 258] width 125 height 66
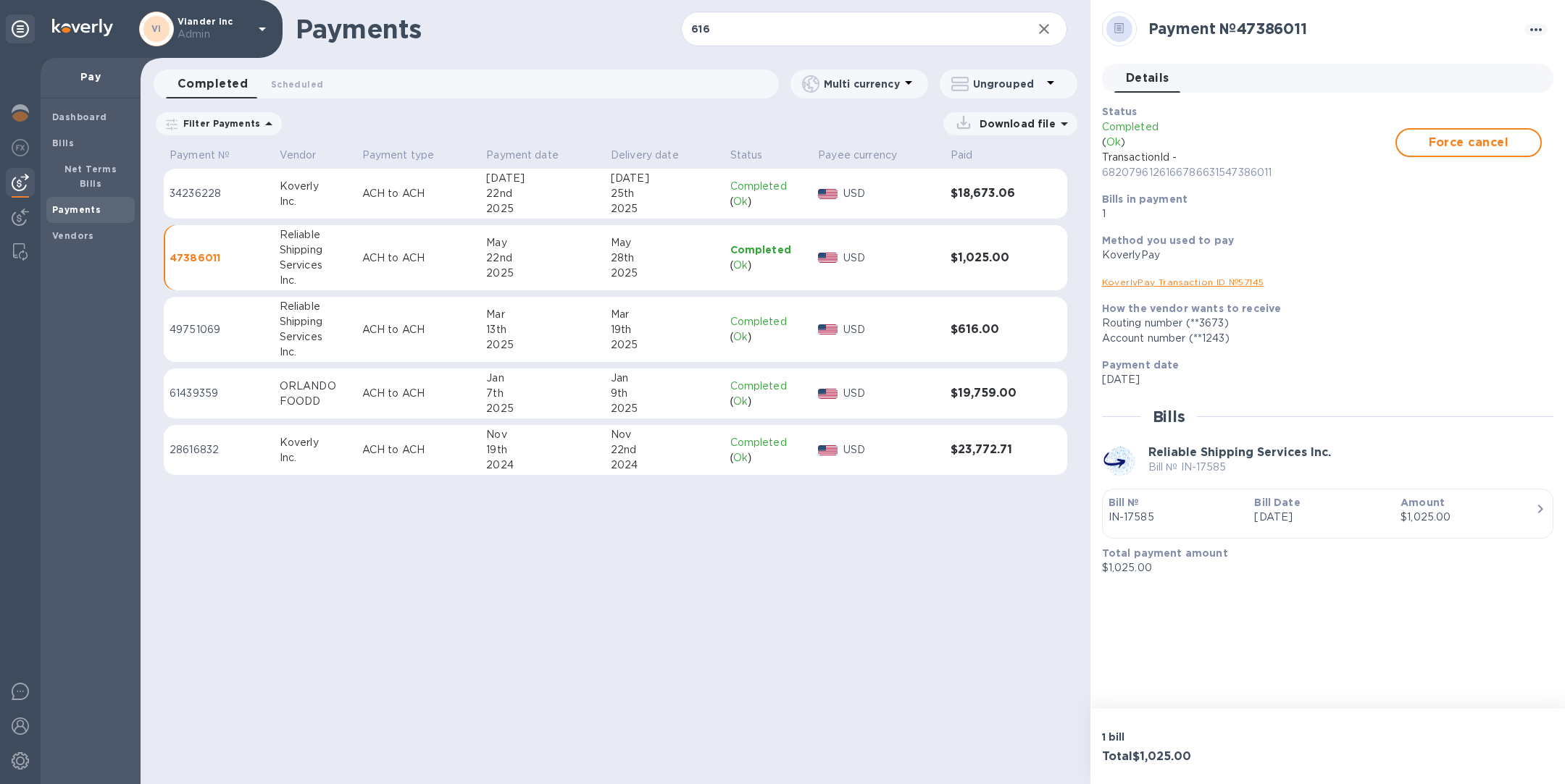
click at [410, 331] on p "ACH to ACH" at bounding box center [419, 330] width 113 height 15
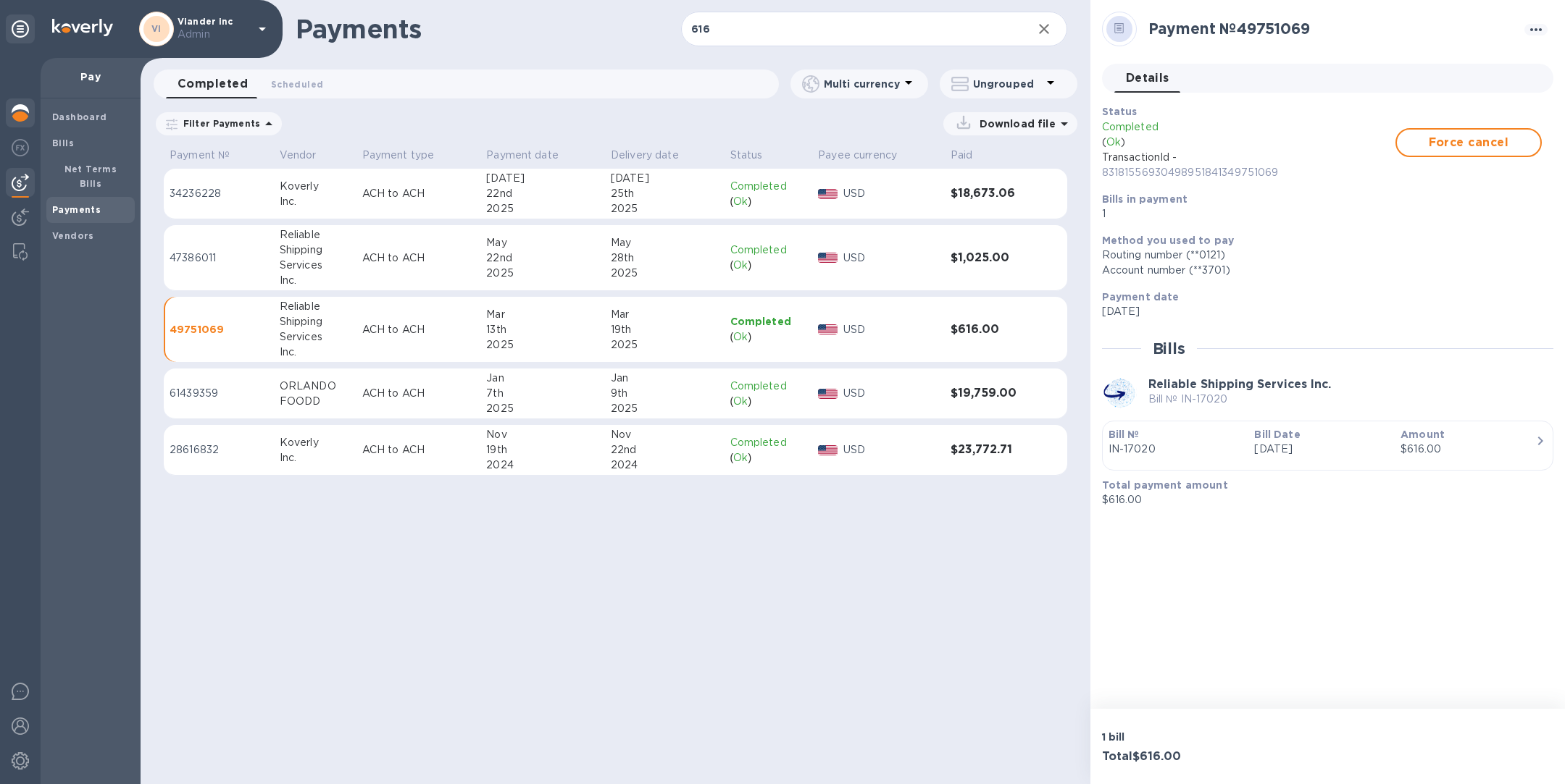
click at [24, 116] on img at bounding box center [20, 112] width 18 height 18
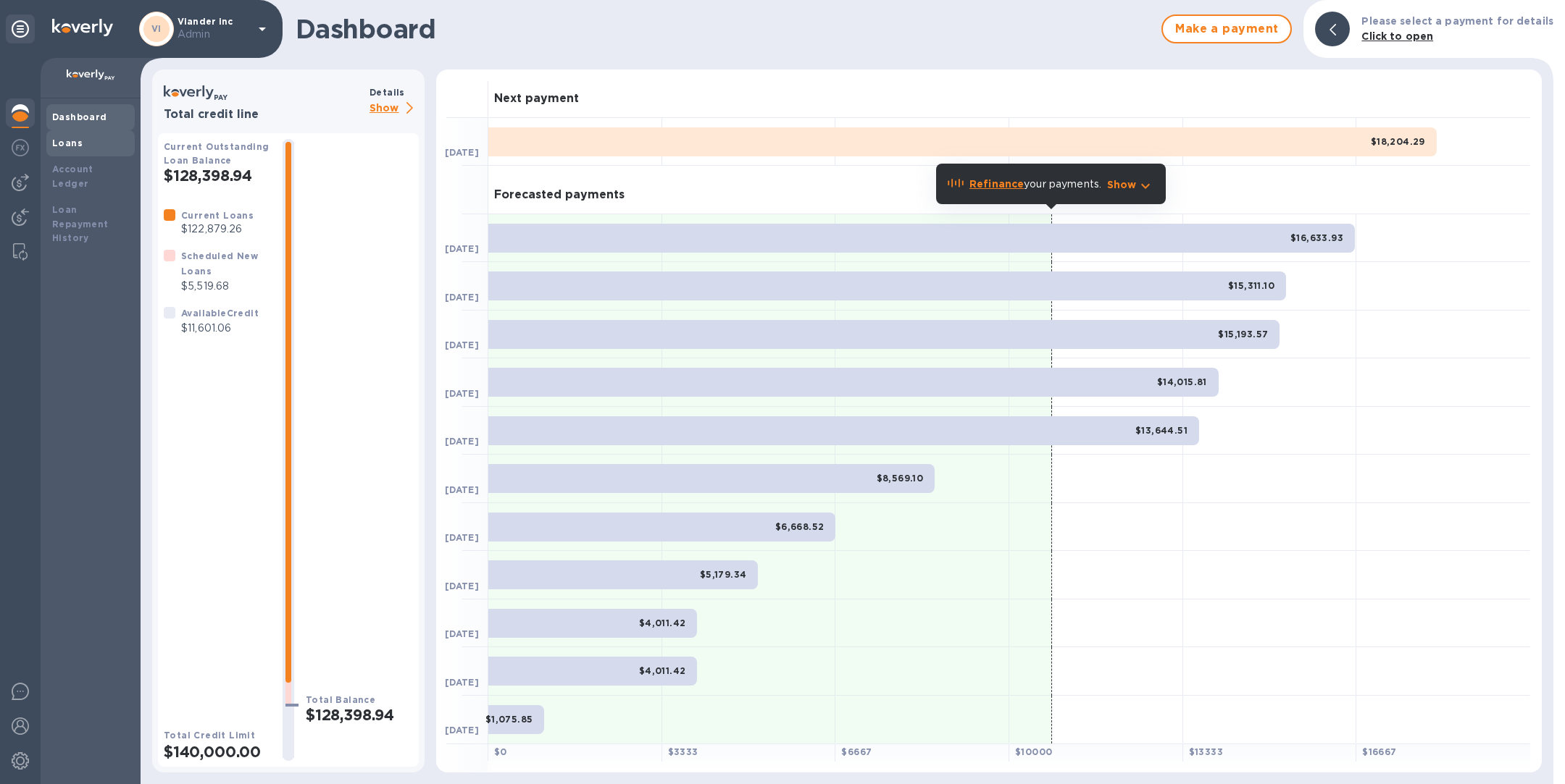
click at [67, 144] on b "Loans" at bounding box center [67, 143] width 30 height 11
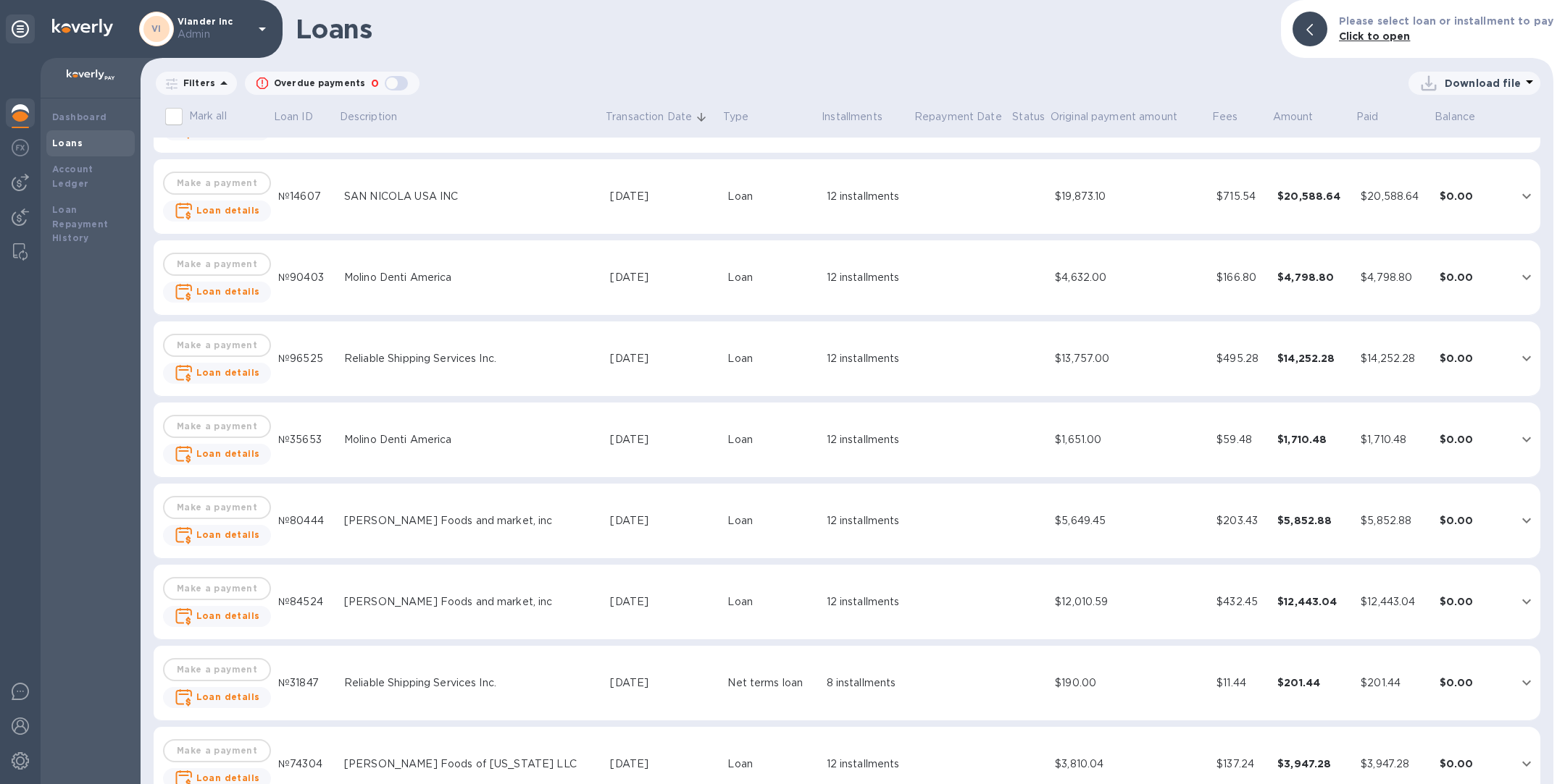
scroll to position [5115, 0]
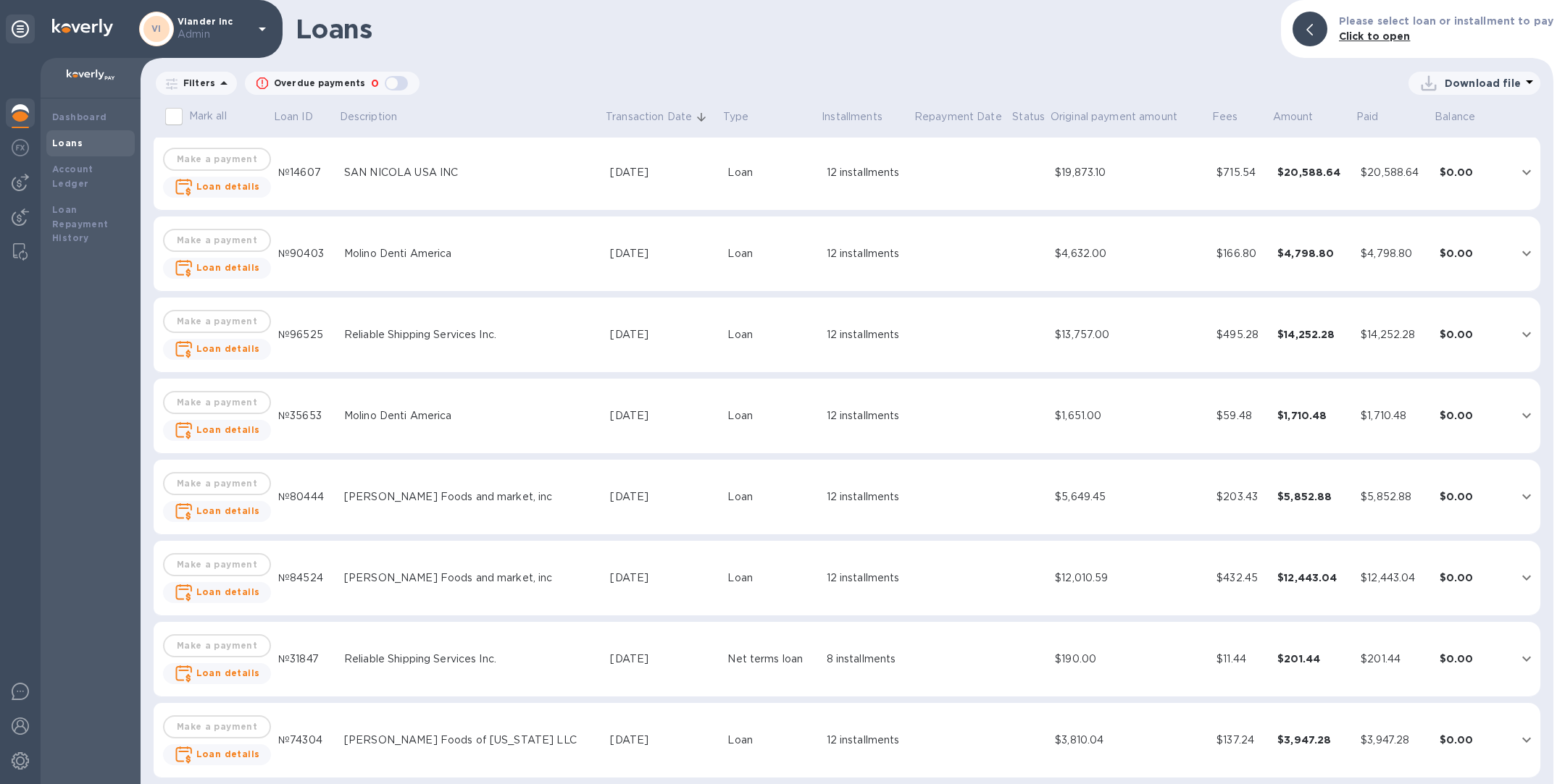
click at [617, 663] on div "Mar 7, 2025" at bounding box center [663, 659] width 106 height 15
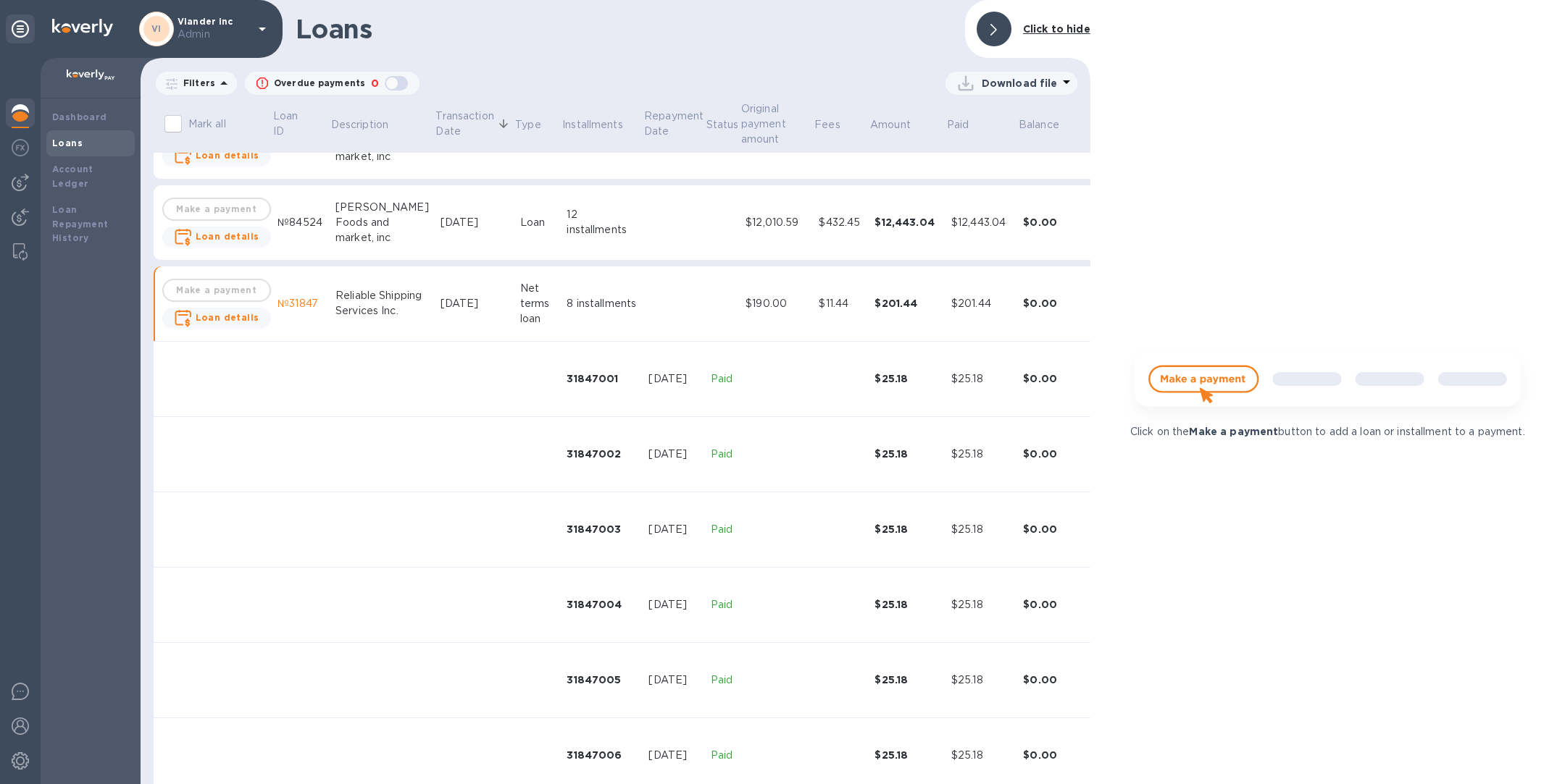
scroll to position [5490, 0]
click at [520, 313] on div "Net terms loan" at bounding box center [536, 299] width 32 height 46
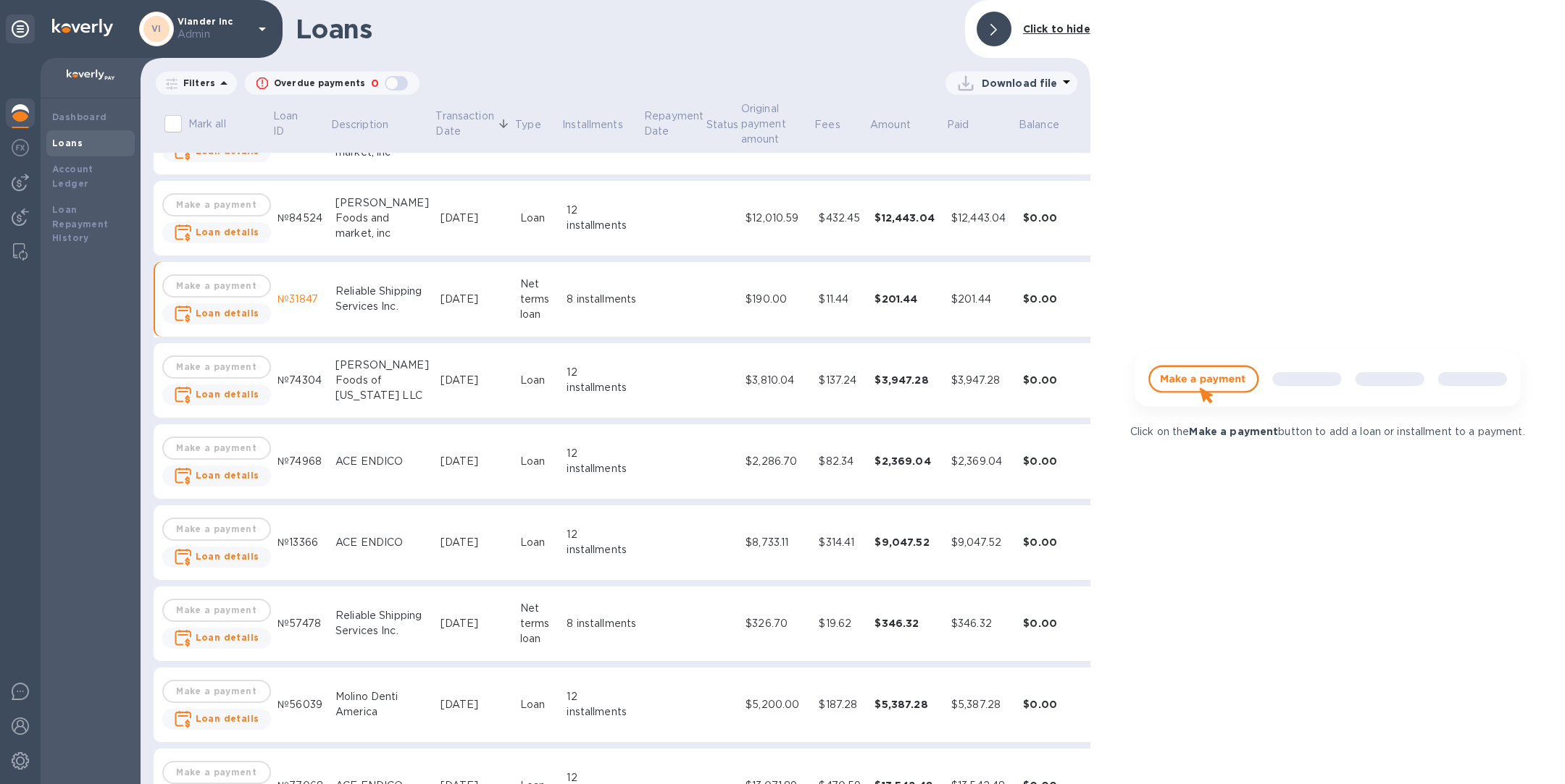
click at [520, 313] on div "Net terms loan" at bounding box center [536, 299] width 32 height 46
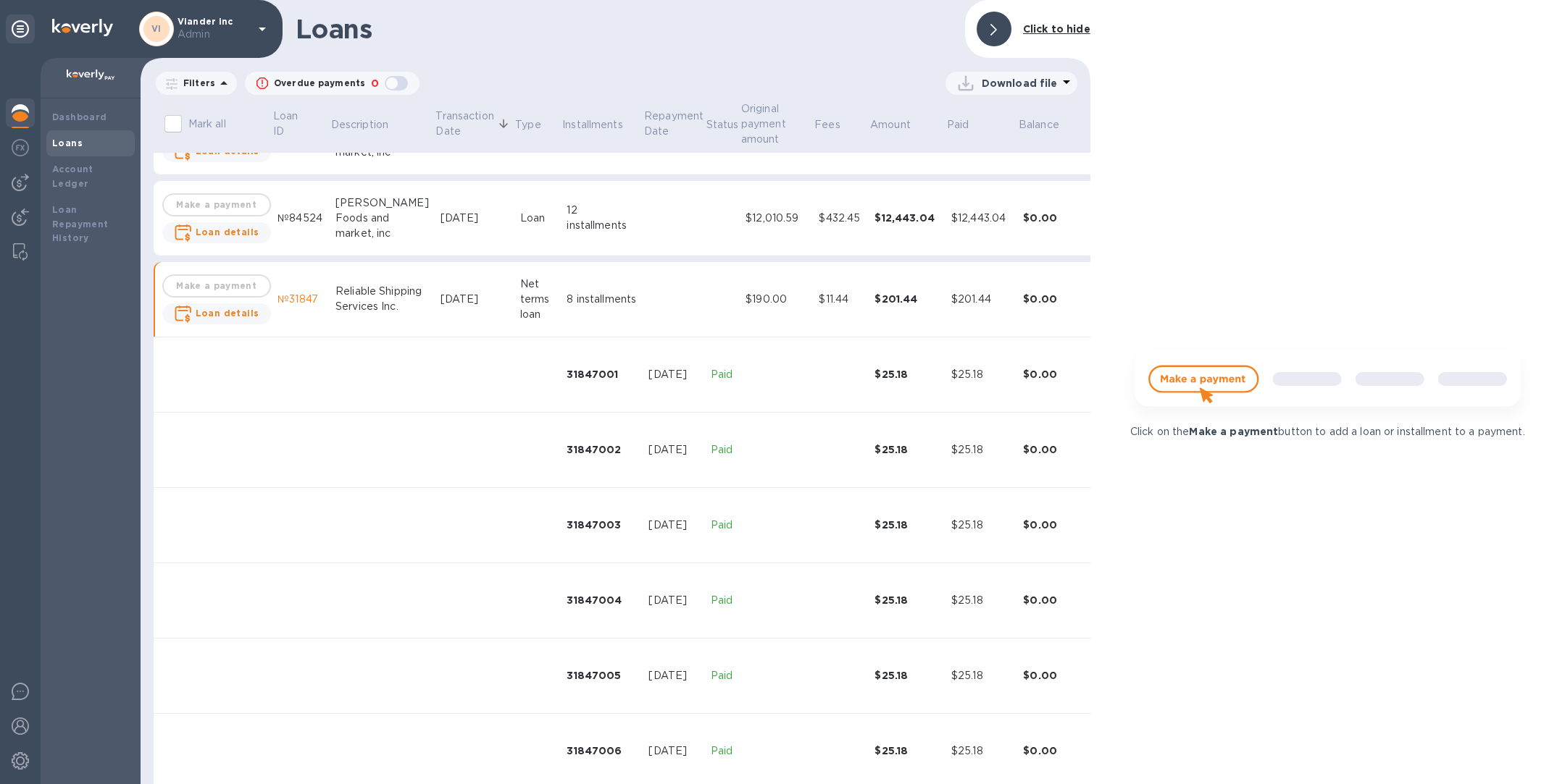
click at [520, 313] on div "Net terms loan" at bounding box center [536, 299] width 32 height 46
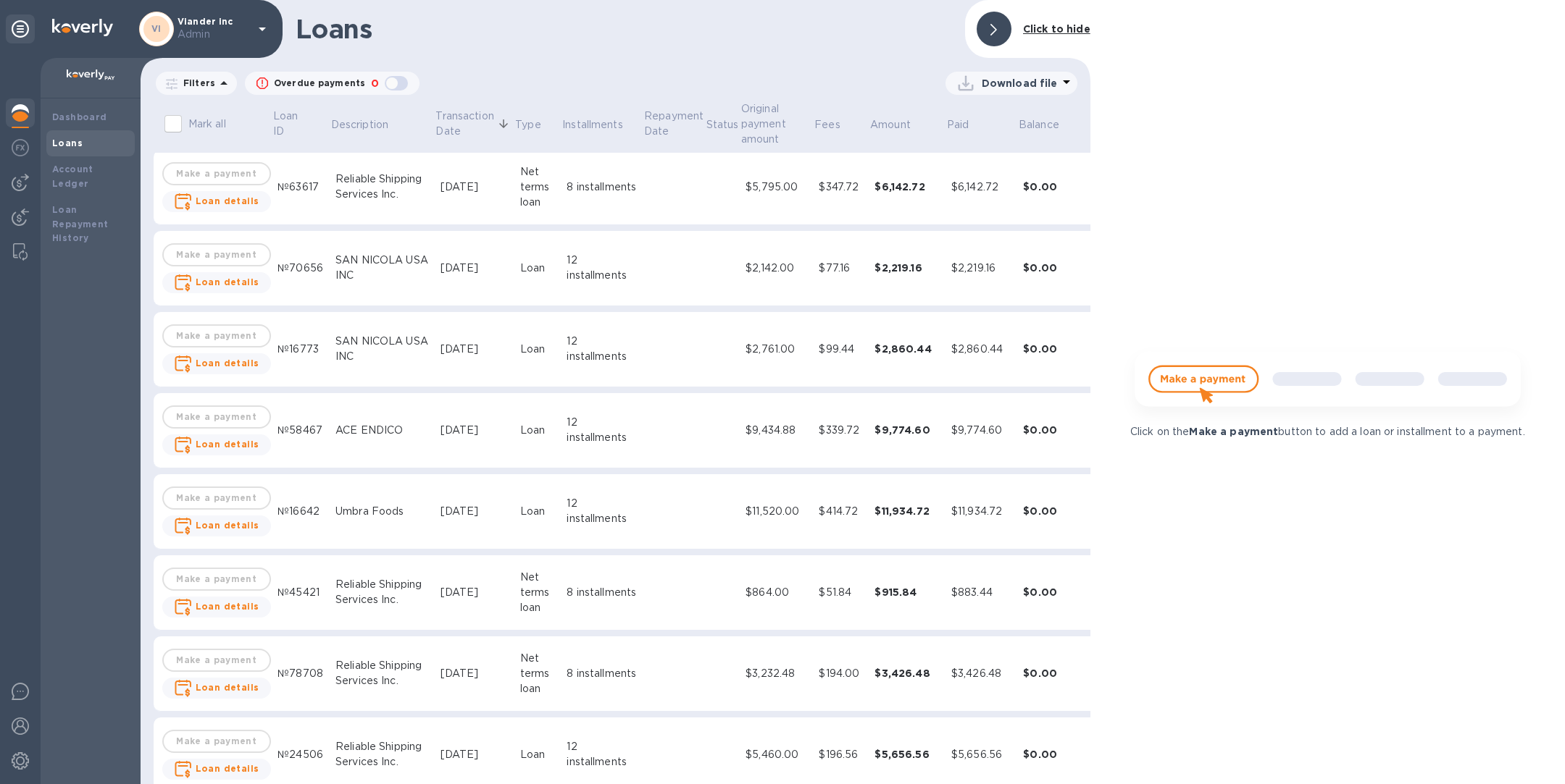
scroll to position [6423, 0]
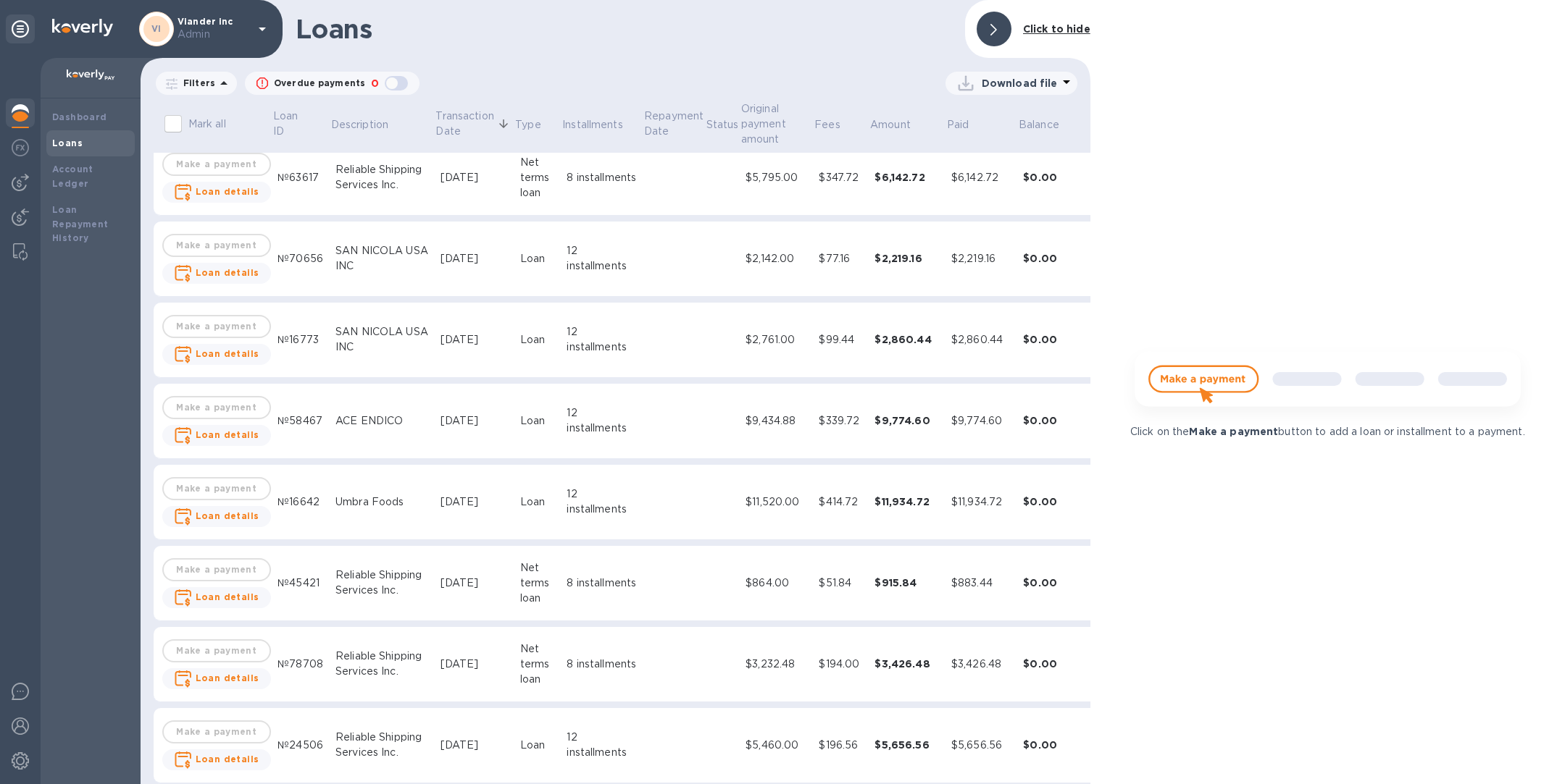
click at [435, 574] on td "Feb 8, 2025" at bounding box center [474, 584] width 80 height 75
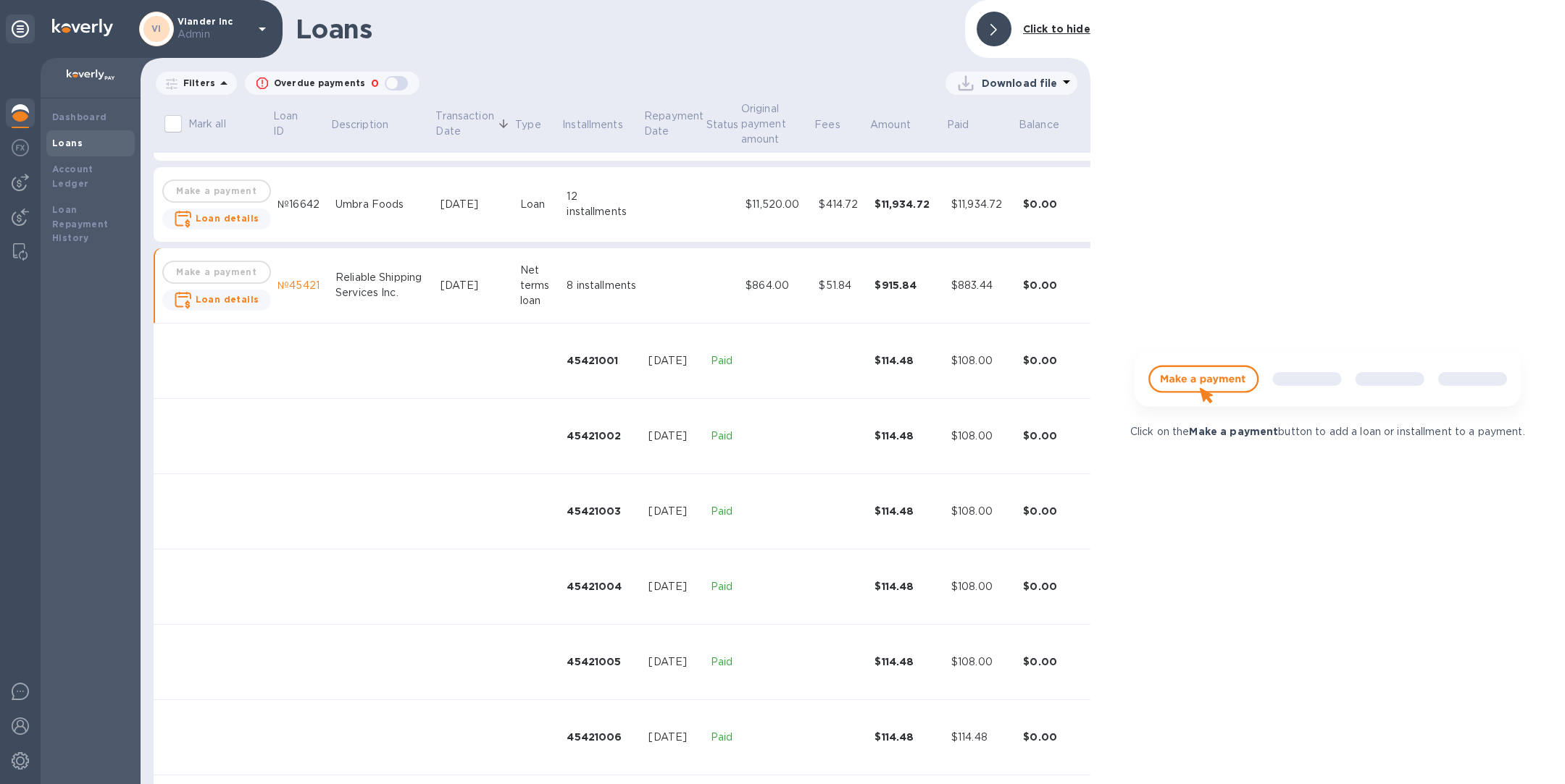
scroll to position [6729, 0]
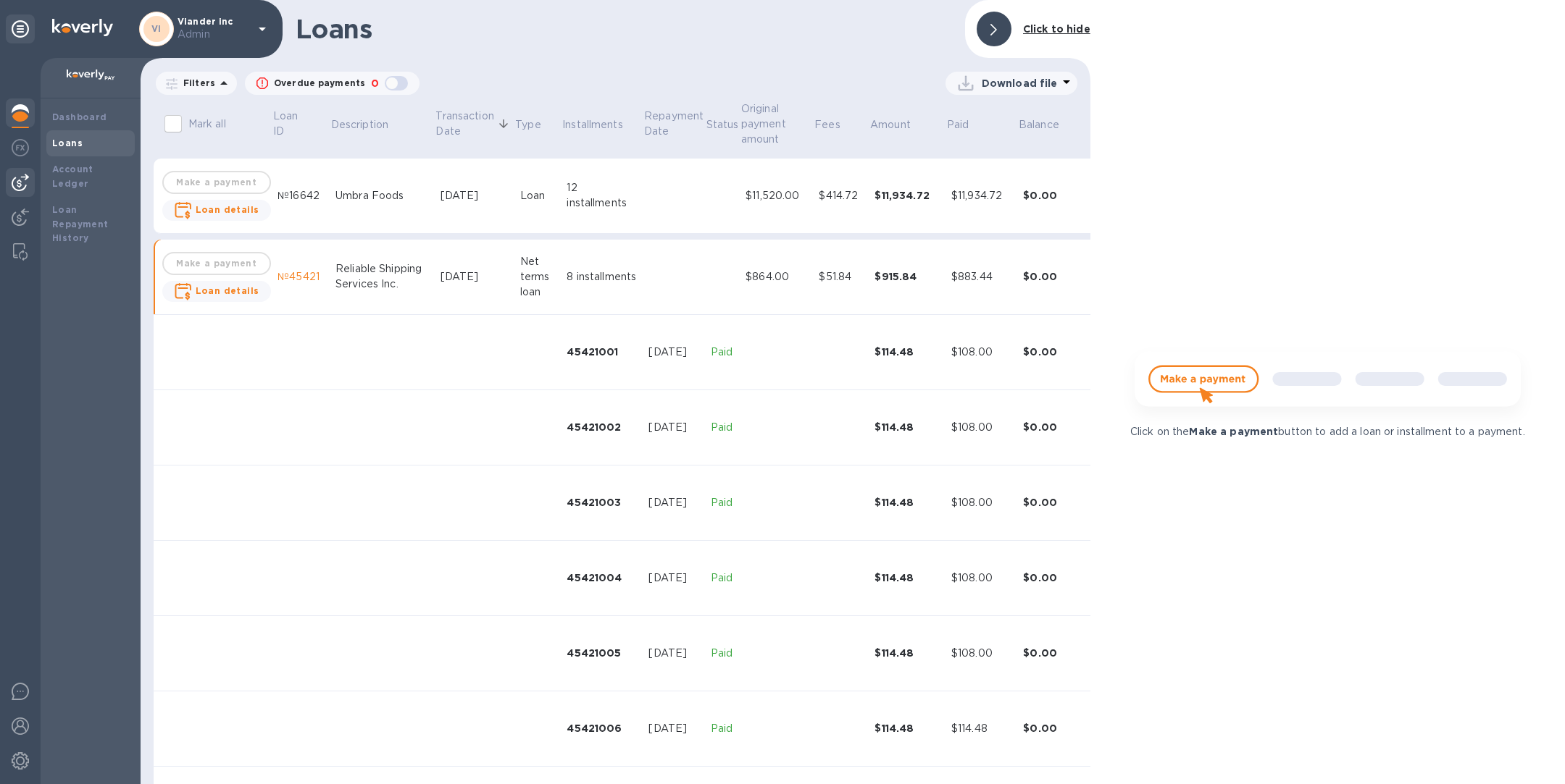
click at [18, 185] on img at bounding box center [20, 183] width 18 height 18
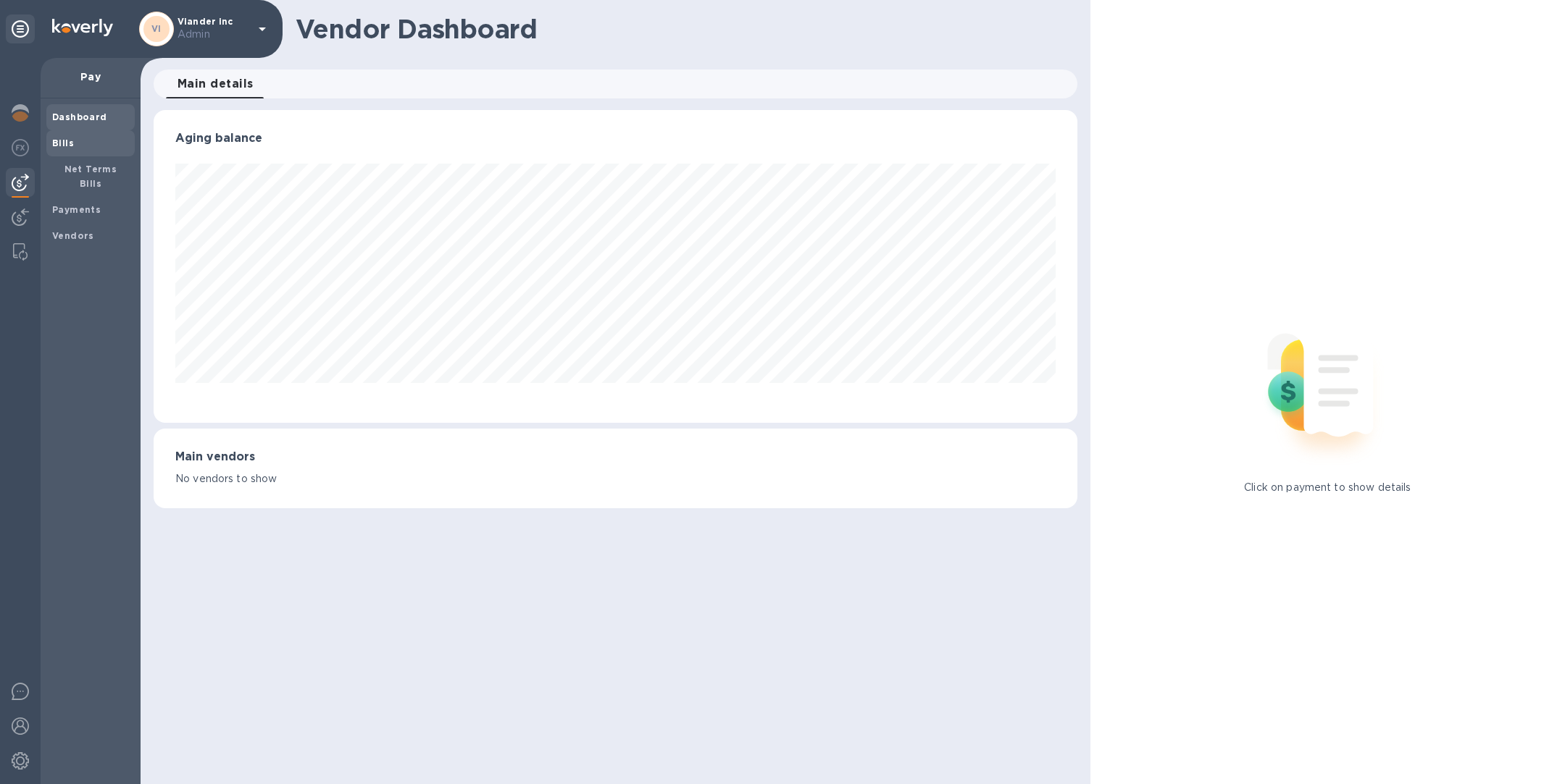
scroll to position [723906, 723640]
click at [86, 204] on b "Payments" at bounding box center [77, 210] width 49 height 11
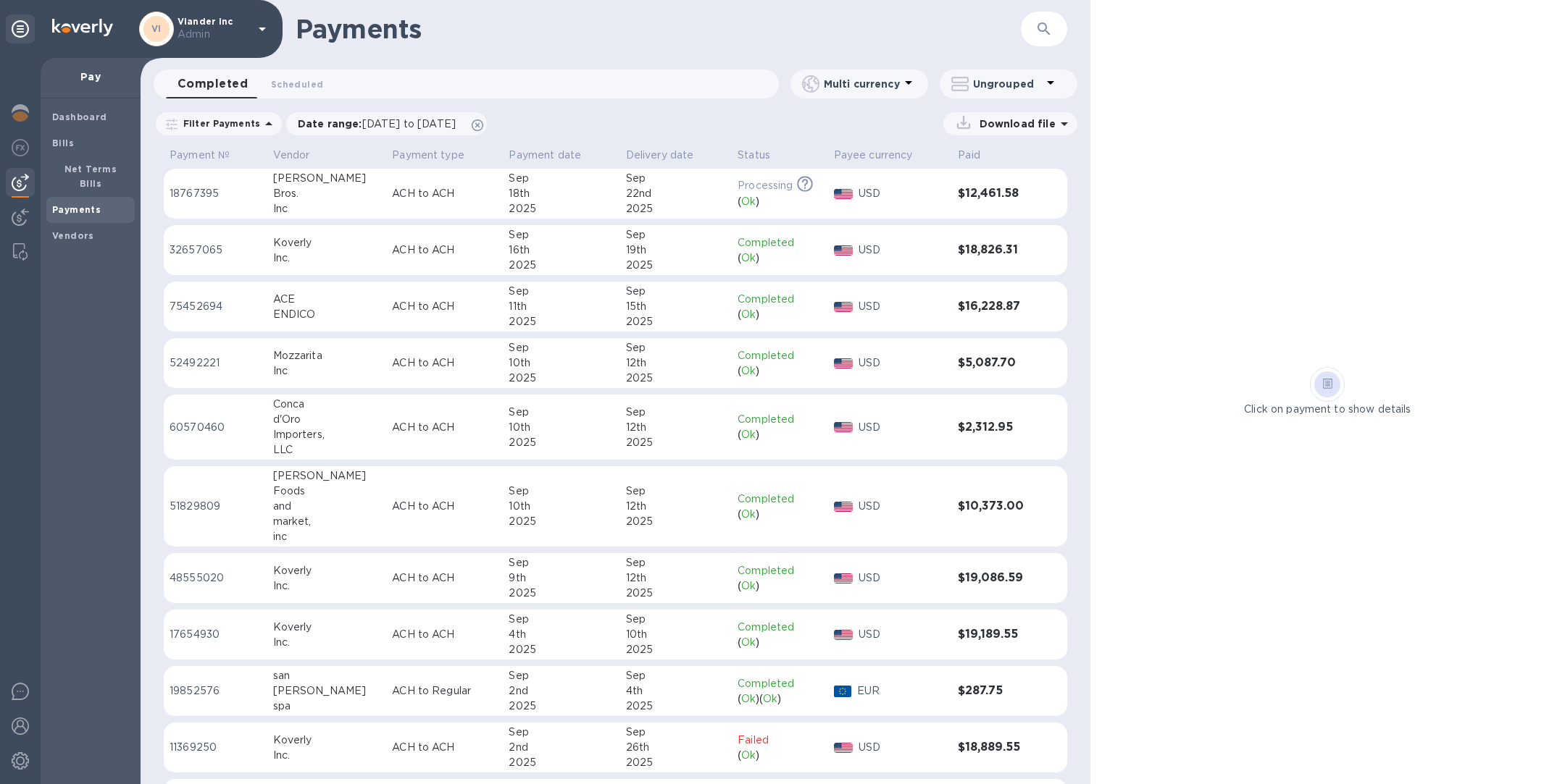
scroll to position [228, 0]
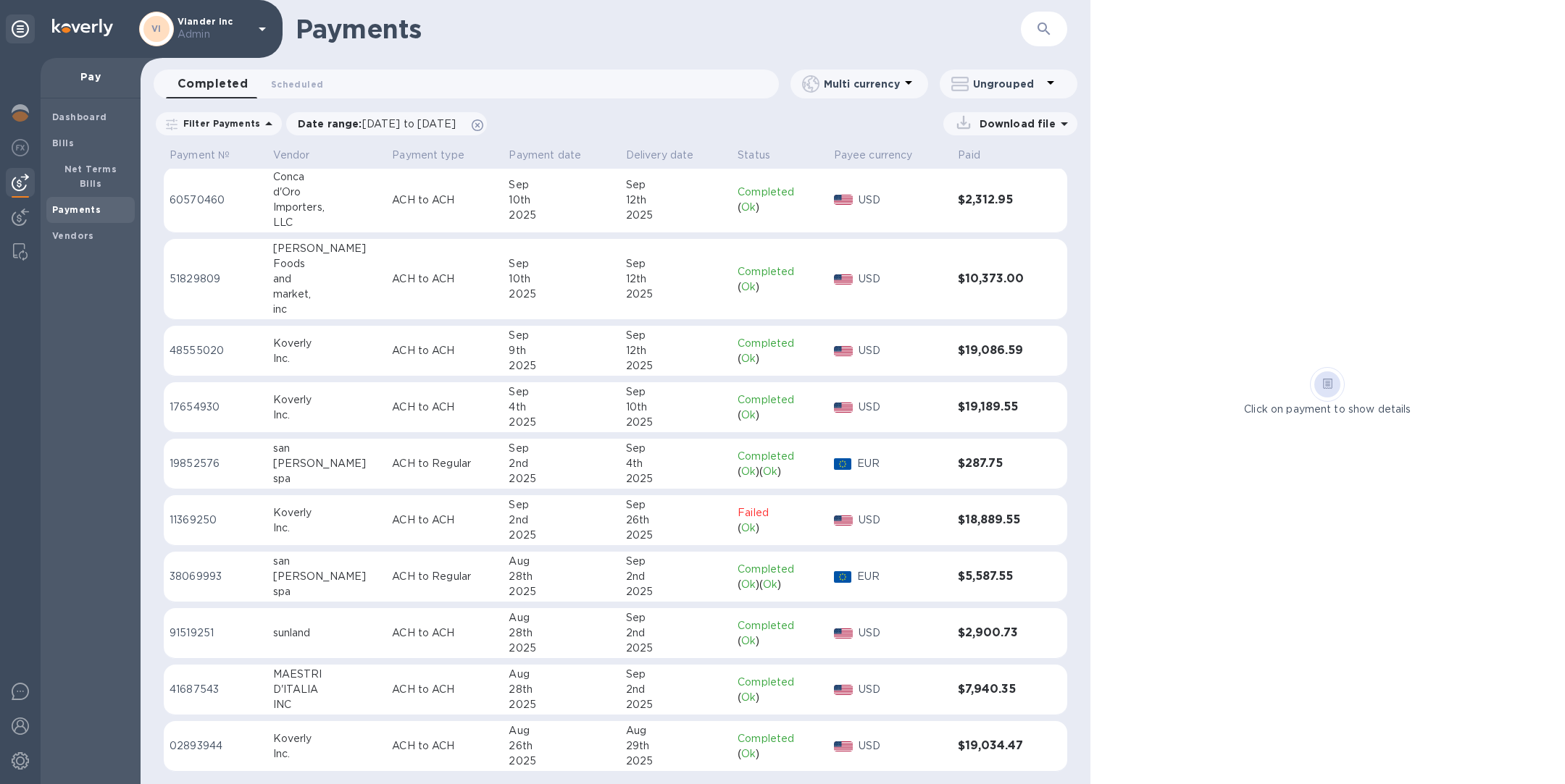
click at [1050, 30] on icon "button" at bounding box center [1044, 29] width 18 height 18
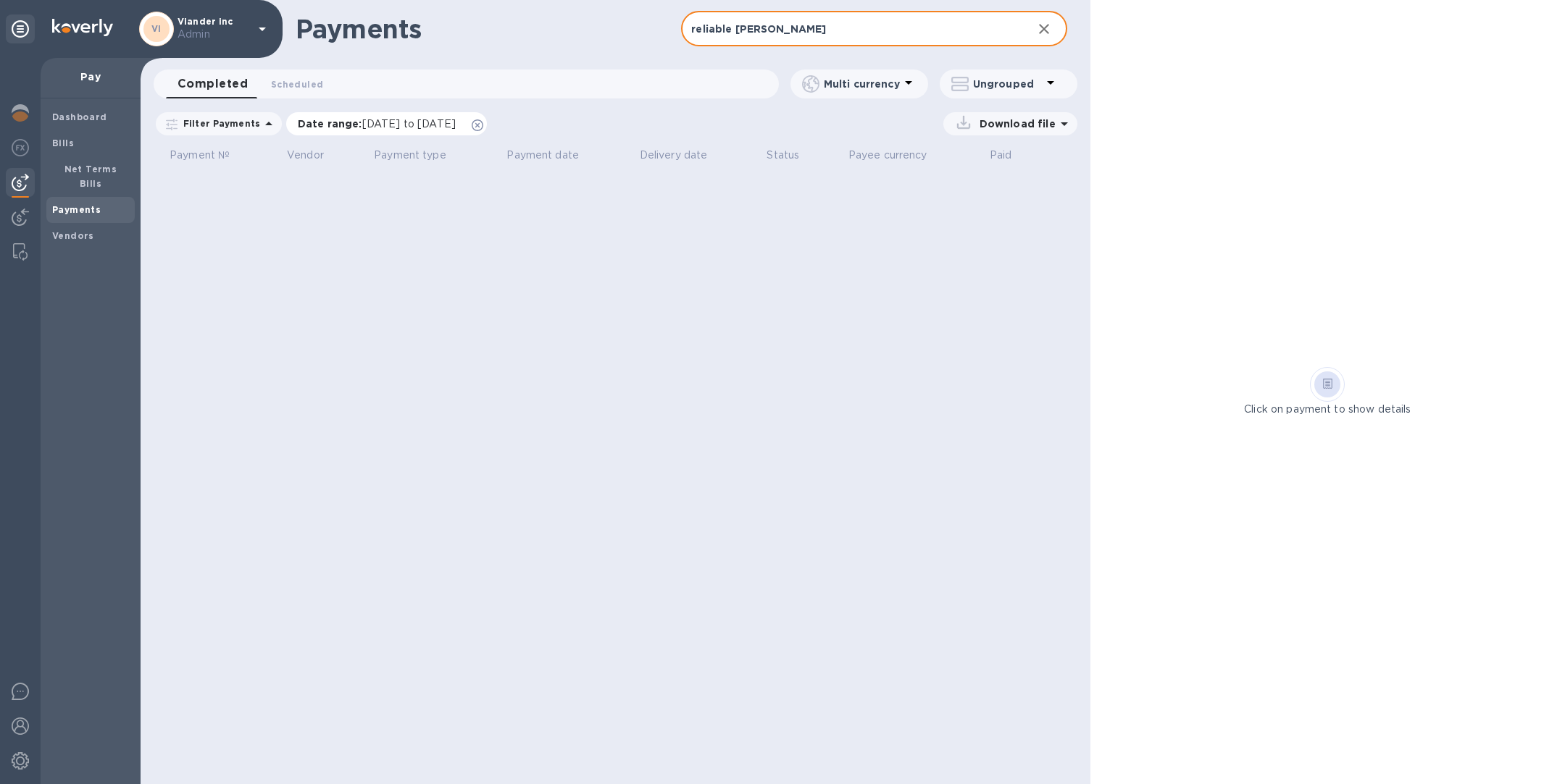
type input "reliable shipp"
click at [484, 124] on icon at bounding box center [477, 126] width 11 height 11
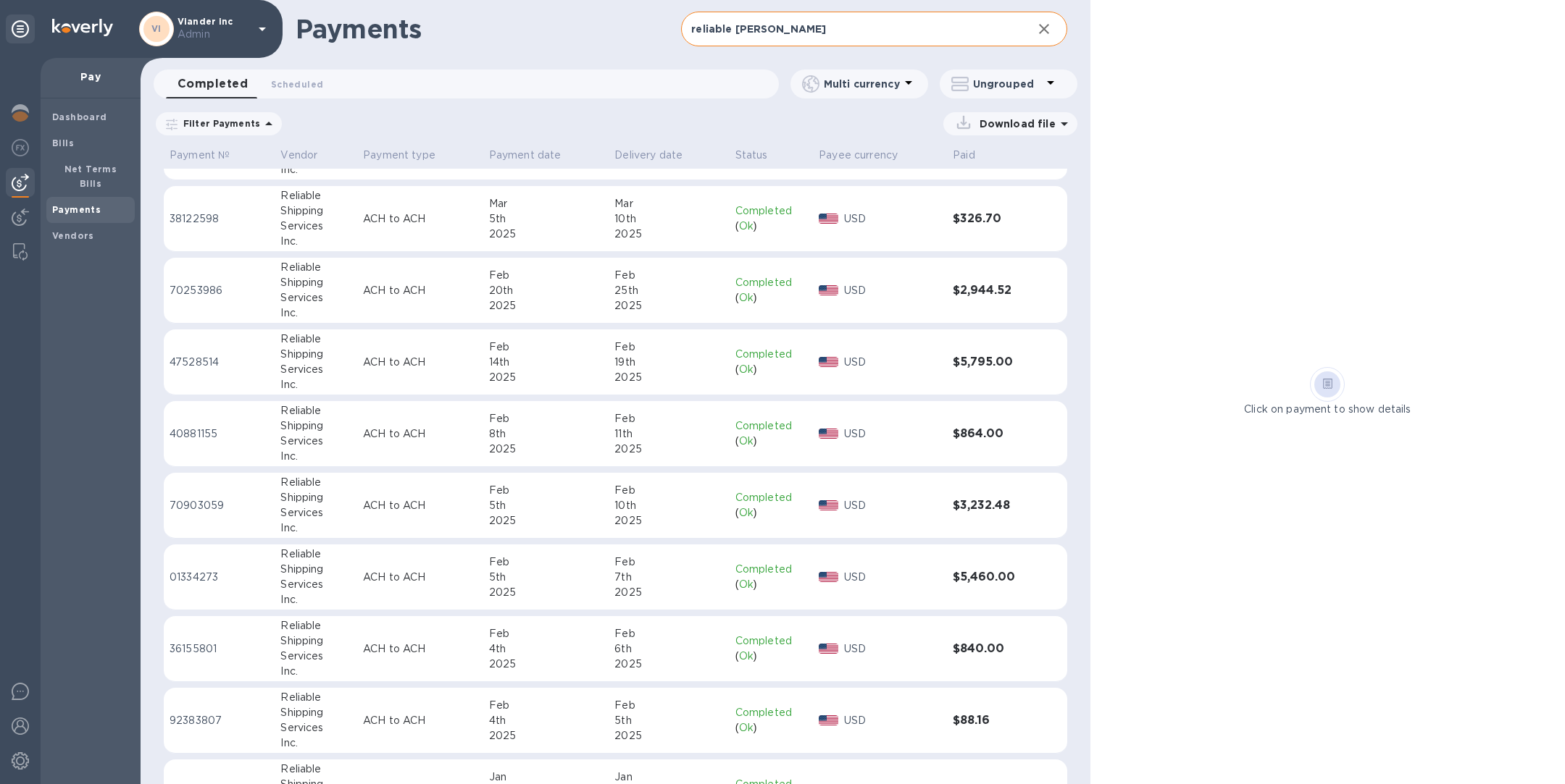
scroll to position [1291, 0]
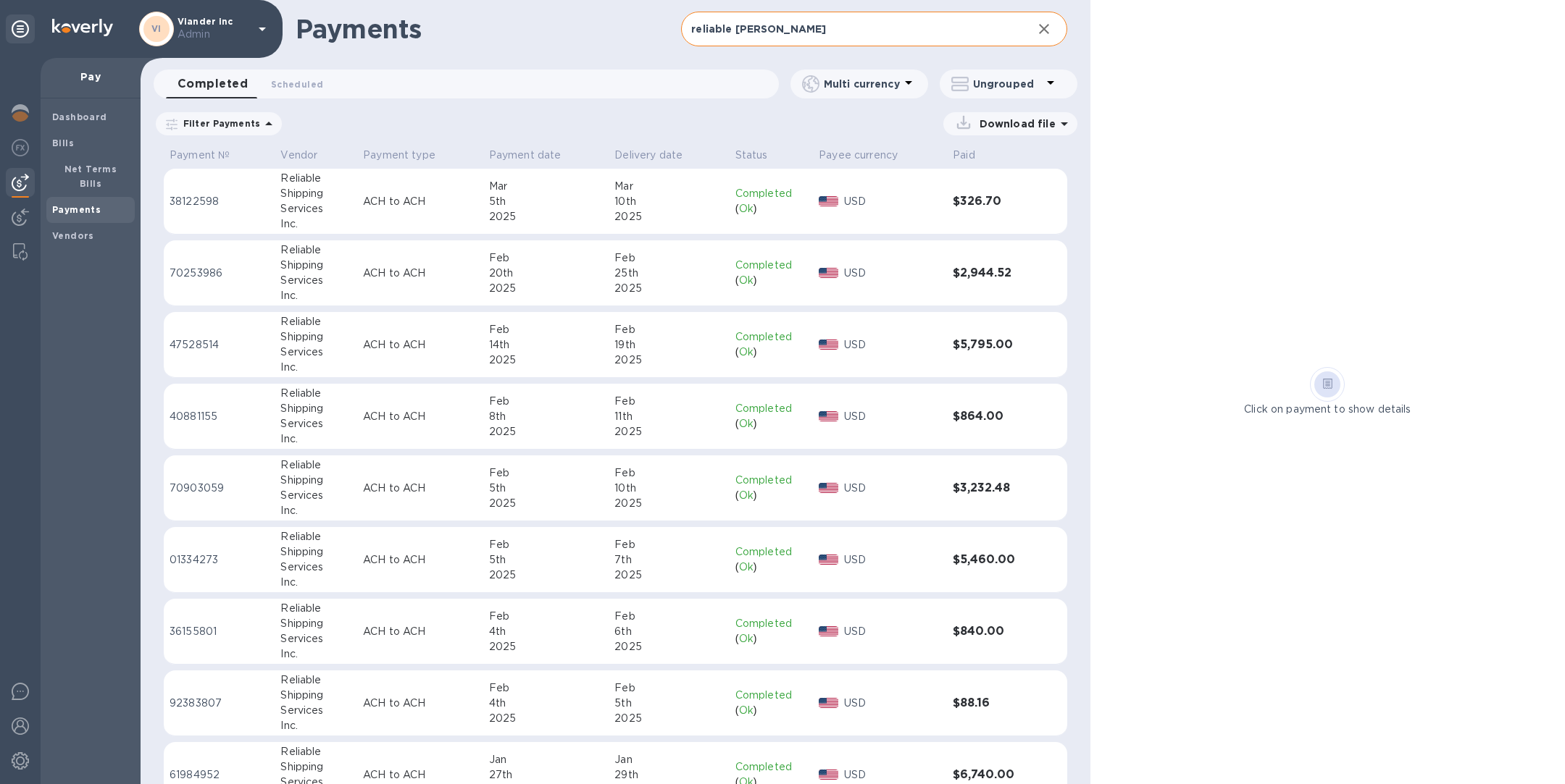
click at [446, 411] on p "ACH to ACH" at bounding box center [420, 417] width 114 height 15
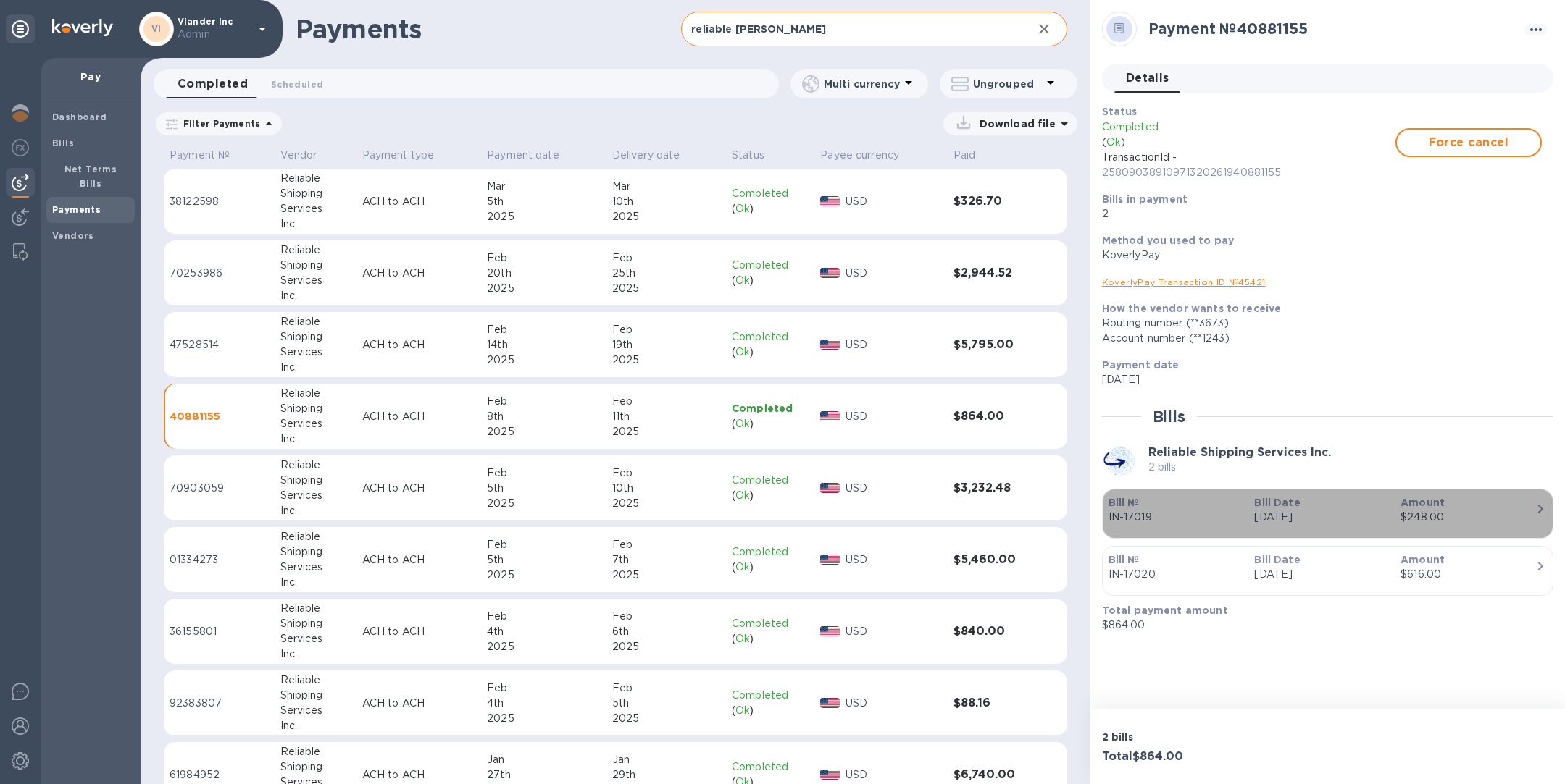
drag, startPoint x: 1152, startPoint y: 517, endPoint x: 1117, endPoint y: 517, distance: 35.0
click at [1117, 517] on p "IN-17019" at bounding box center [1176, 517] width 135 height 15
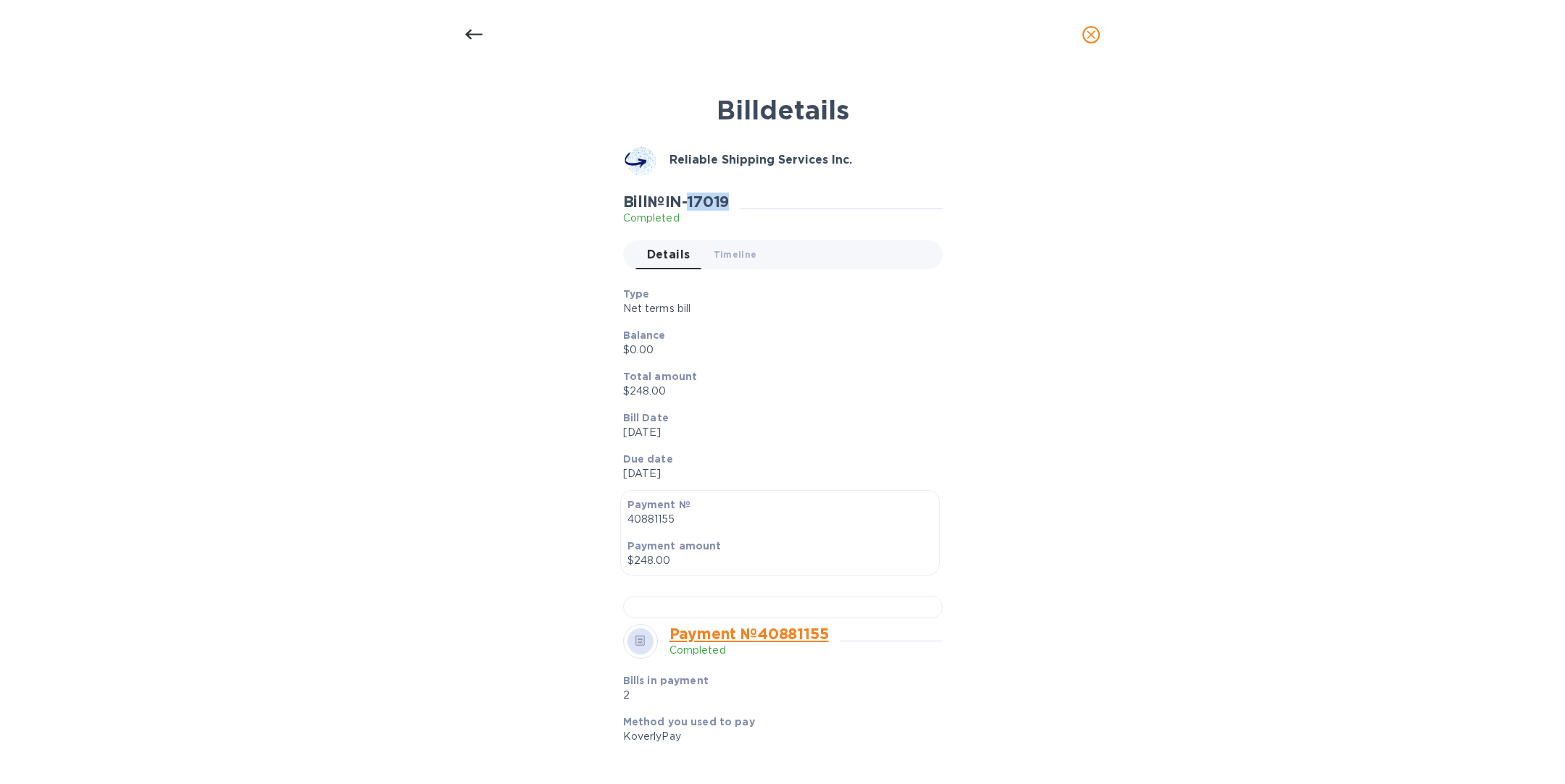
drag, startPoint x: 741, startPoint y: 201, endPoint x: 695, endPoint y: 201, distance: 46.0
click at [695, 201] on div "Bill № IN-17019 Completed" at bounding box center [682, 210] width 118 height 34
copy h2 "17019"
drag, startPoint x: 673, startPoint y: 204, endPoint x: 748, endPoint y: 202, distance: 75.0
click at [748, 202] on div "Bill № IN-17019 Completed" at bounding box center [782, 210] width 320 height 34
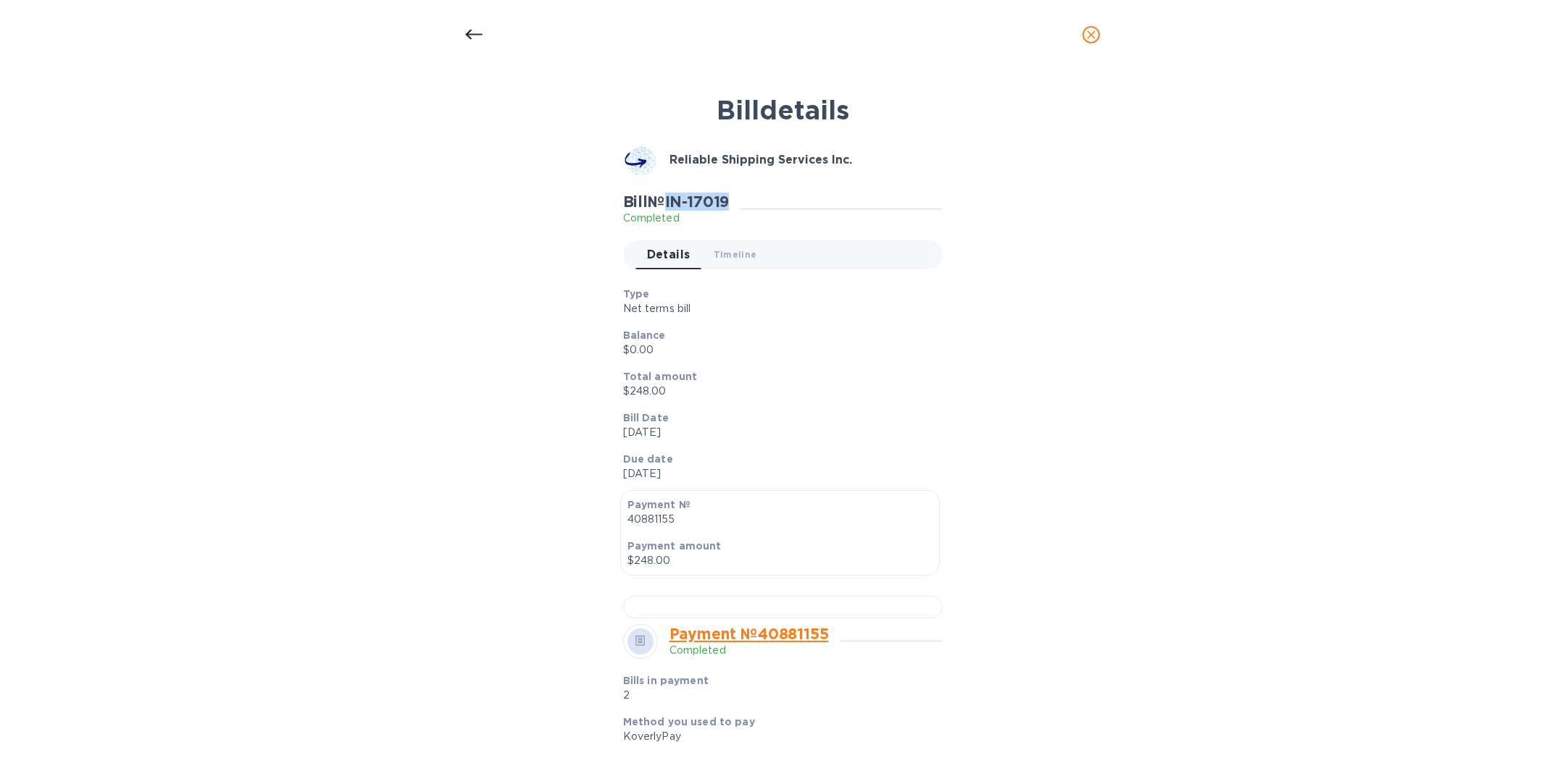
copy h2 "IN-17019"
click at [1096, 28] on icon "close" at bounding box center [1091, 34] width 14 height 14
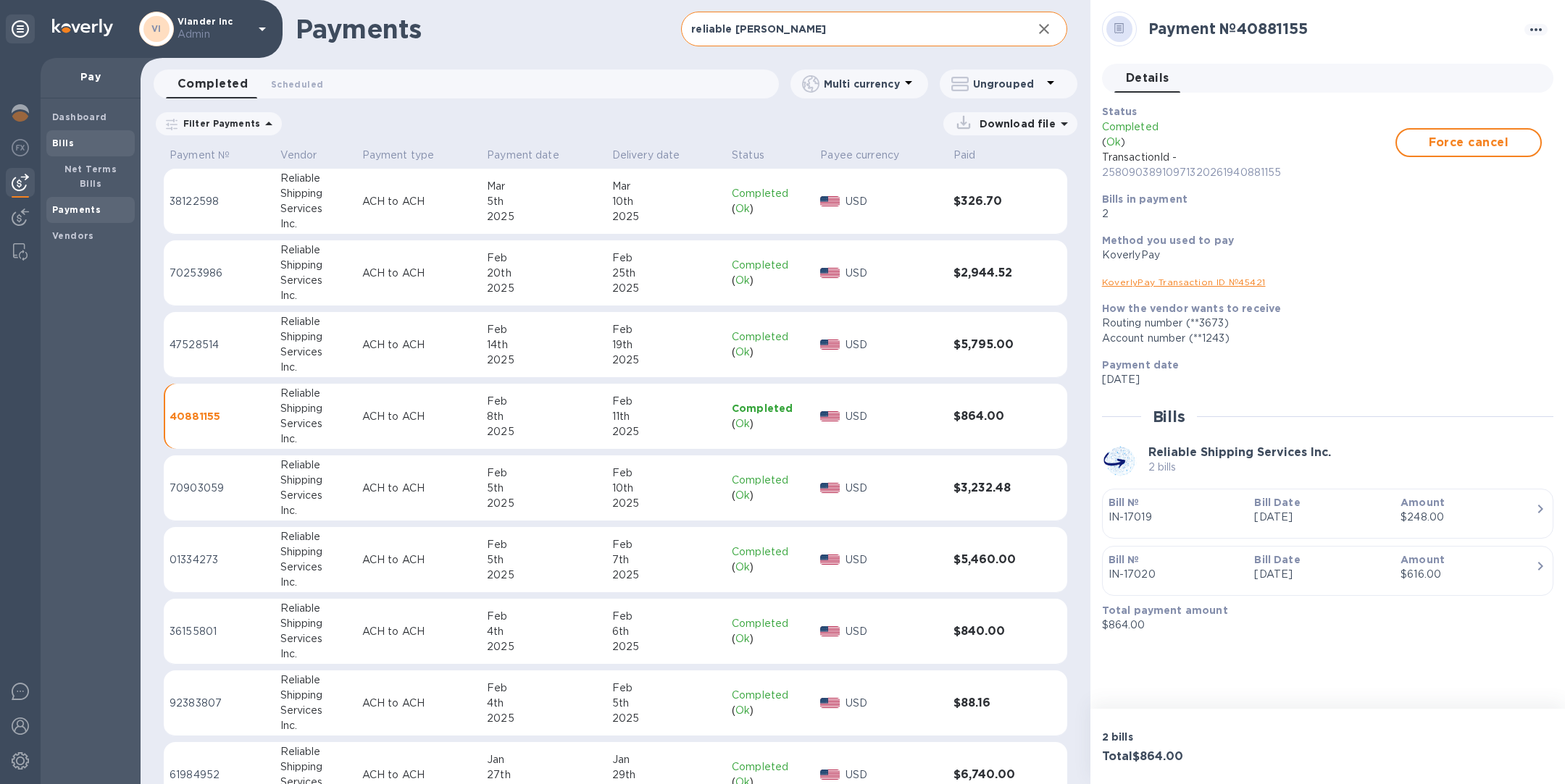
click at [65, 146] on b "Bills" at bounding box center [63, 143] width 22 height 11
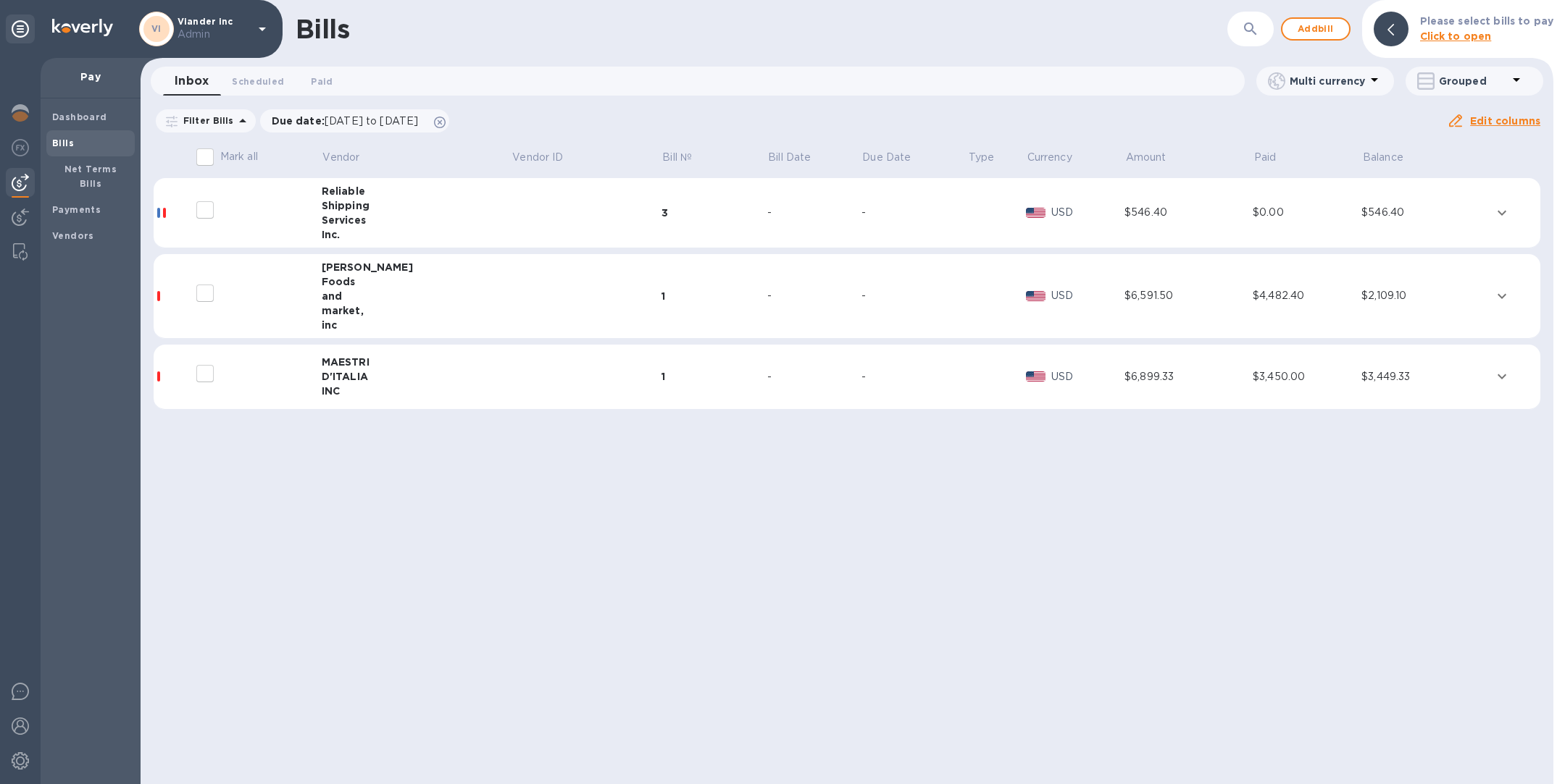
click at [1248, 30] on icon "button" at bounding box center [1250, 29] width 18 height 18
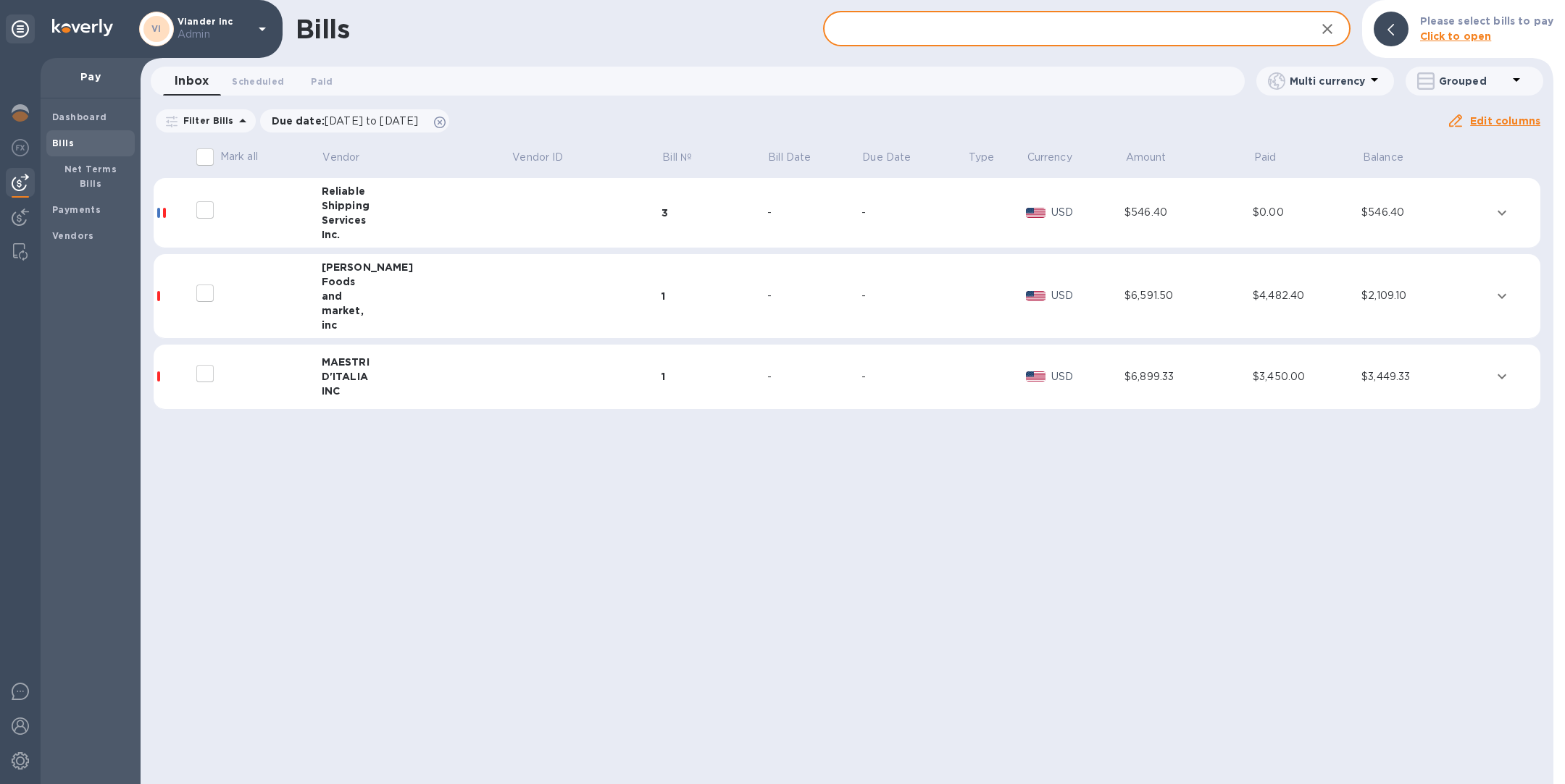
paste input "IN-17019"
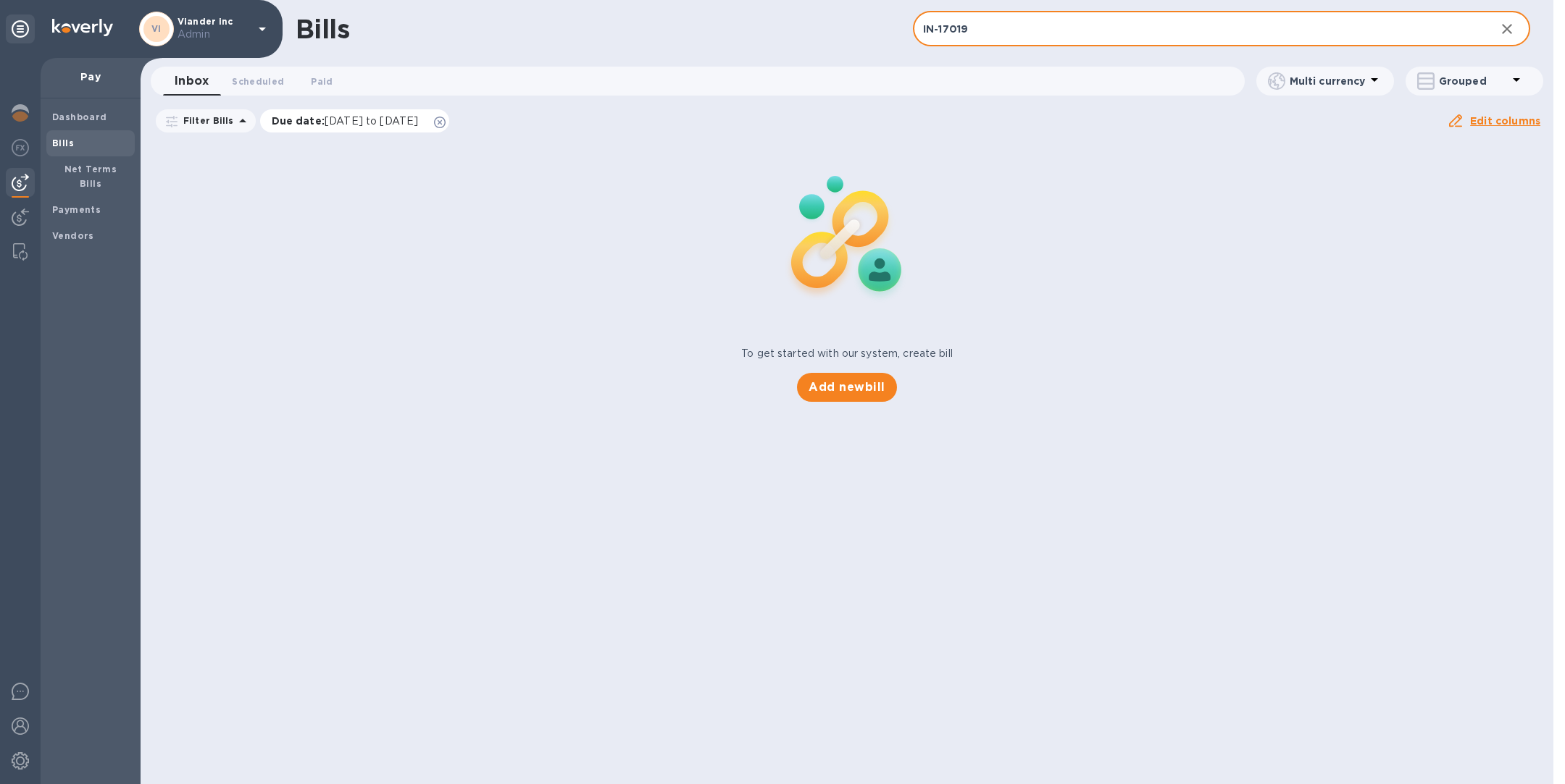
type input "IN-17019"
click at [446, 120] on icon at bounding box center [440, 122] width 11 height 11
click at [320, 83] on span "Paid 0" at bounding box center [321, 81] width 22 height 15
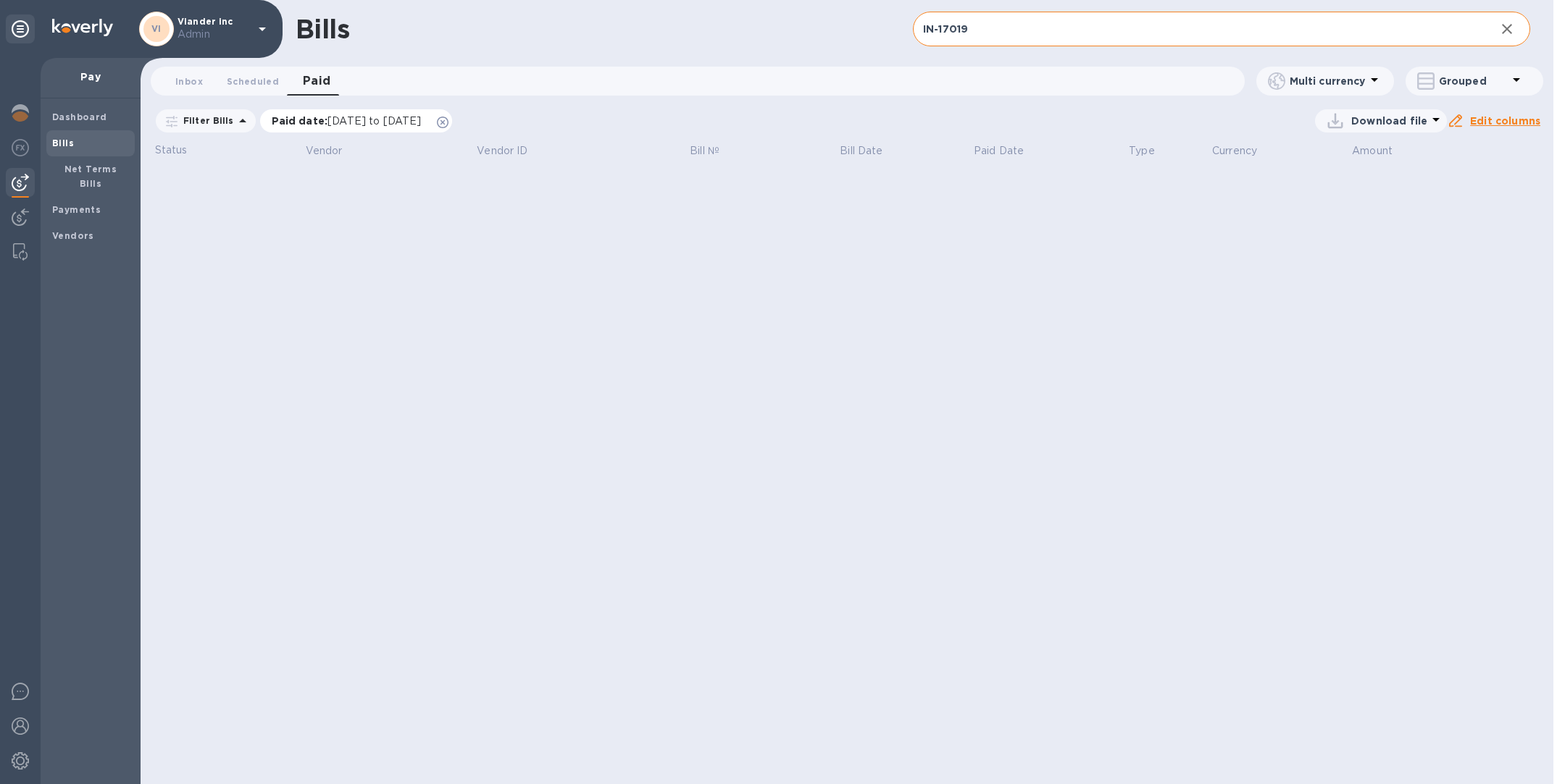
click at [449, 122] on icon at bounding box center [442, 122] width 11 height 11
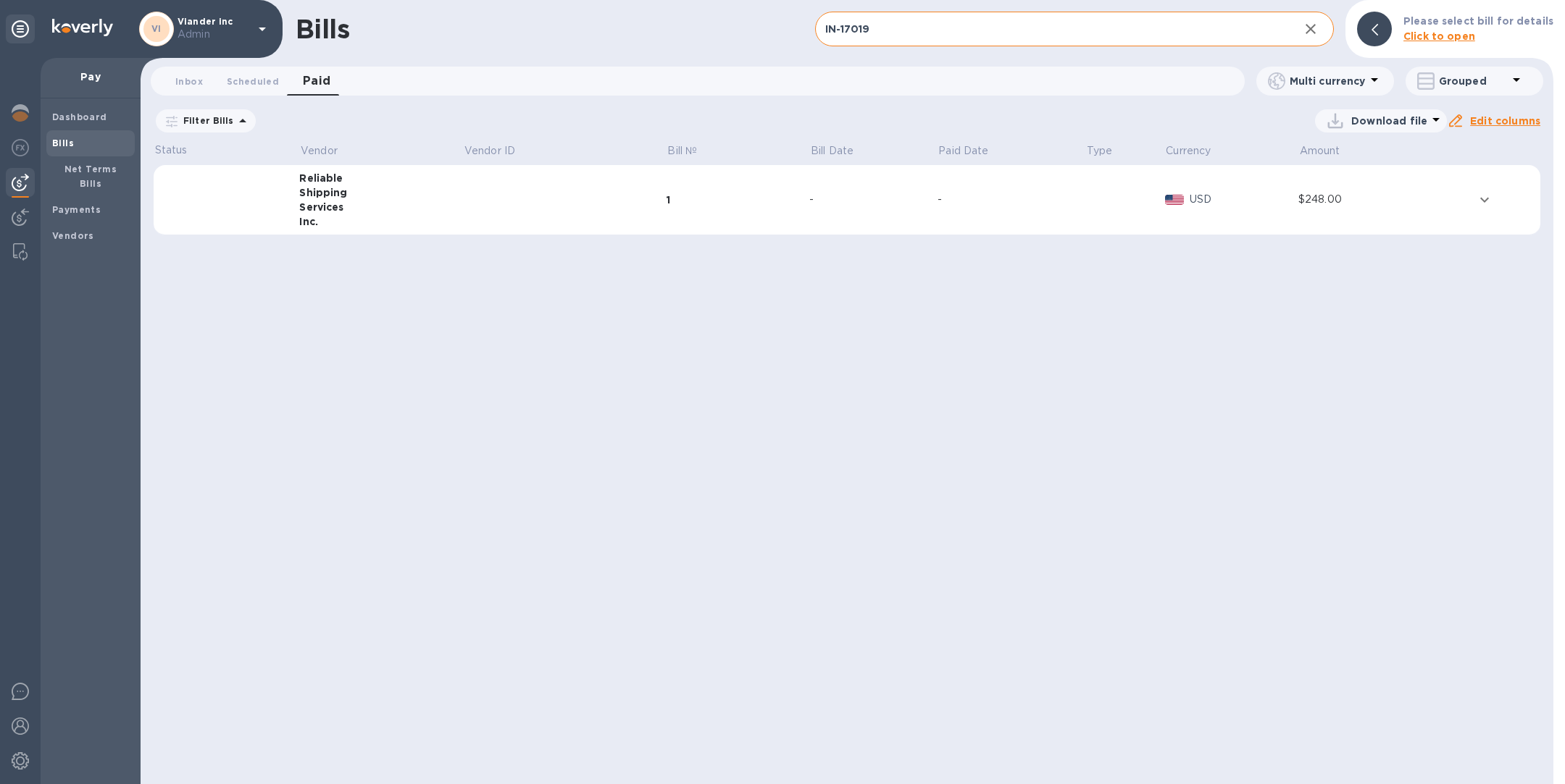
click at [458, 219] on div "Inc." at bounding box center [380, 221] width 164 height 14
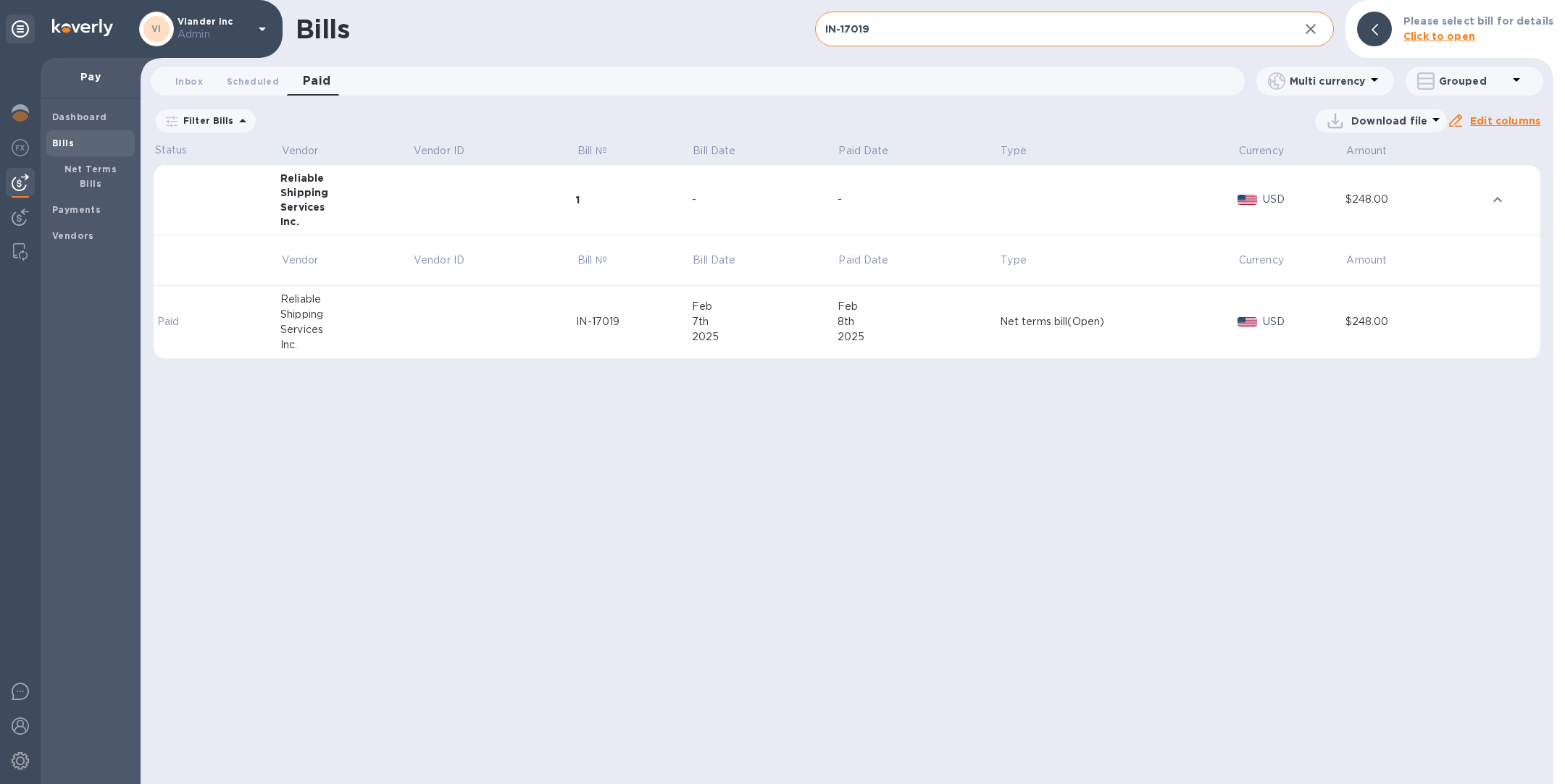
click at [458, 308] on td at bounding box center [494, 322] width 164 height 73
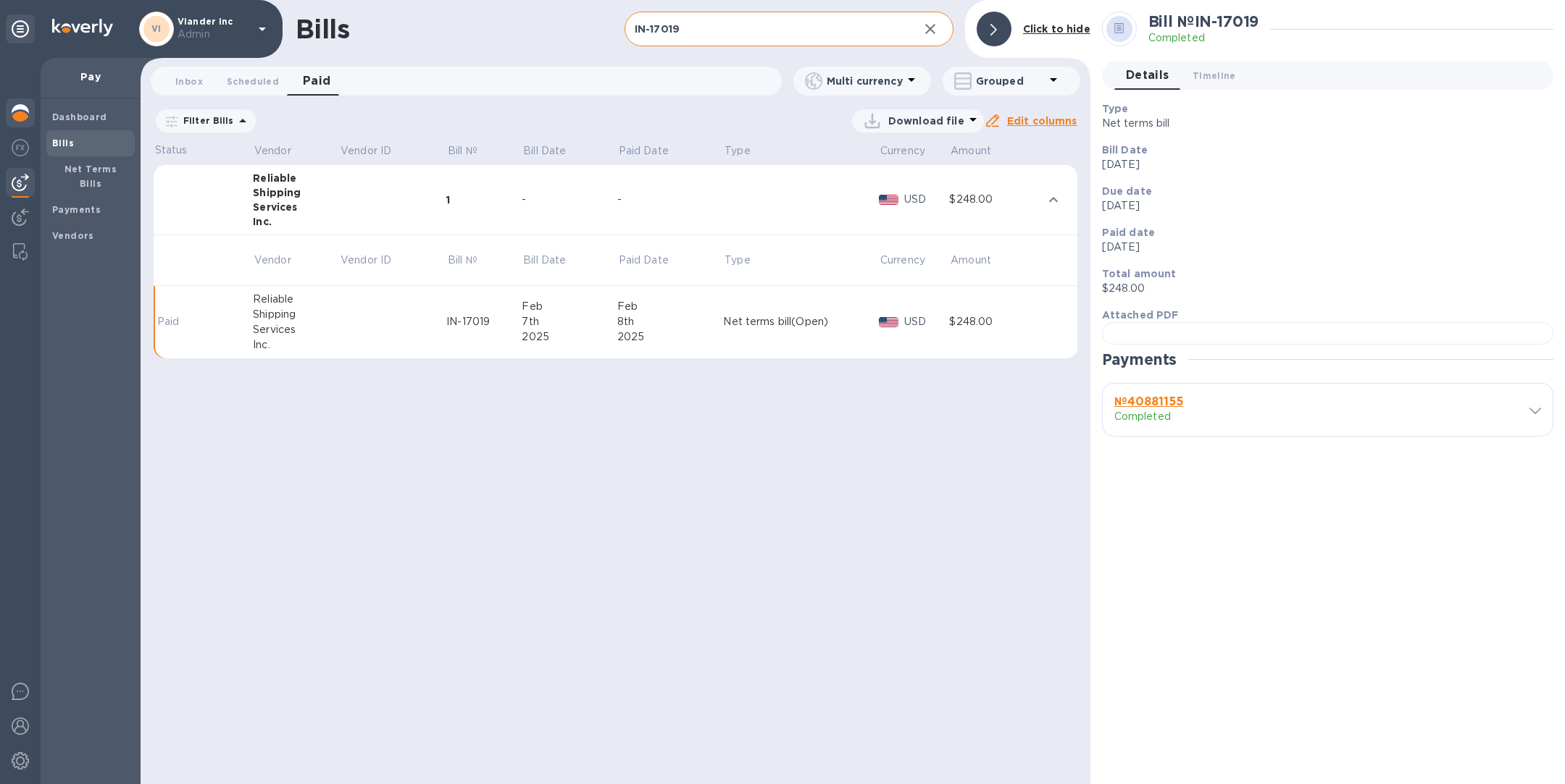
click at [15, 113] on img at bounding box center [20, 112] width 18 height 18
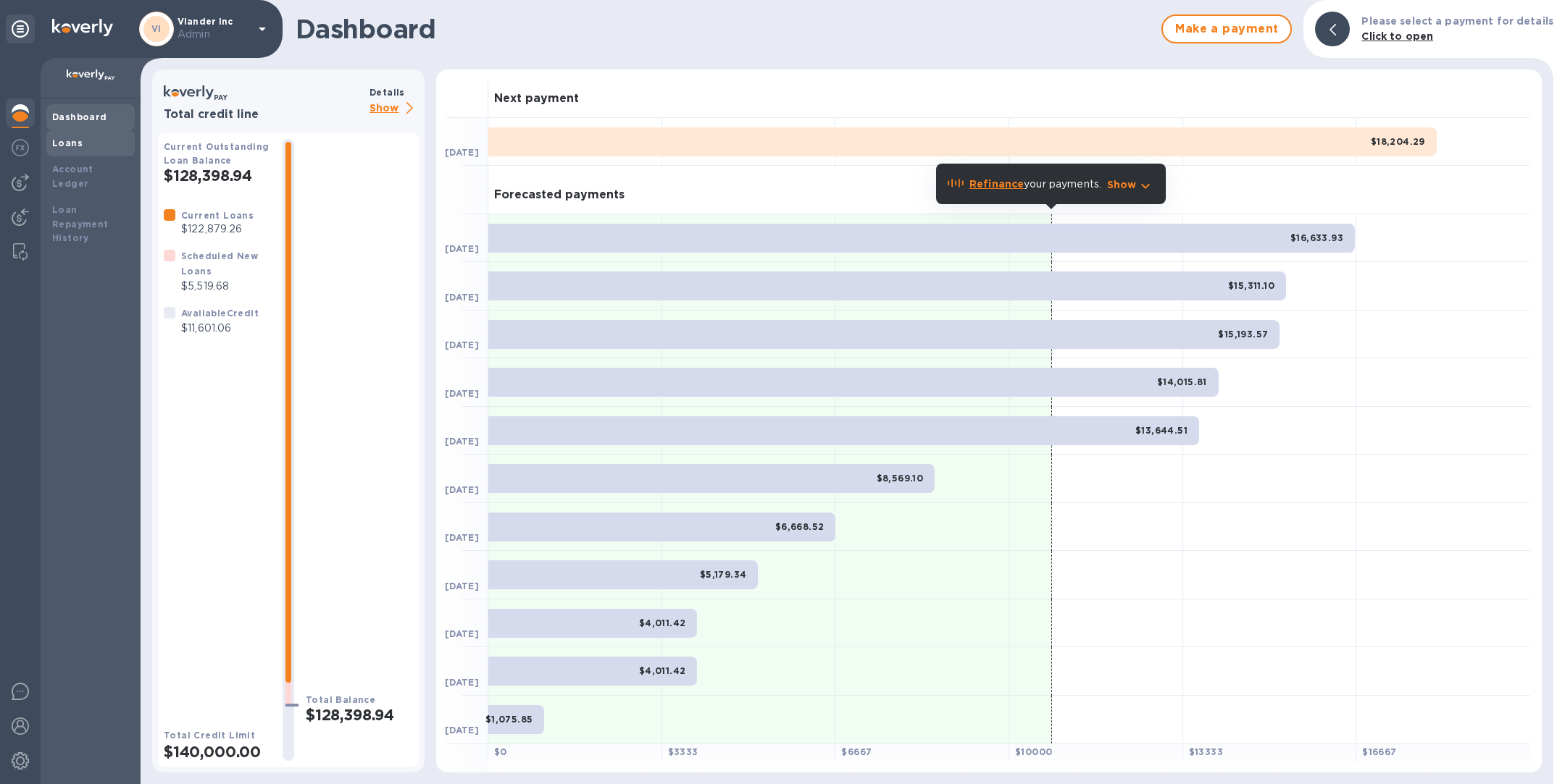
click at [68, 148] on b "Loans" at bounding box center [67, 143] width 30 height 11
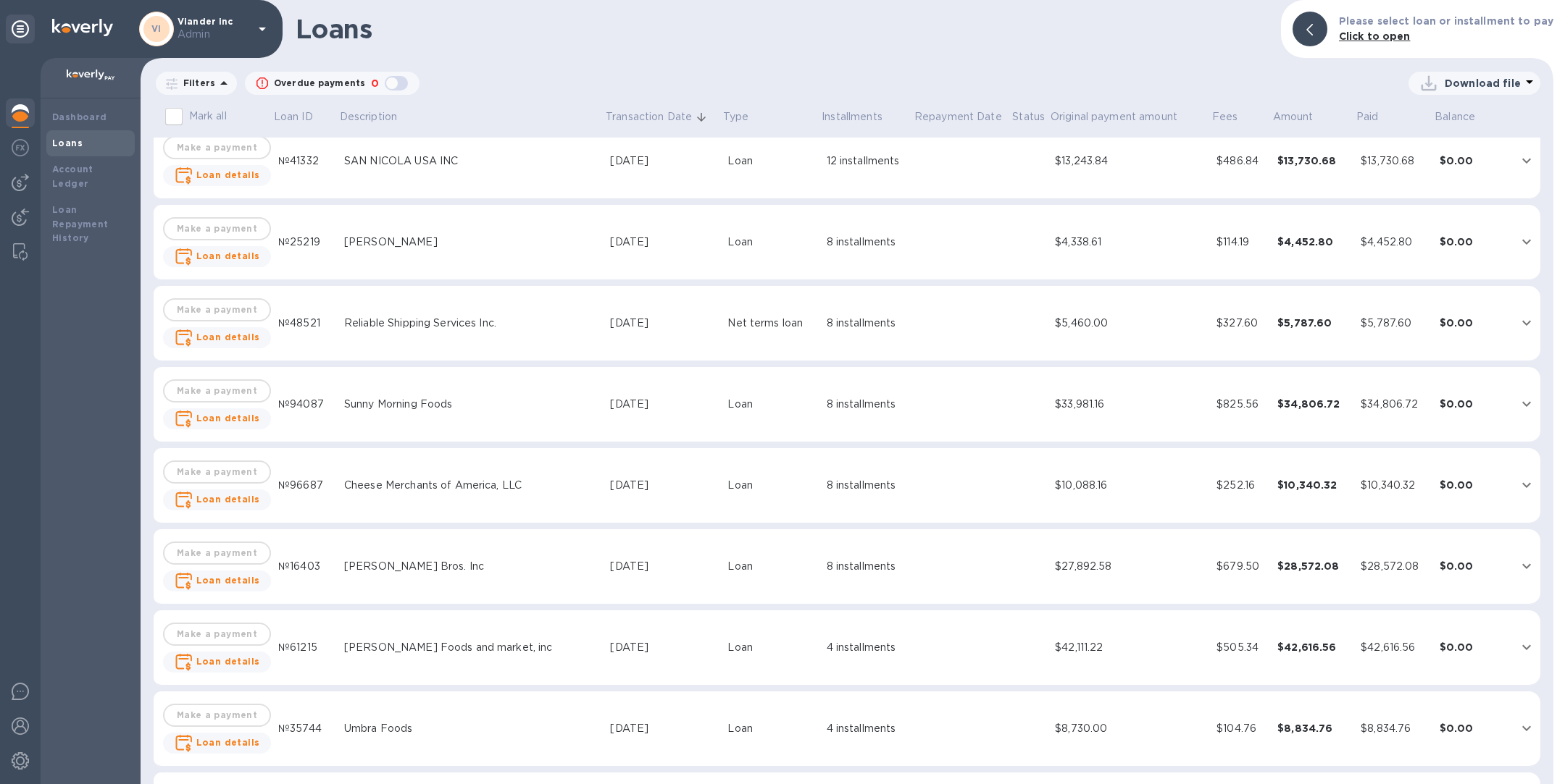
scroll to position [9175, 0]
